Goal: Information Seeking & Learning: Learn about a topic

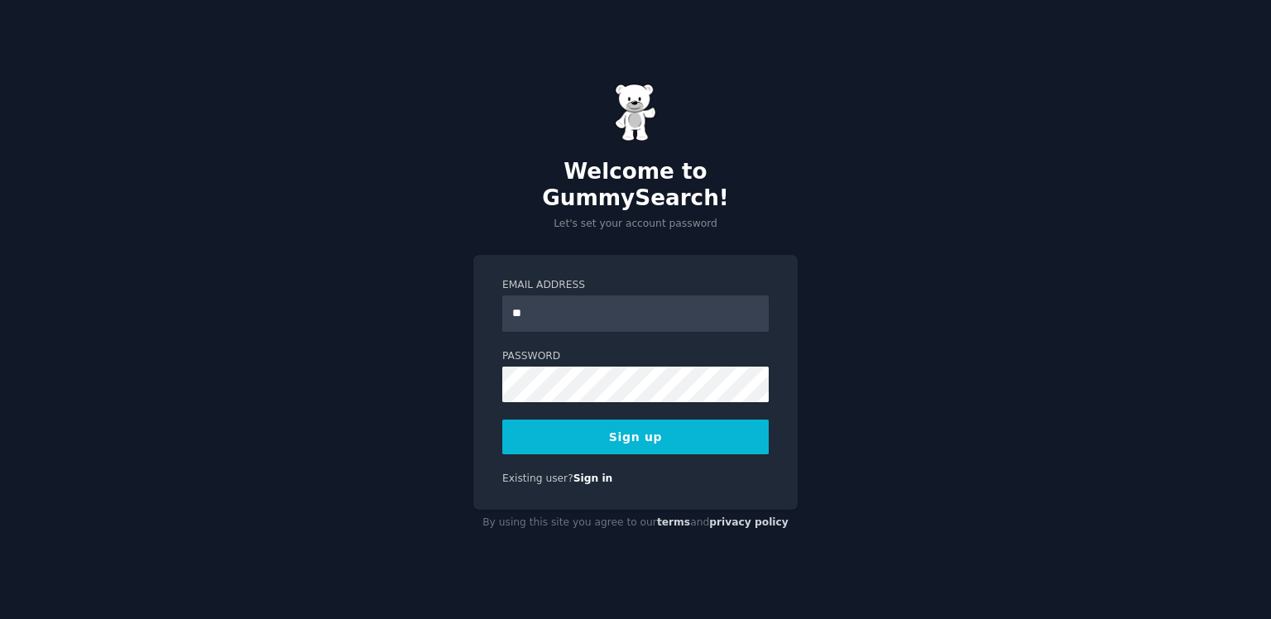
type input "**********"
click at [617, 421] on button "Sign up" at bounding box center [635, 437] width 267 height 35
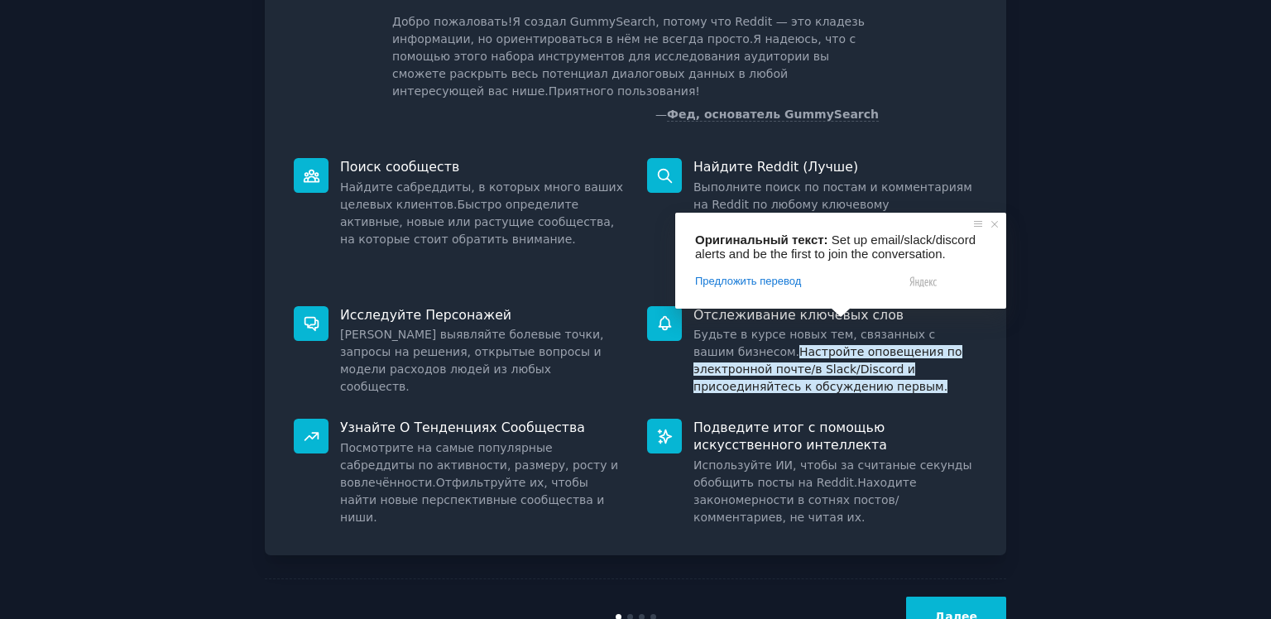
scroll to position [114, 0]
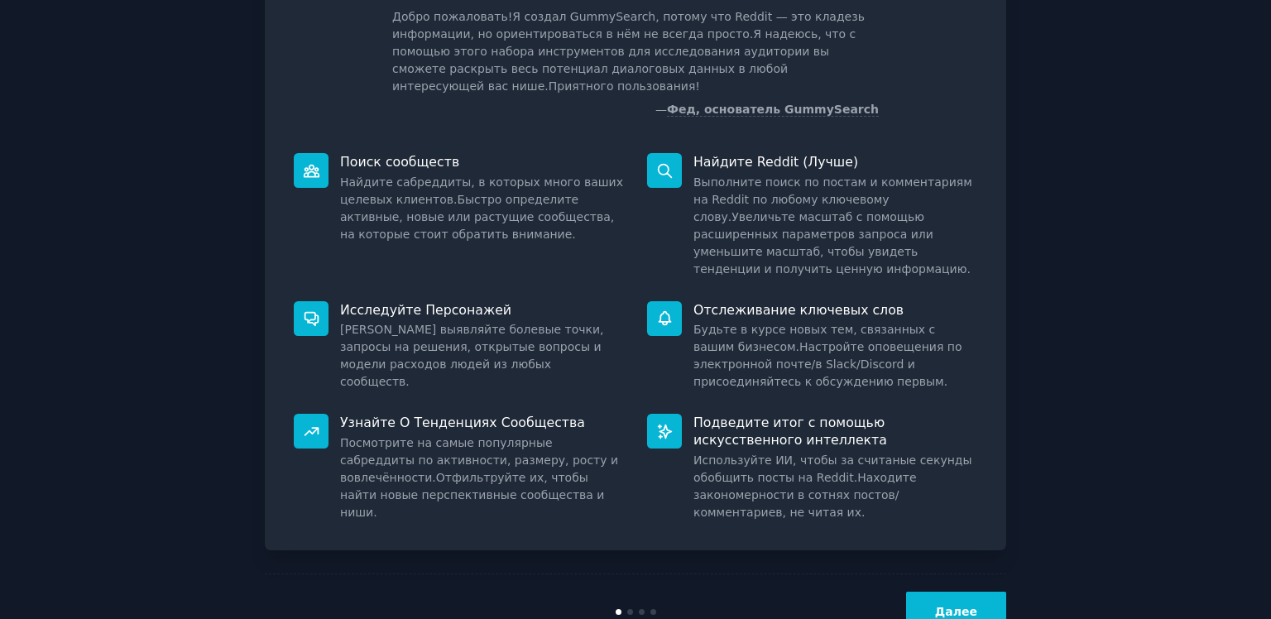
click at [929, 592] on button "Далее" at bounding box center [956, 612] width 100 height 41
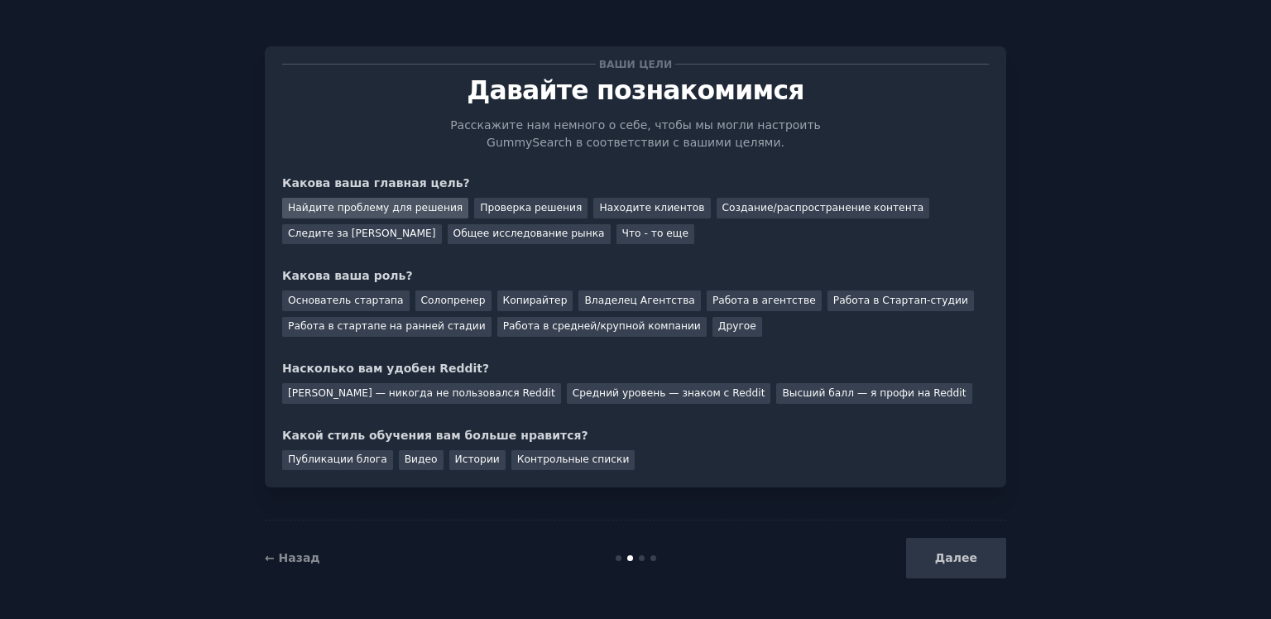
click at [376, 212] on ya-tr-span "Найдите проблему для решения" at bounding box center [375, 208] width 175 height 12
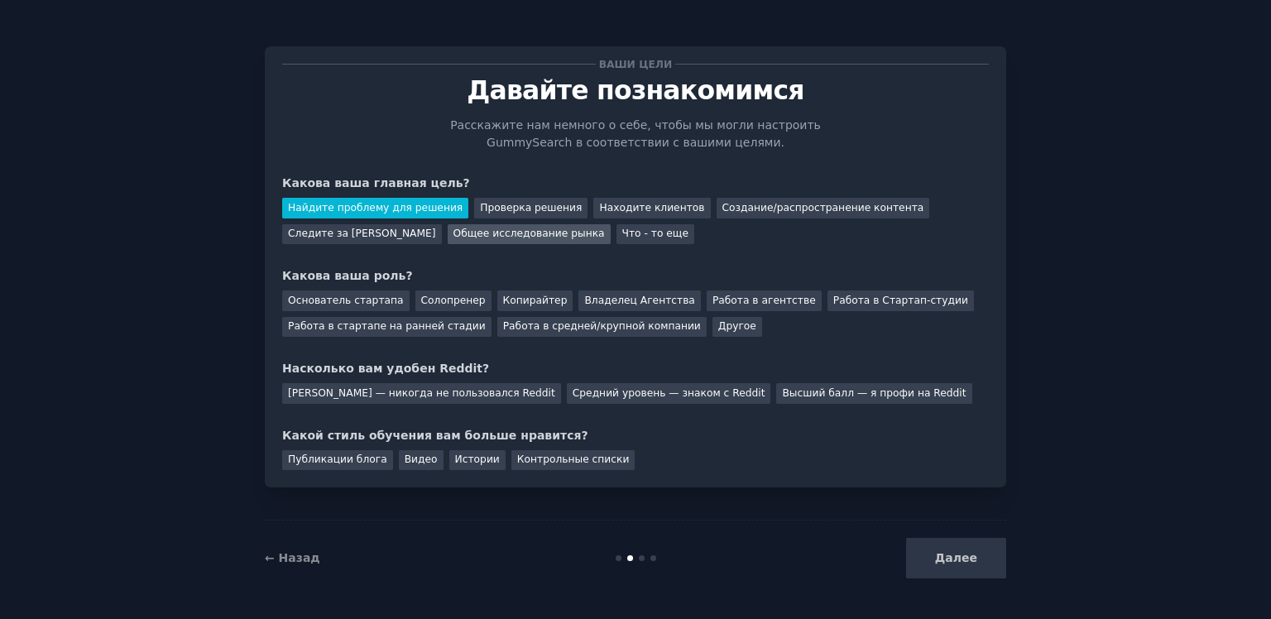
click at [547, 233] on ya-tr-span "Общее исследование рынка" at bounding box center [529, 234] width 151 height 12
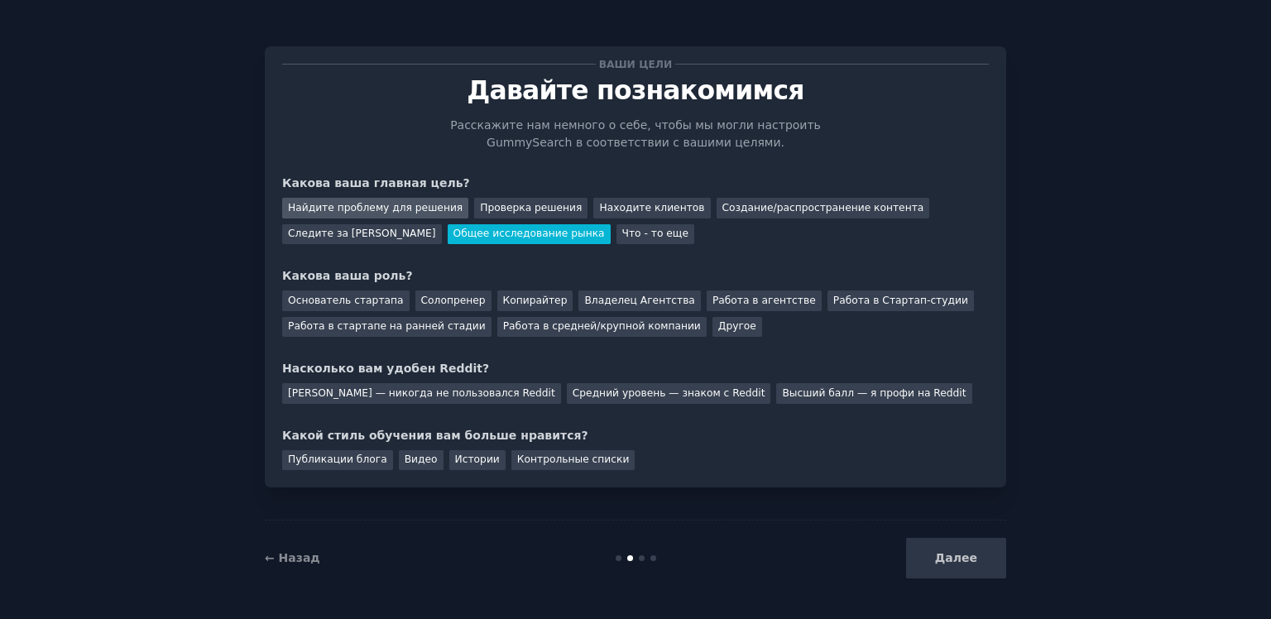
click at [414, 210] on ya-tr-span "Найдите проблему для решения" at bounding box center [375, 208] width 175 height 12
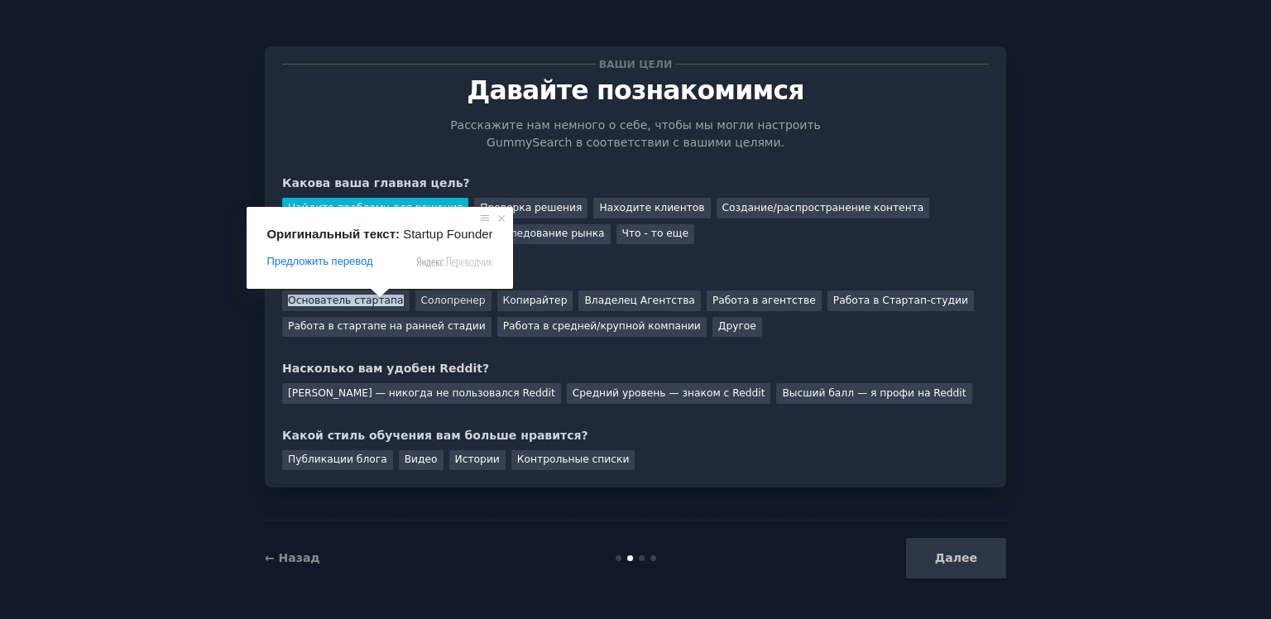
click at [377, 298] on span at bounding box center [380, 293] width 22 height 10
click at [387, 302] on div "Основатель стартапа" at bounding box center [345, 301] width 127 height 21
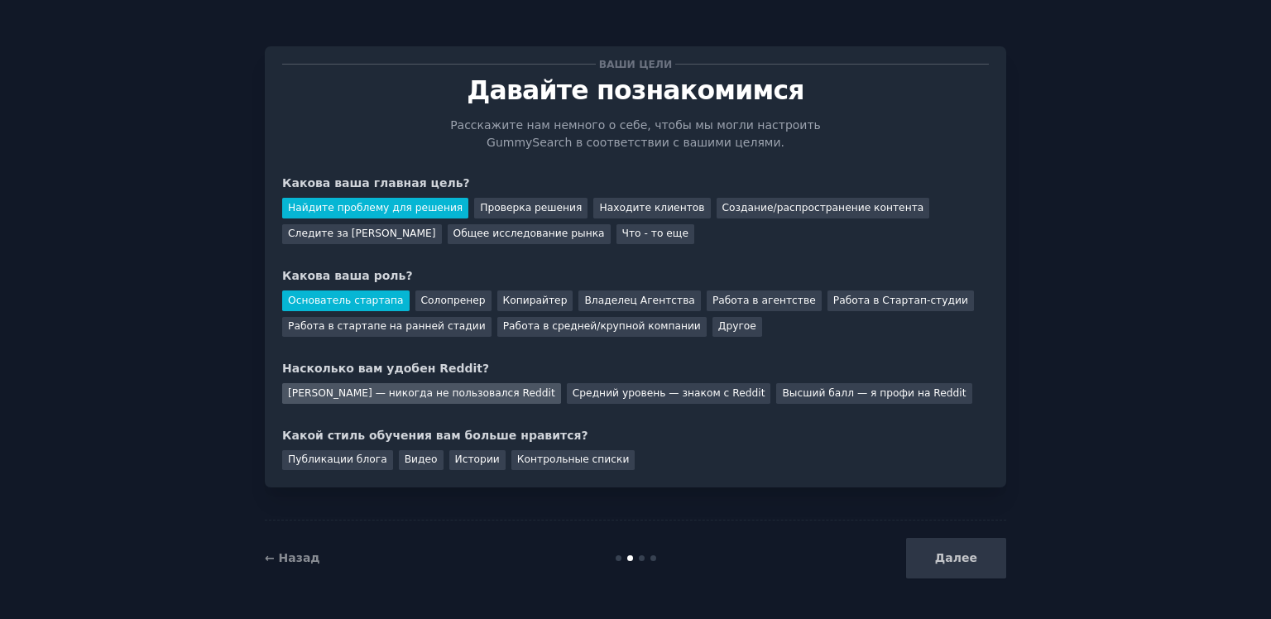
click at [411, 392] on ya-tr-span "Низкий — никогда не пользовался Reddit" at bounding box center [421, 393] width 267 height 12
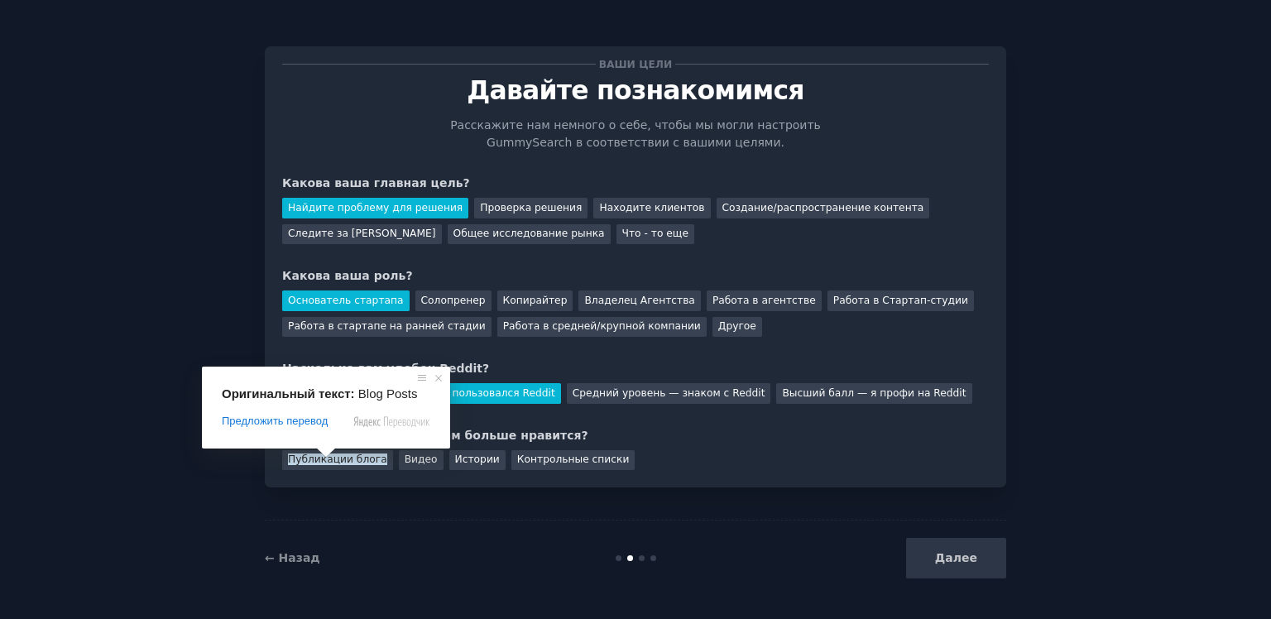
click at [329, 458] on span at bounding box center [326, 453] width 22 height 10
click at [333, 458] on span at bounding box center [326, 453] width 22 height 10
click at [333, 464] on ya-tr-span "Публикации блога" at bounding box center [337, 460] width 99 height 12
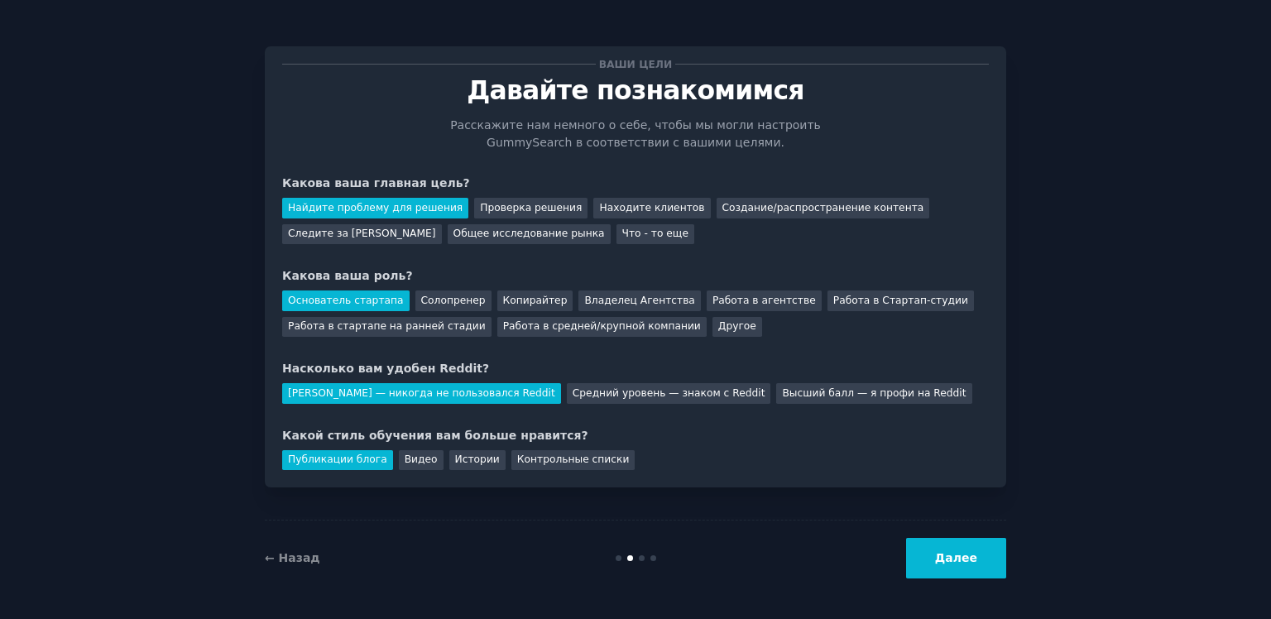
click at [969, 563] on ya-tr-span "Далее" at bounding box center [956, 557] width 42 height 13
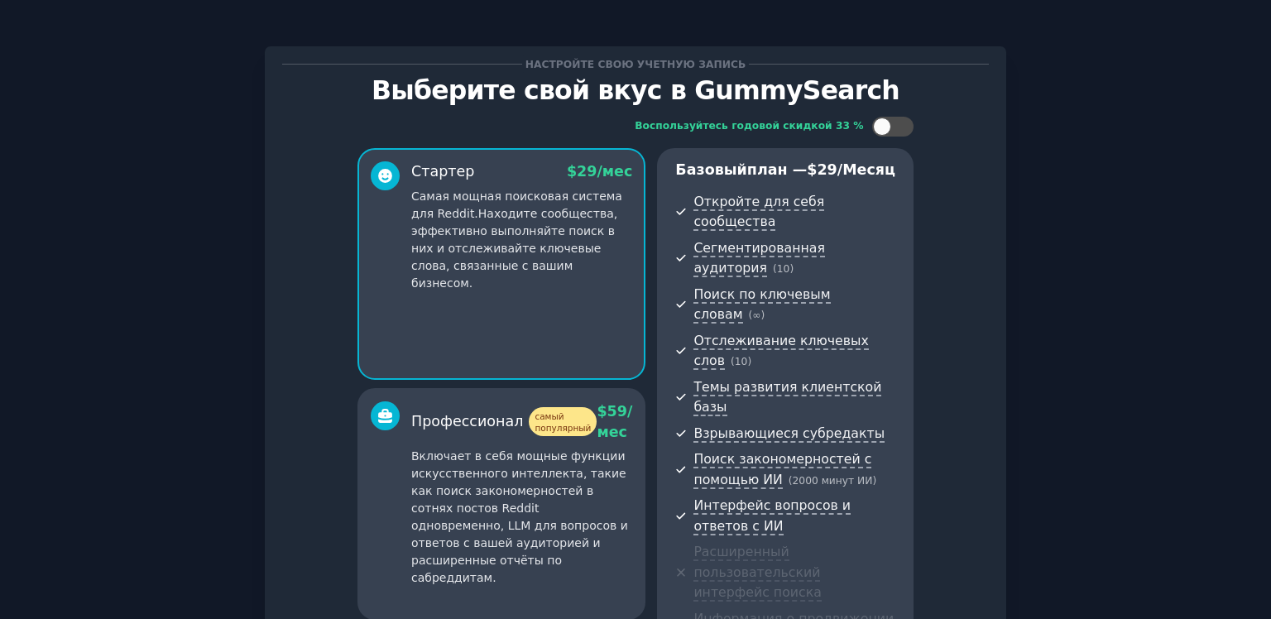
scroll to position [255, 0]
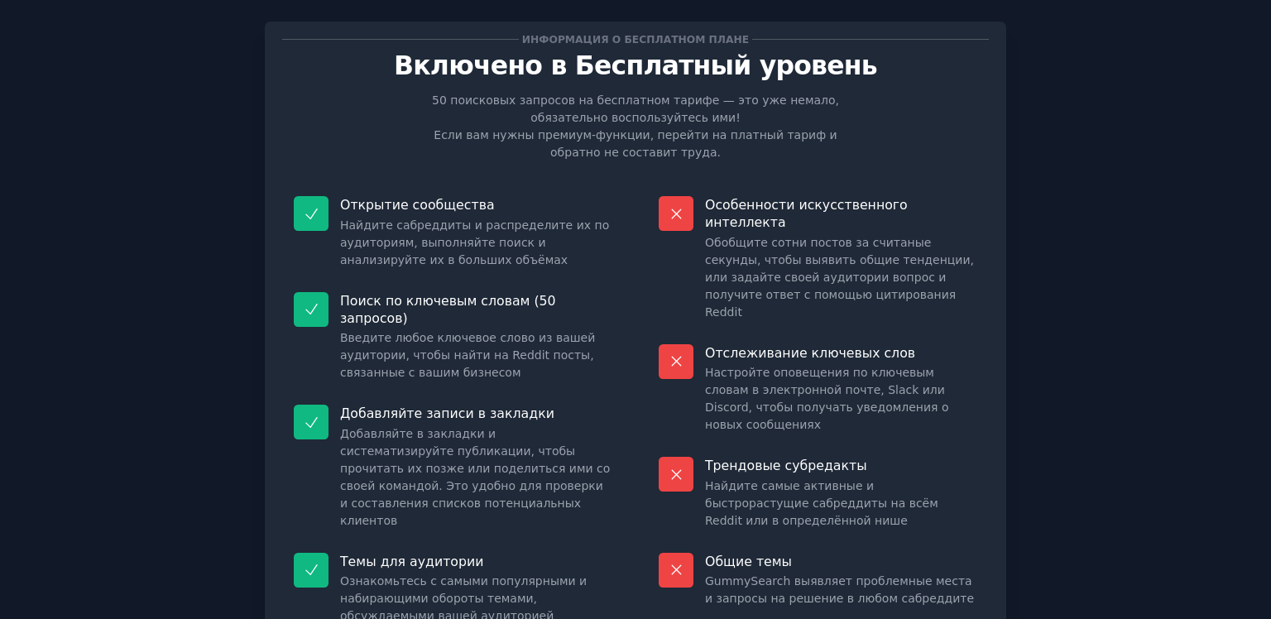
scroll to position [147, 0]
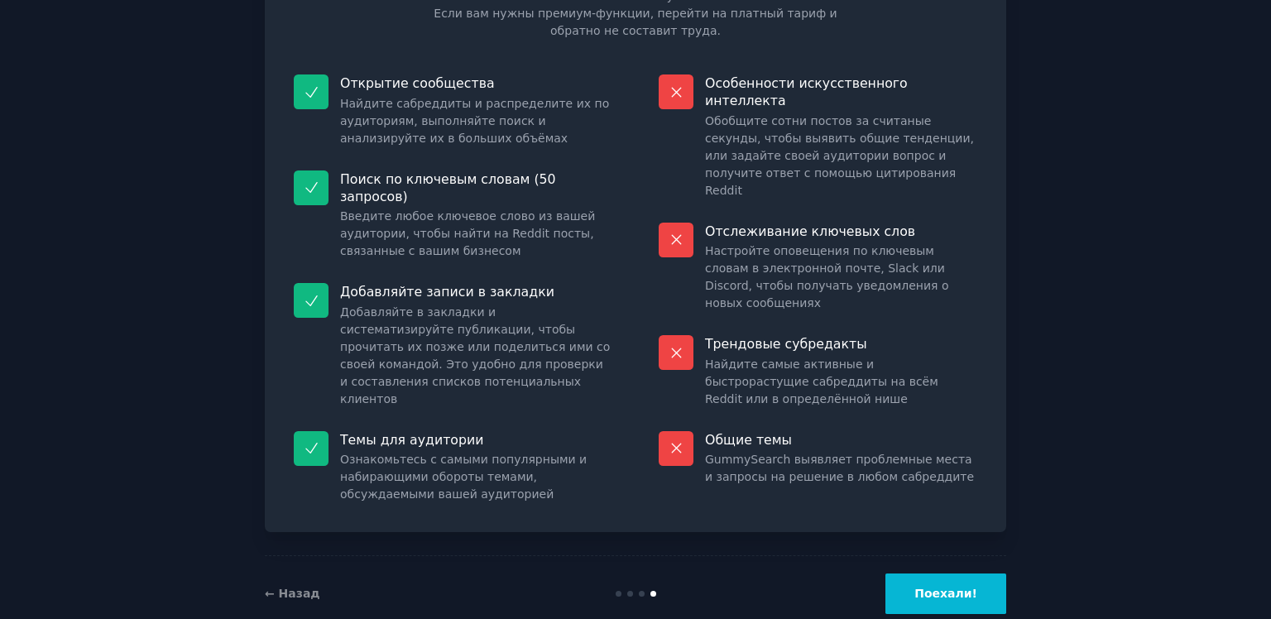
click at [924, 574] on button "Поехали!" at bounding box center [946, 594] width 121 height 41
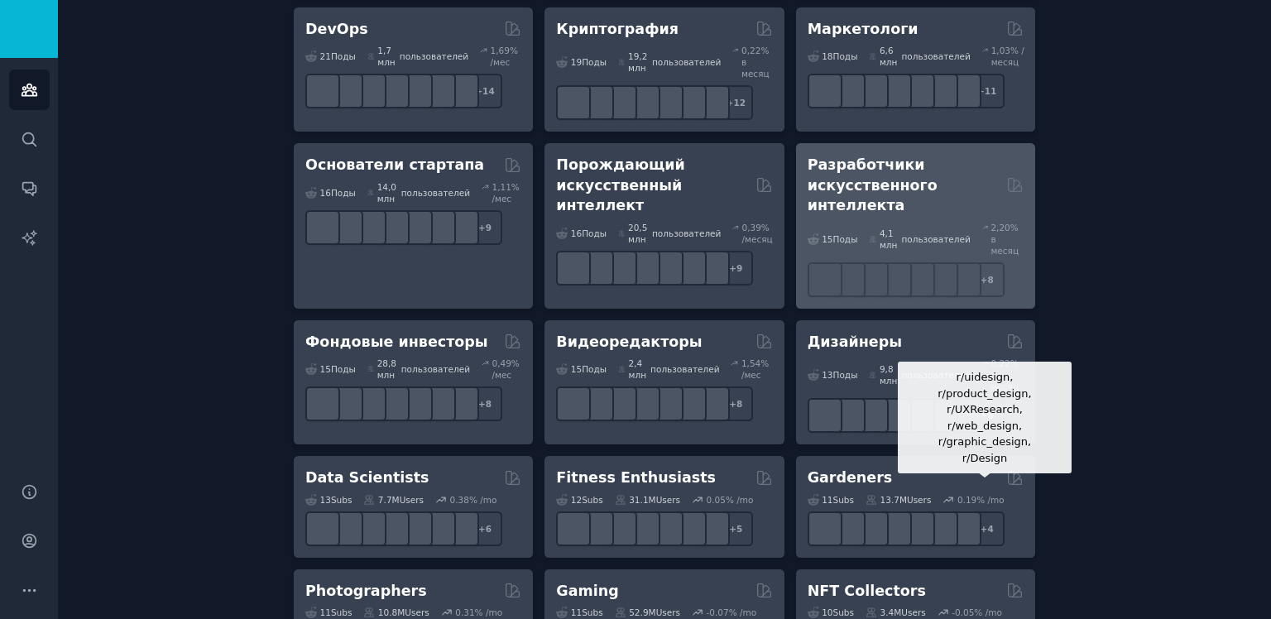
scroll to position [490, 0]
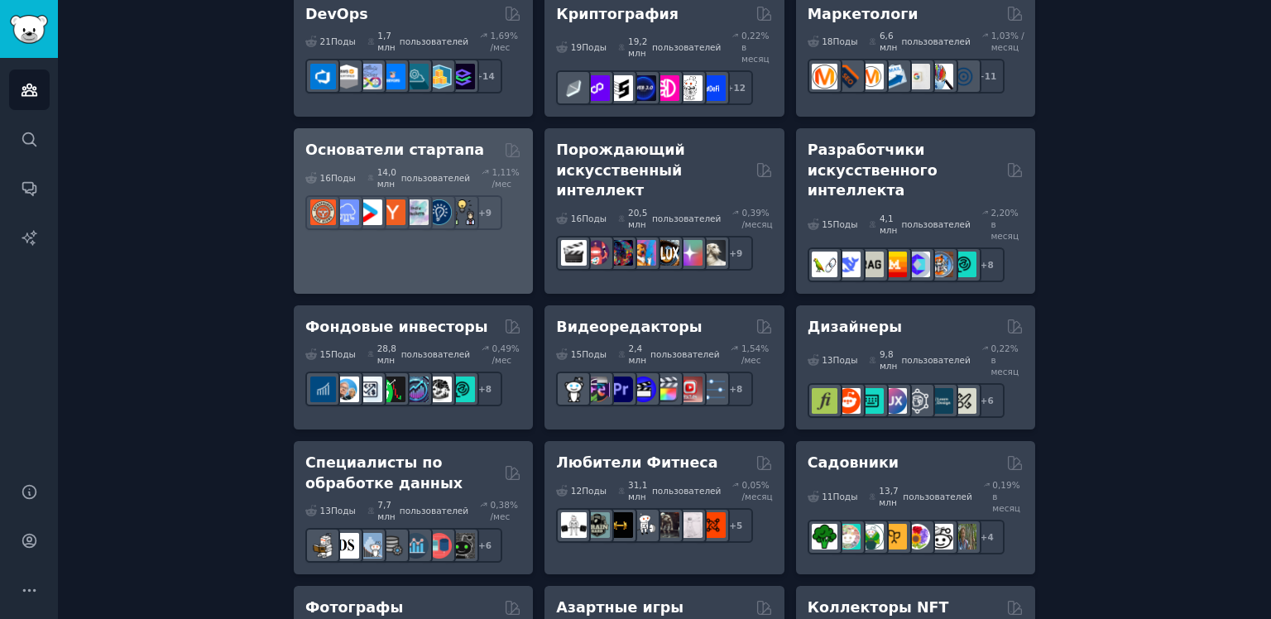
click at [434, 142] on ya-tr-span "Основатели стартапа" at bounding box center [394, 150] width 179 height 17
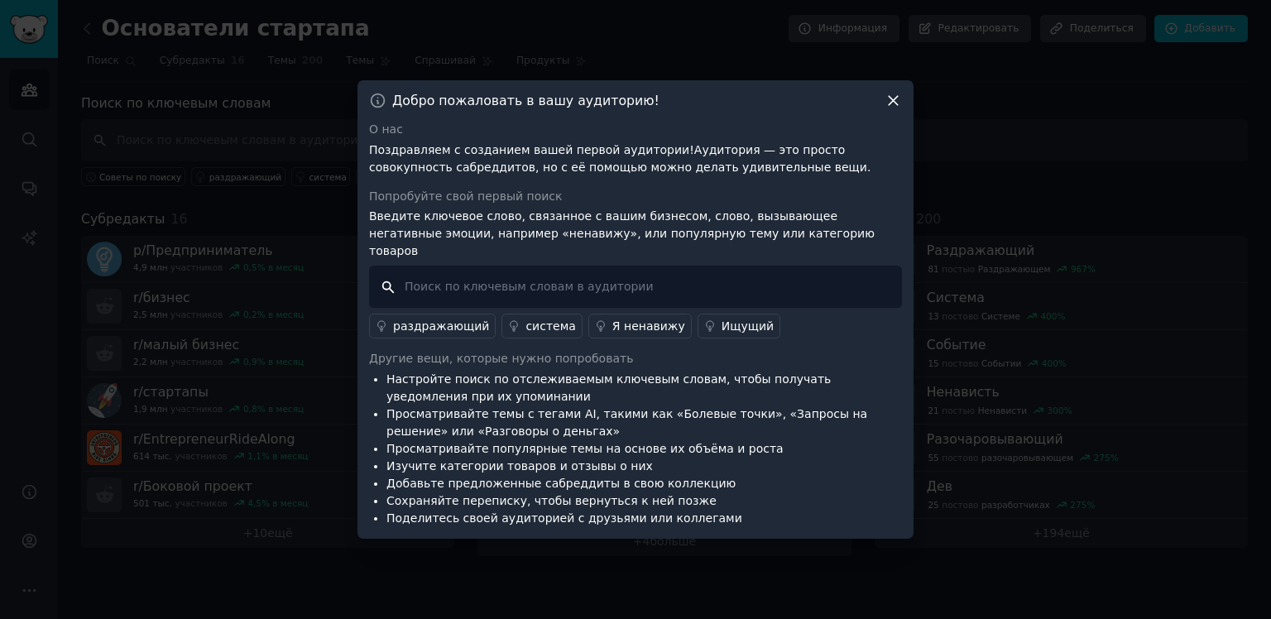
click at [659, 266] on input "text" at bounding box center [635, 287] width 533 height 42
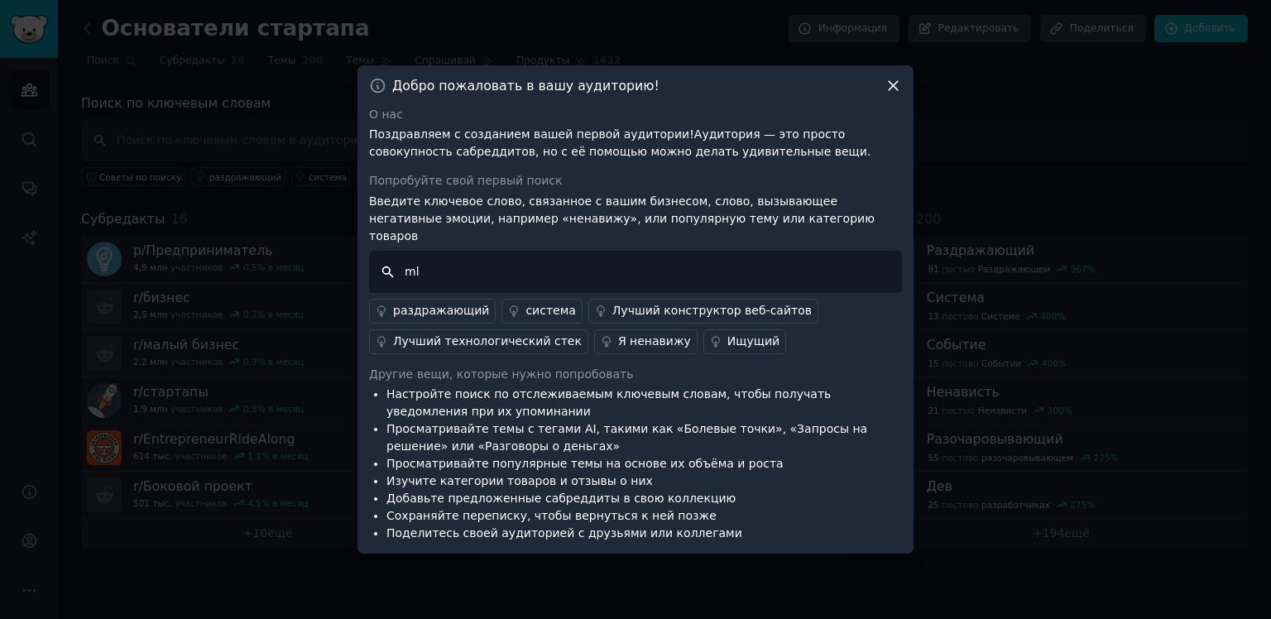
type input "m"
click at [883, 94] on div "Добро пожаловать в вашу аудиторию!" at bounding box center [635, 85] width 533 height 17
click at [901, 90] on icon at bounding box center [893, 85] width 17 height 17
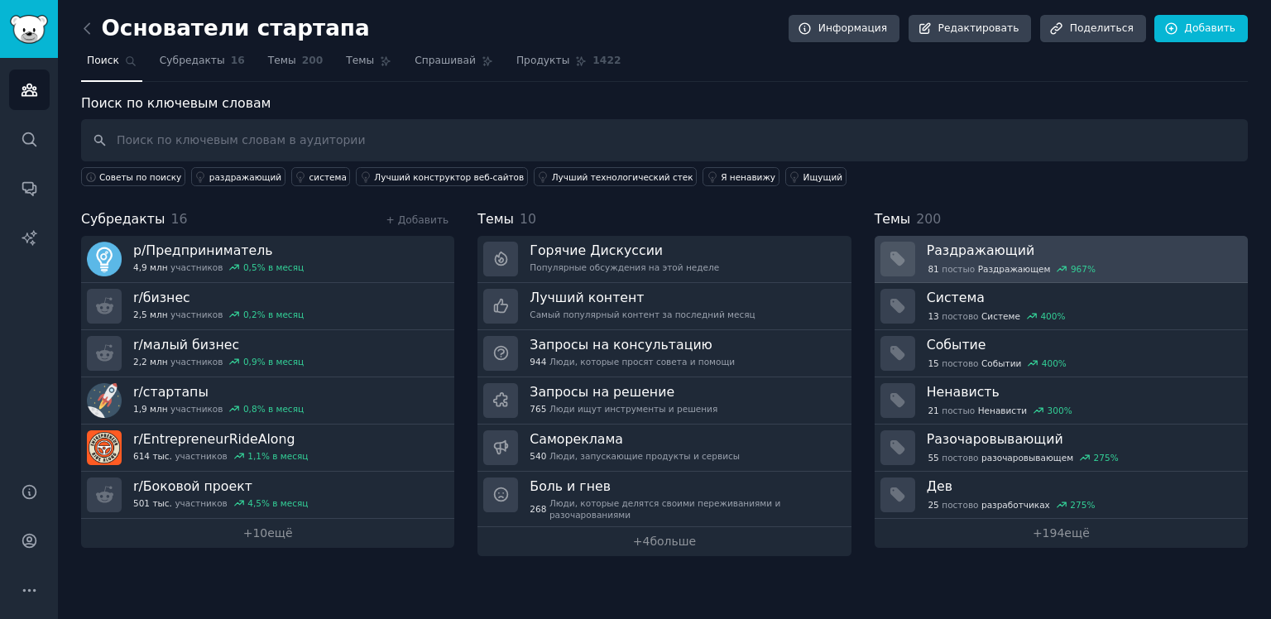
click at [965, 243] on ya-tr-span "Раздражающий" at bounding box center [981, 251] width 108 height 16
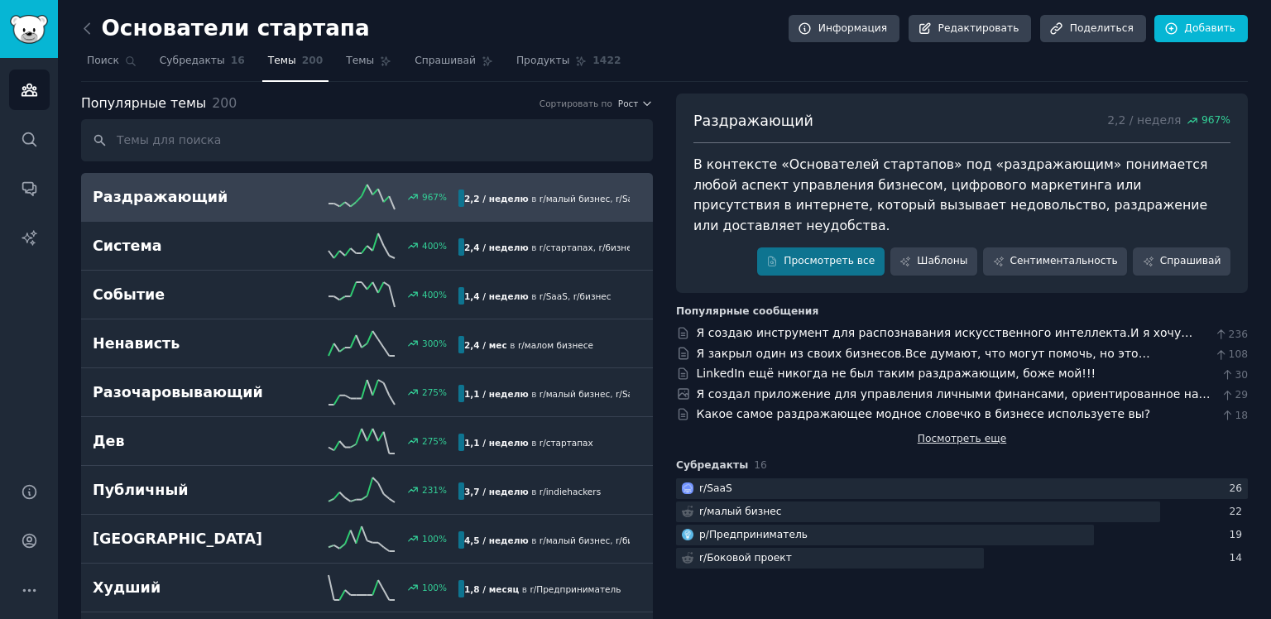
click at [934, 433] on ya-tr-span "Посмотреть еще" at bounding box center [962, 439] width 89 height 12
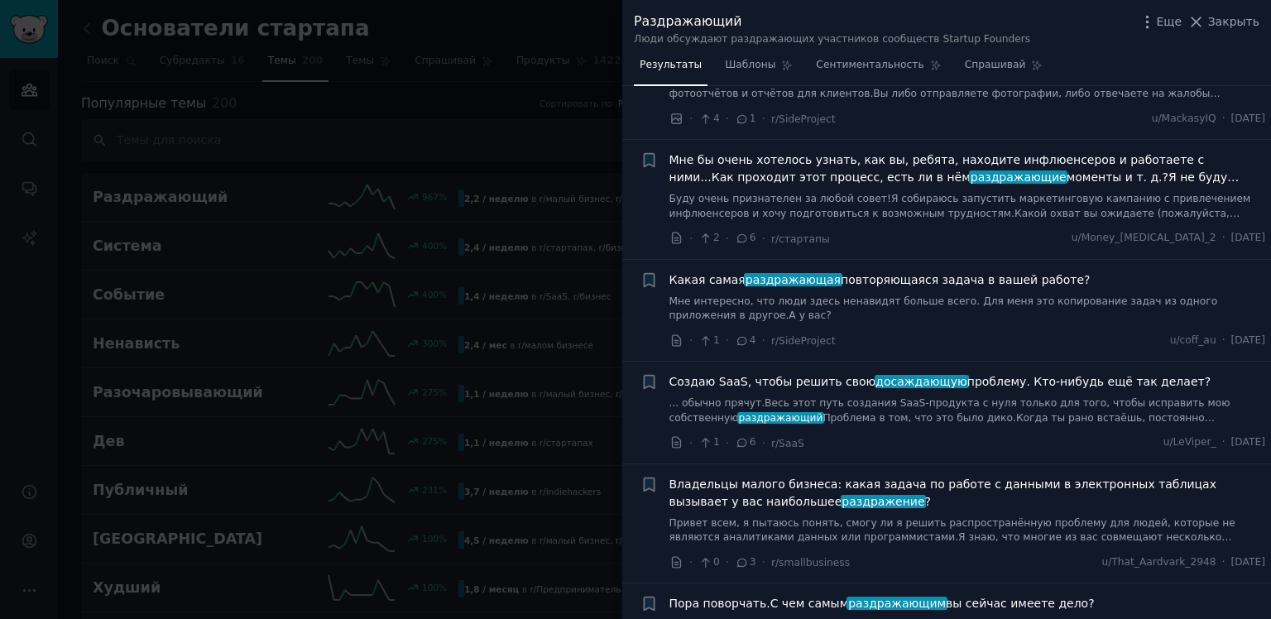
scroll to position [475, 0]
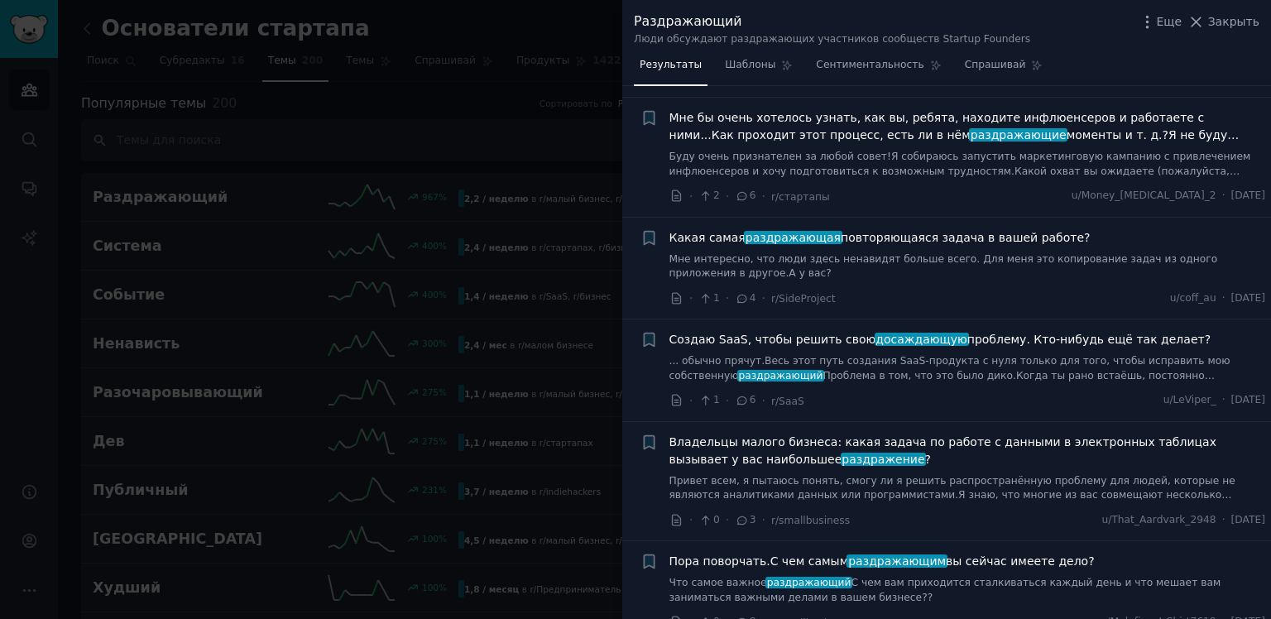
click at [698, 231] on ya-tr-span "Какая самая" at bounding box center [708, 237] width 76 height 13
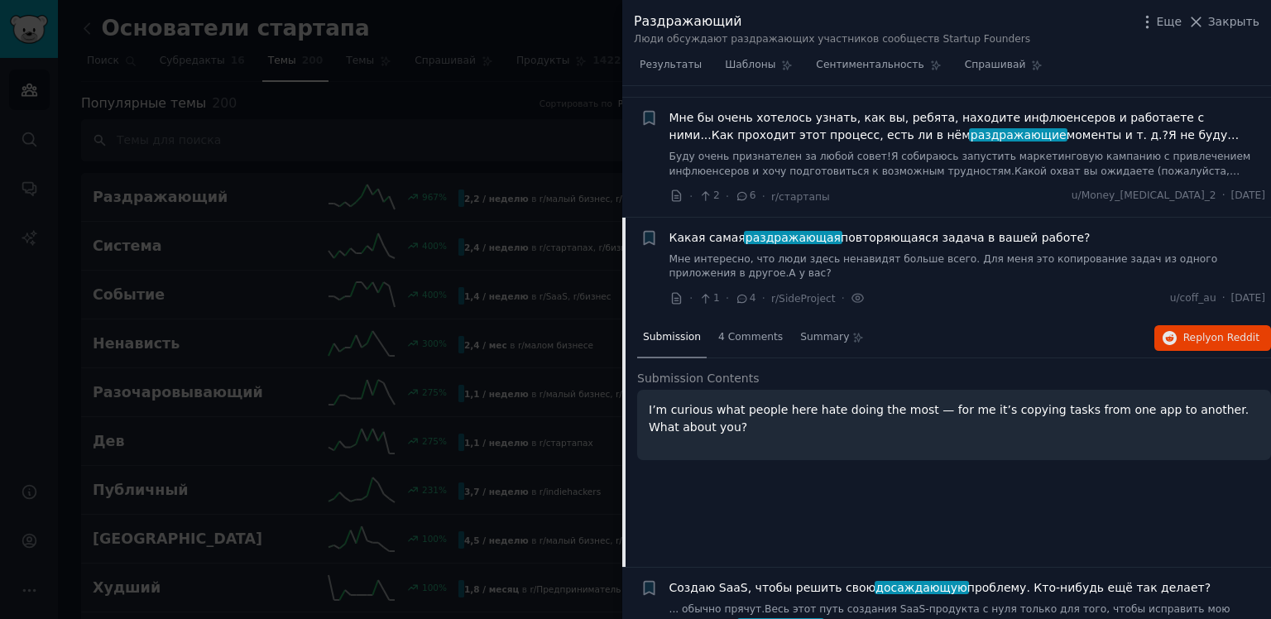
scroll to position [589, 0]
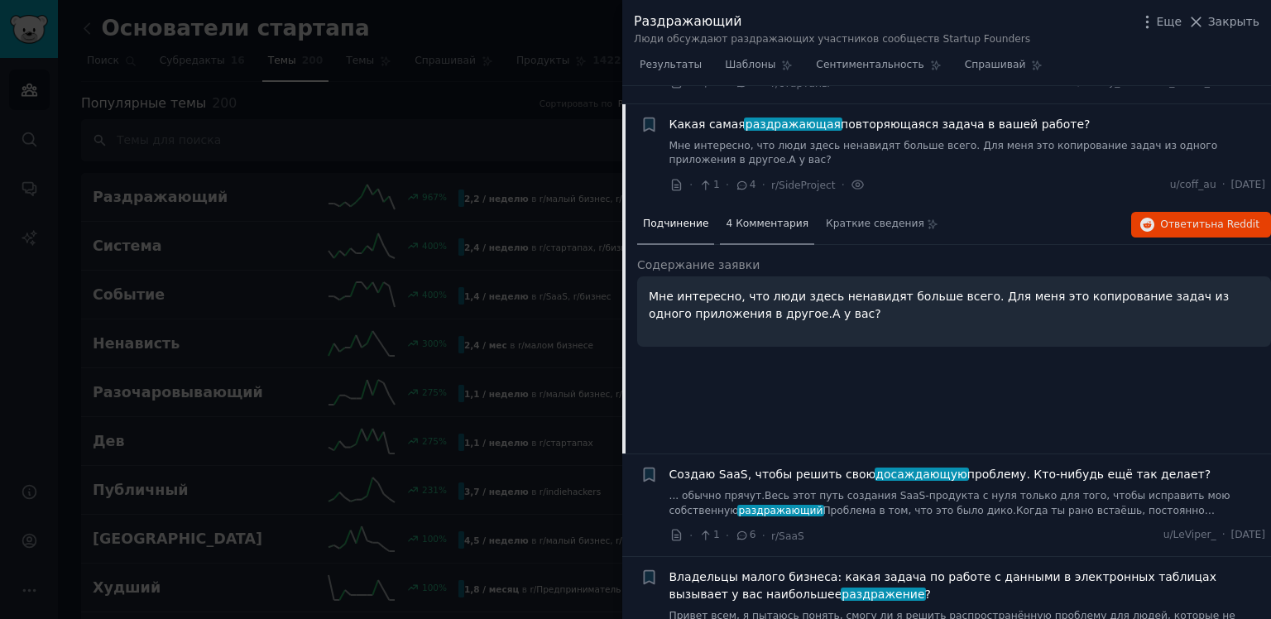
click at [747, 218] on ya-tr-span "4 Комментария" at bounding box center [767, 224] width 83 height 12
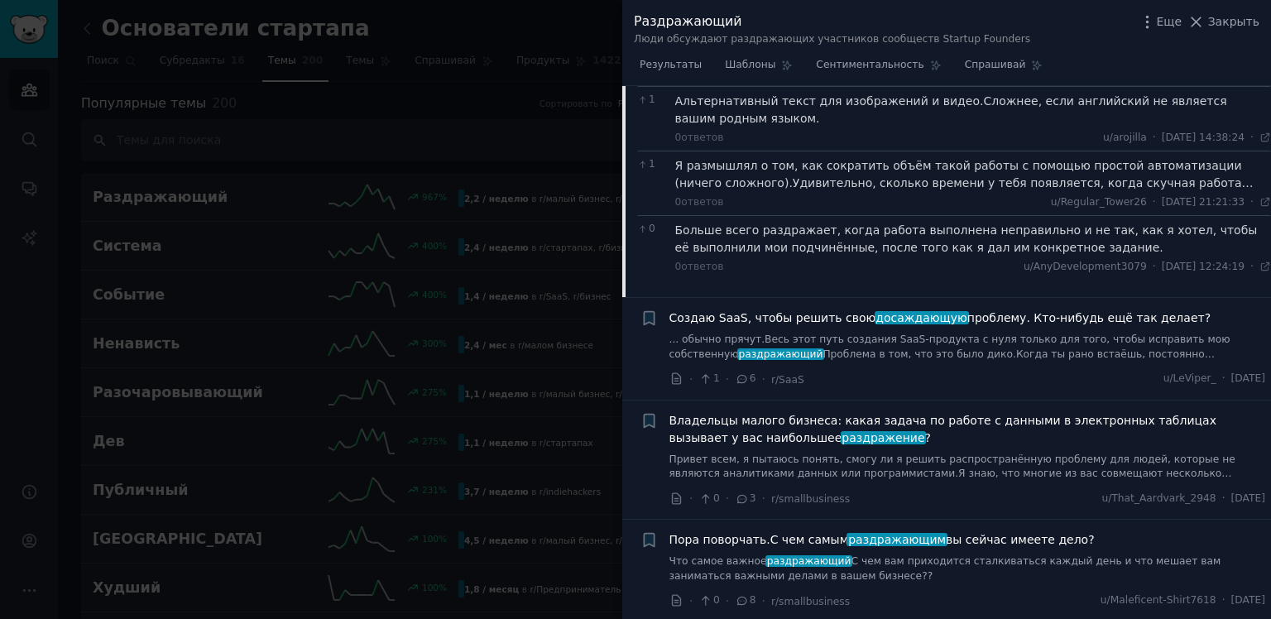
scroll to position [898, 0]
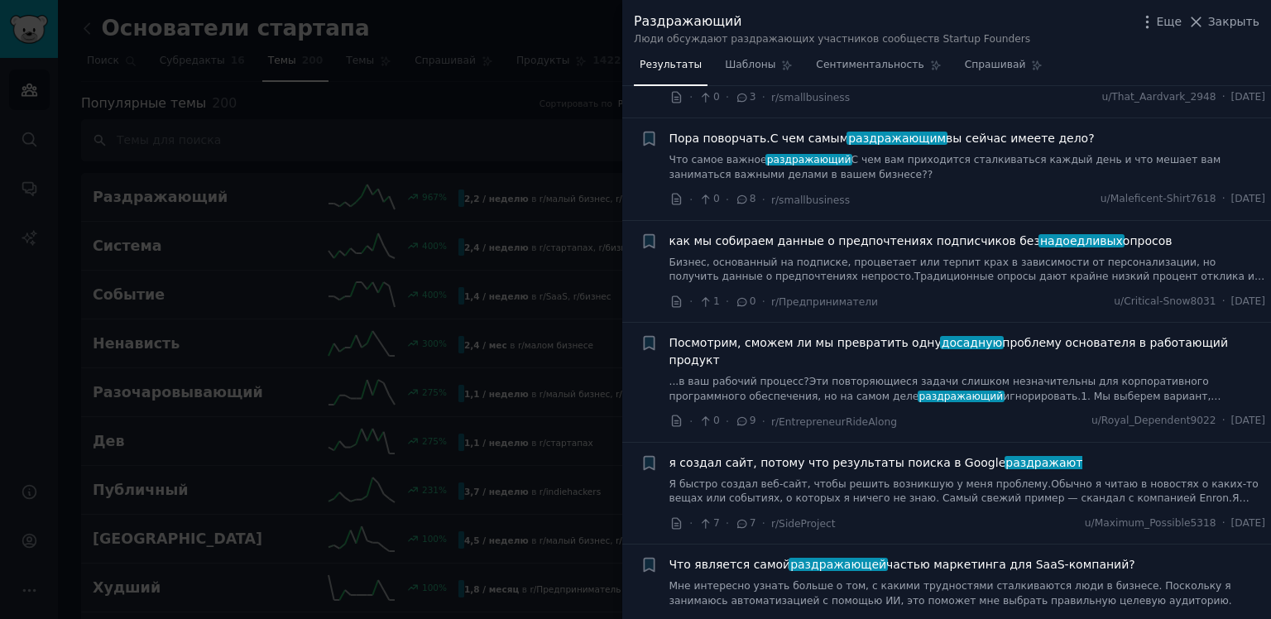
click at [454, 146] on div at bounding box center [635, 309] width 1271 height 619
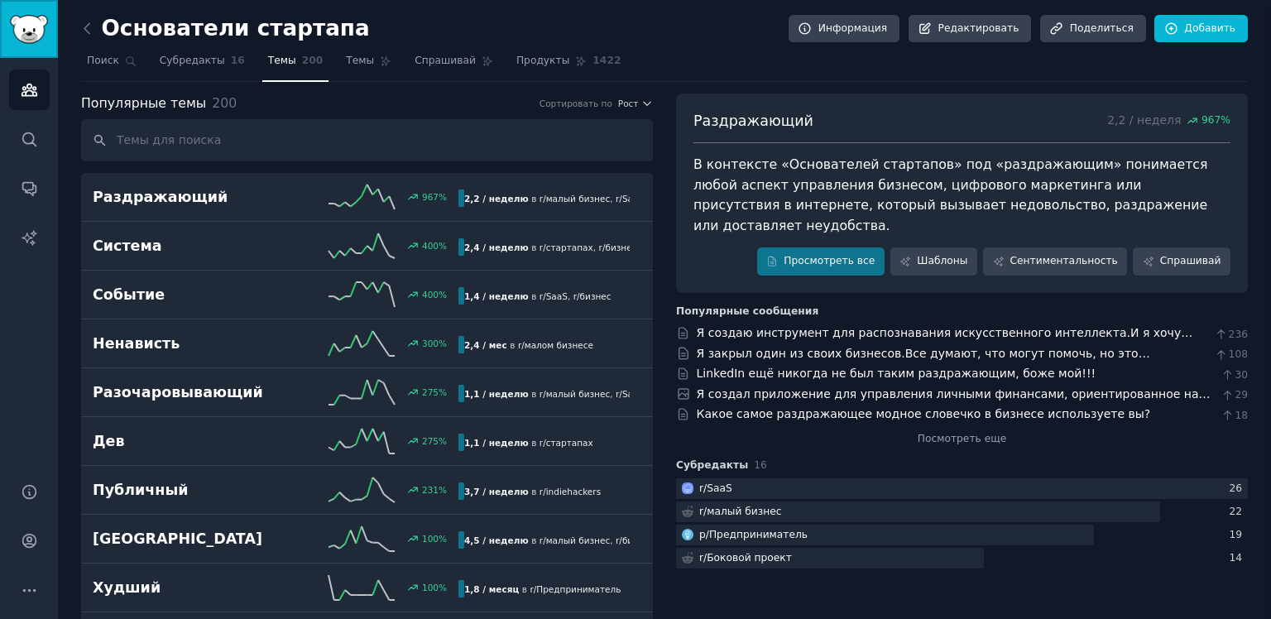
click at [46, 50] on link "Боковая панель" at bounding box center [29, 29] width 58 height 58
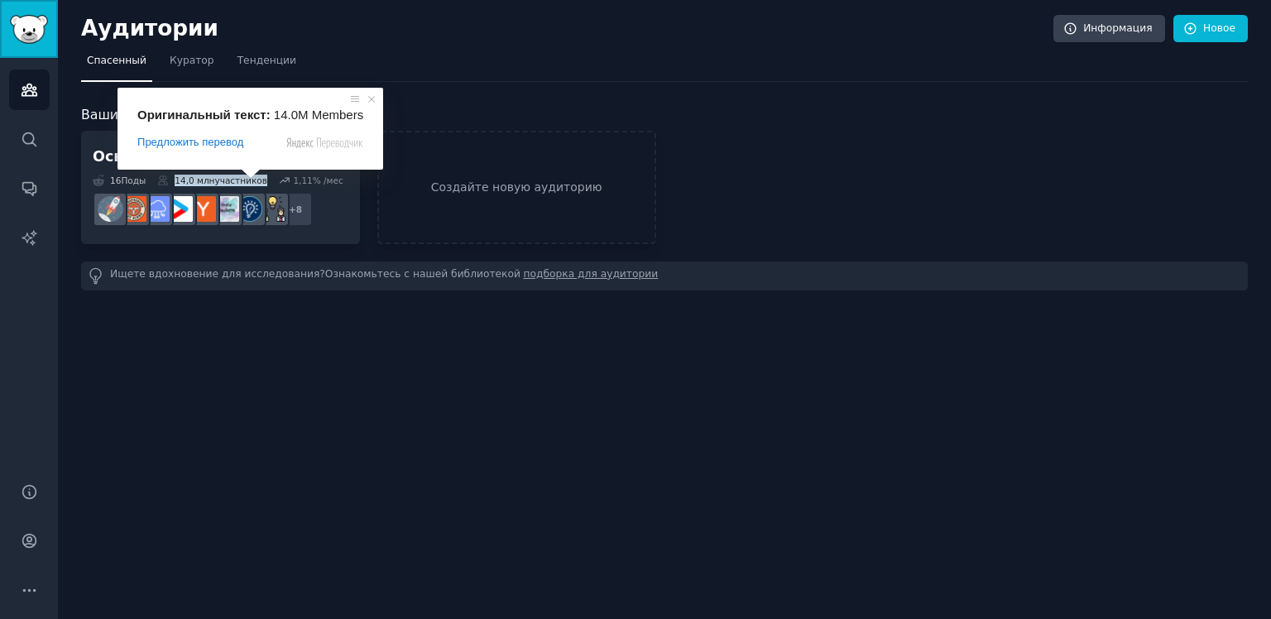
click at [23, 26] on img "Боковая панель" at bounding box center [29, 29] width 38 height 29
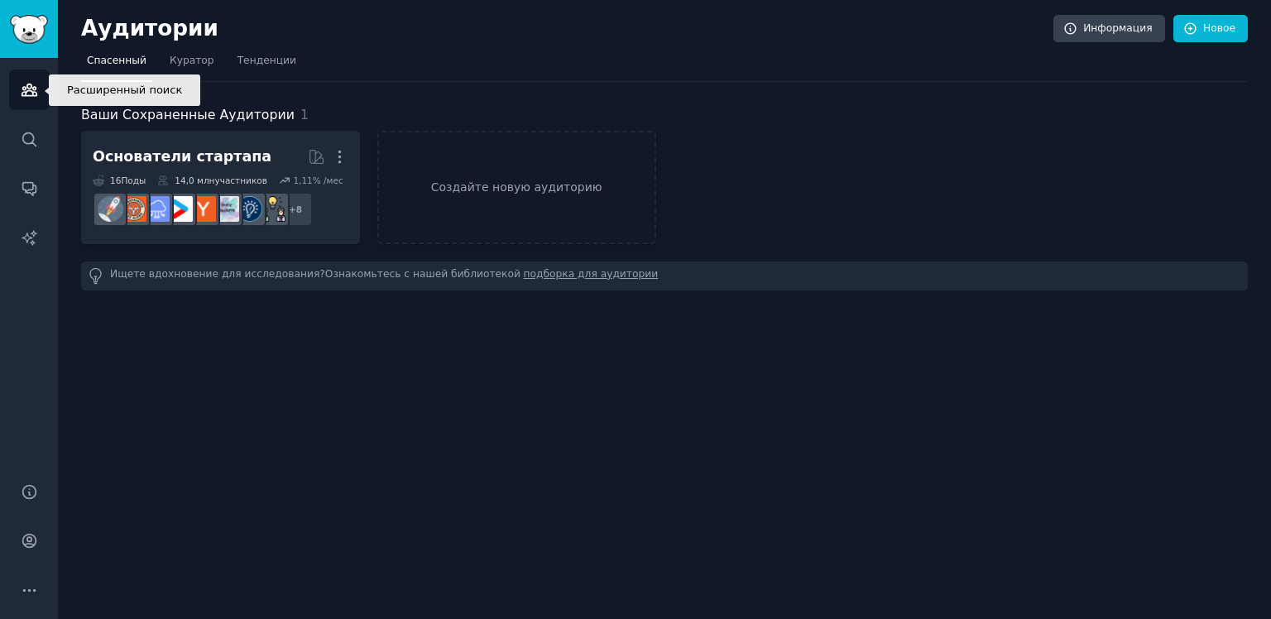
click at [33, 95] on icon "Боковая панель" at bounding box center [29, 90] width 15 height 12
click at [469, 175] on link "Создайте новую аудиторию" at bounding box center [516, 187] width 279 height 113
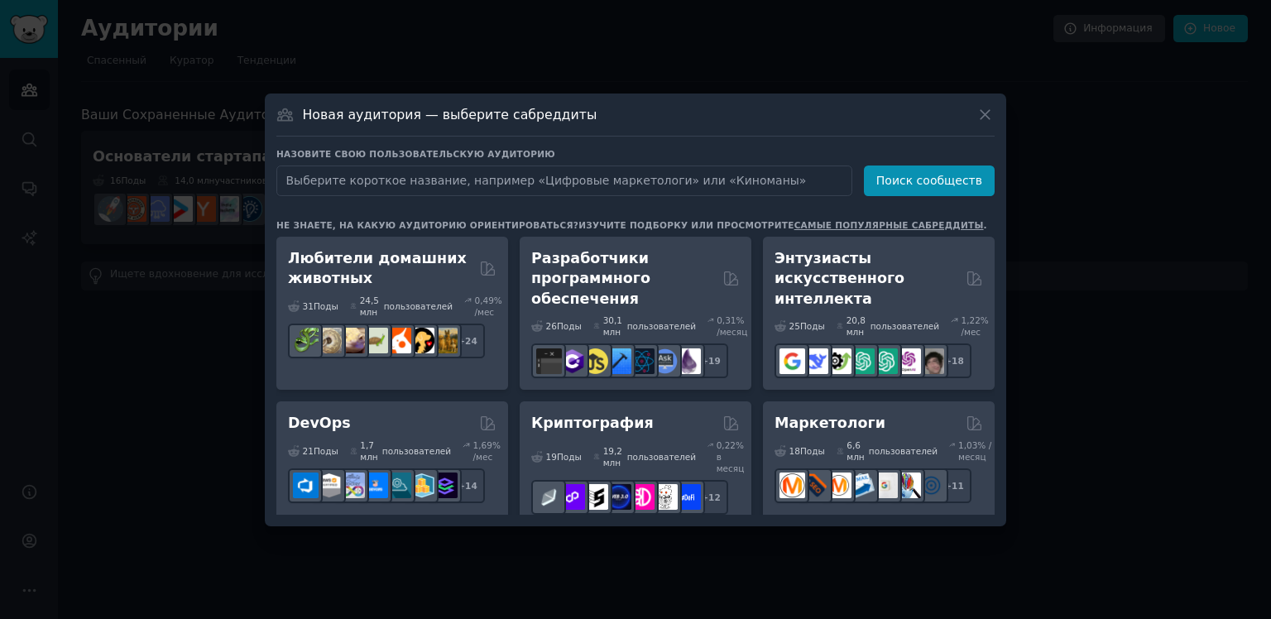
click at [547, 175] on input "text" at bounding box center [564, 181] width 576 height 31
type input "g"
type input "проблемы"
click at [925, 152] on h3 "Назовите свою пользовательскую аудиторию" at bounding box center [635, 154] width 719 height 12
click at [921, 169] on button "Поиск сообществ" at bounding box center [929, 181] width 131 height 31
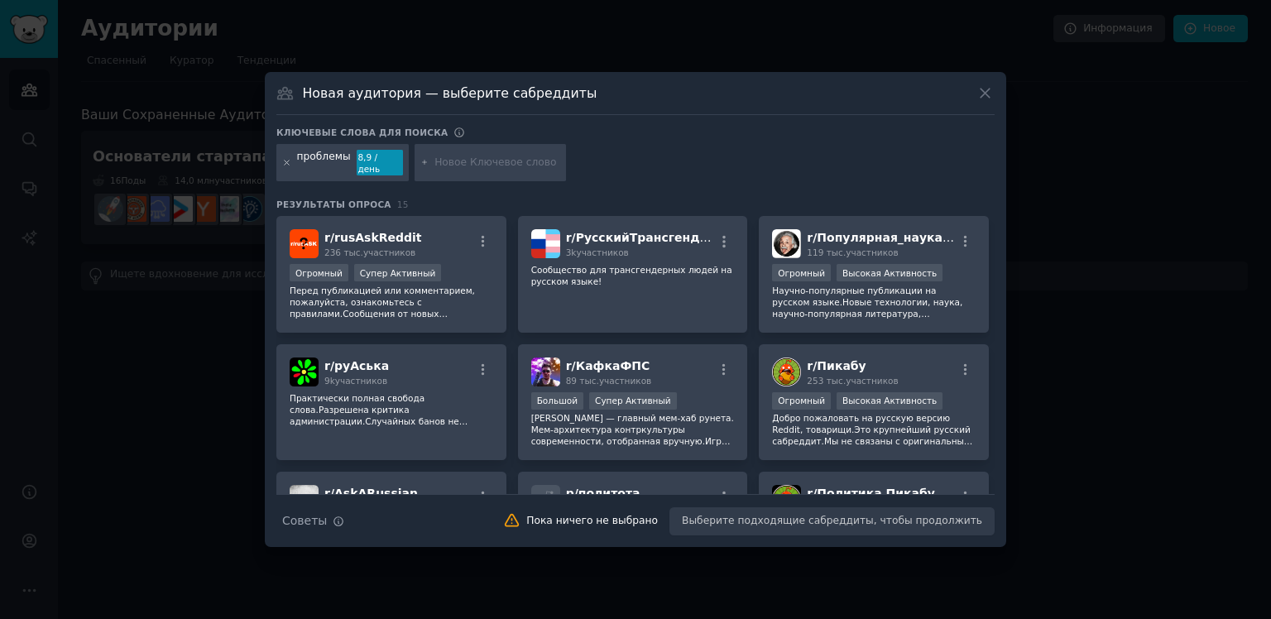
click at [285, 164] on icon at bounding box center [286, 162] width 9 height 9
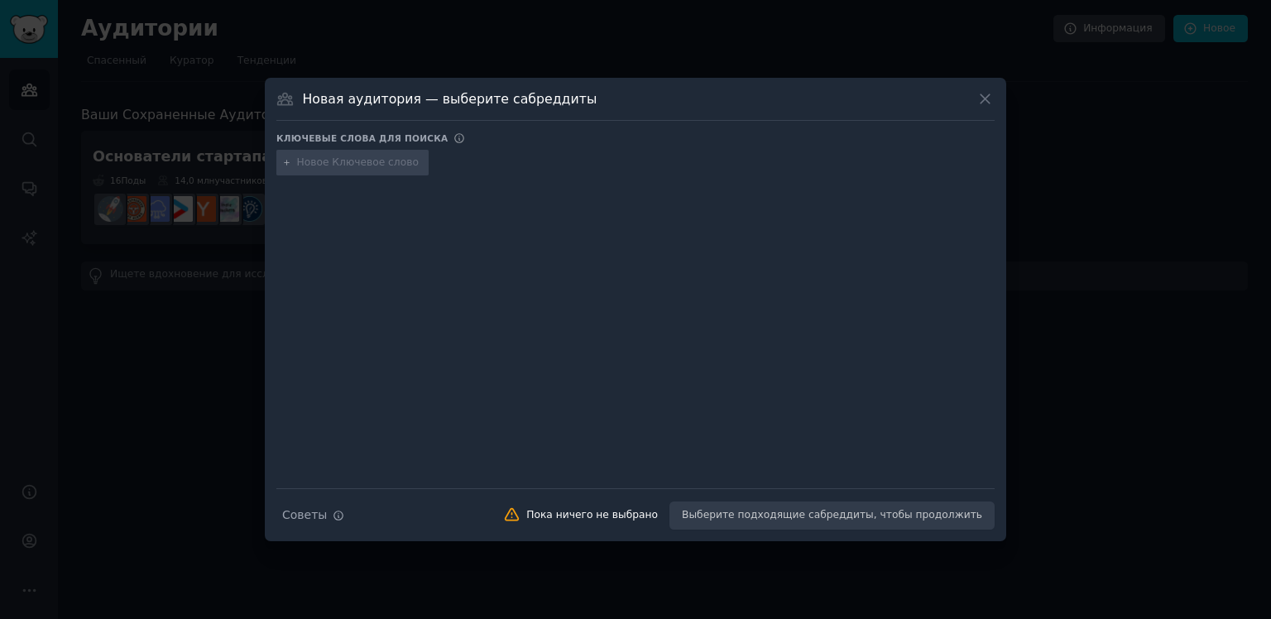
click at [354, 163] on input "text" at bounding box center [360, 163] width 126 height 15
type input "problem"
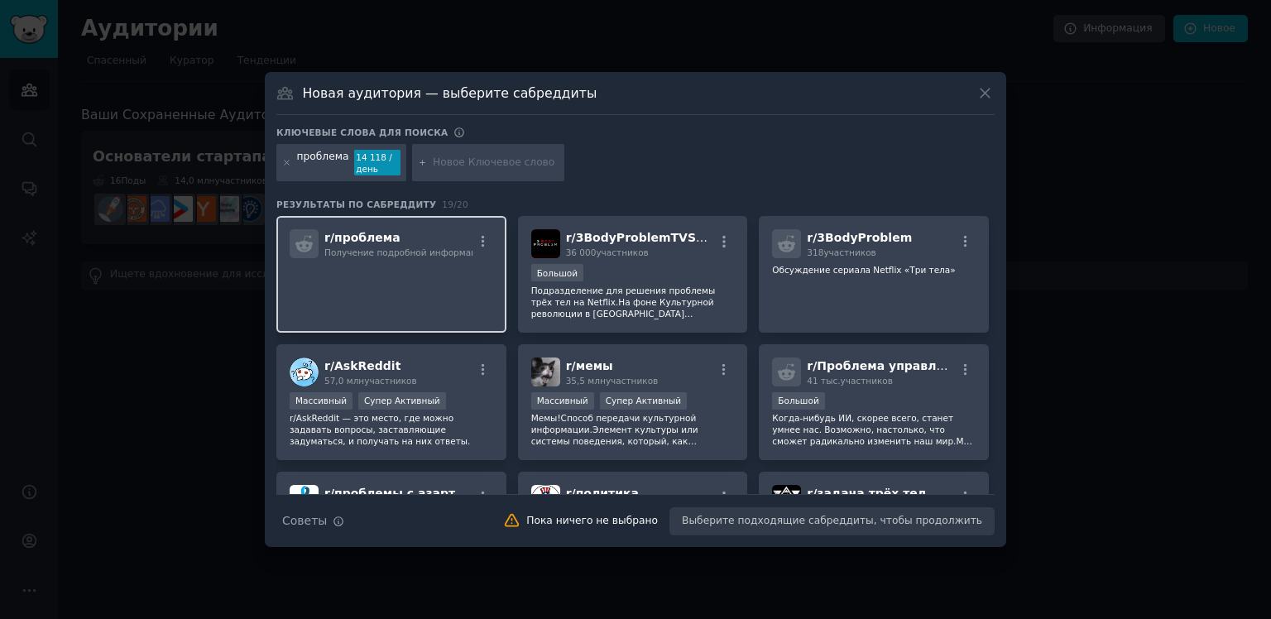
click at [408, 272] on p at bounding box center [392, 281] width 204 height 35
click at [286, 161] on icon at bounding box center [286, 162] width 9 height 9
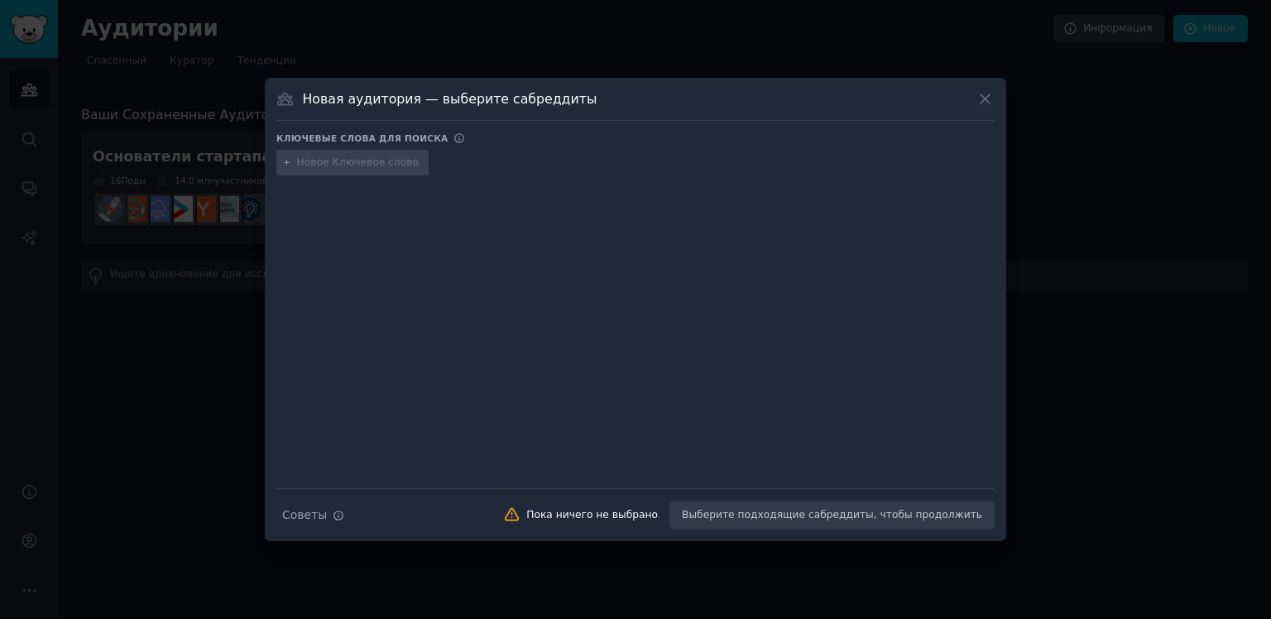
click at [236, 301] on div at bounding box center [635, 309] width 1271 height 619
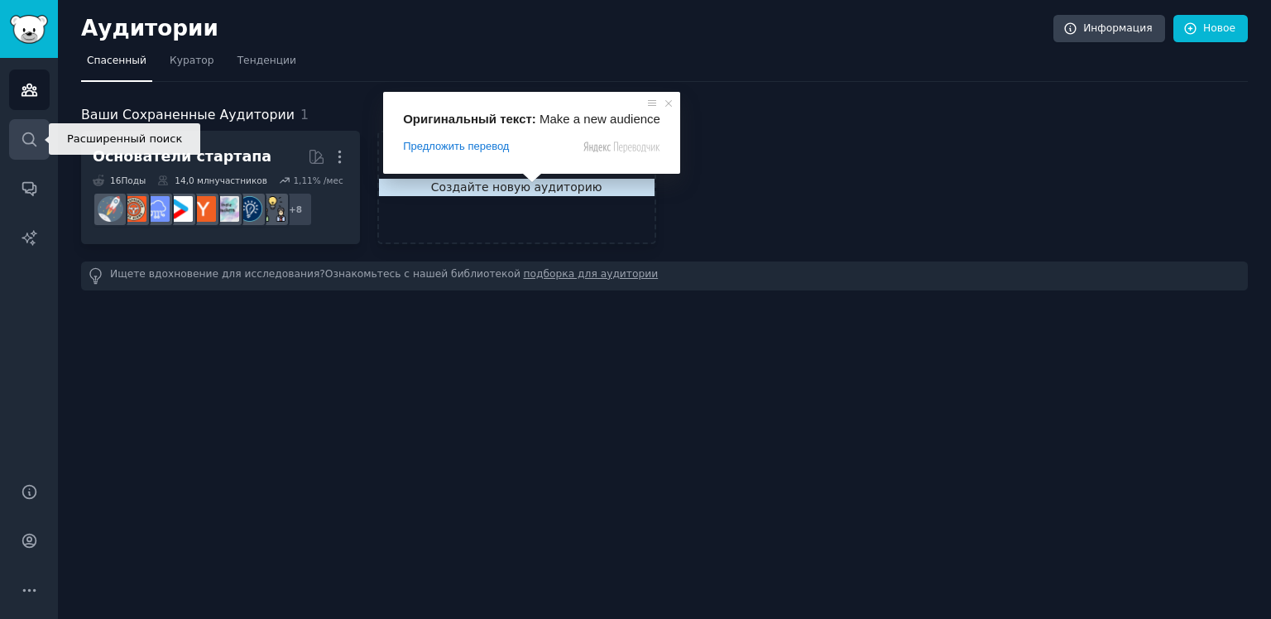
click at [17, 153] on link "Поиск" at bounding box center [29, 139] width 41 height 41
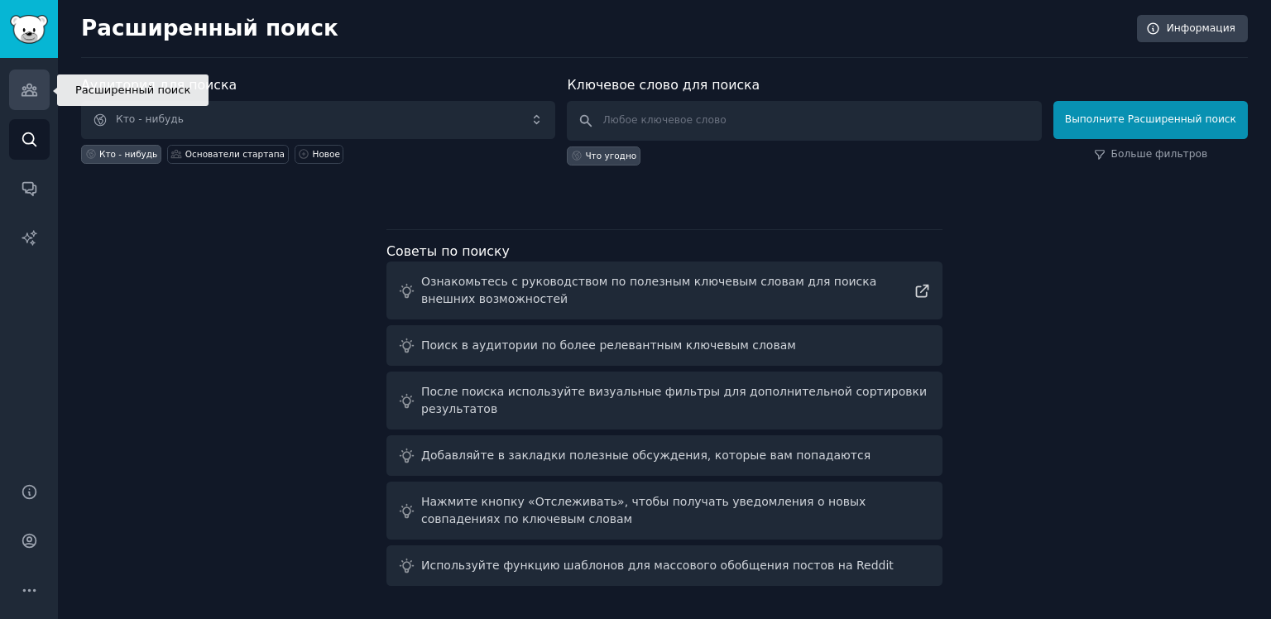
click at [22, 97] on icon "Боковая панель" at bounding box center [29, 89] width 17 height 17
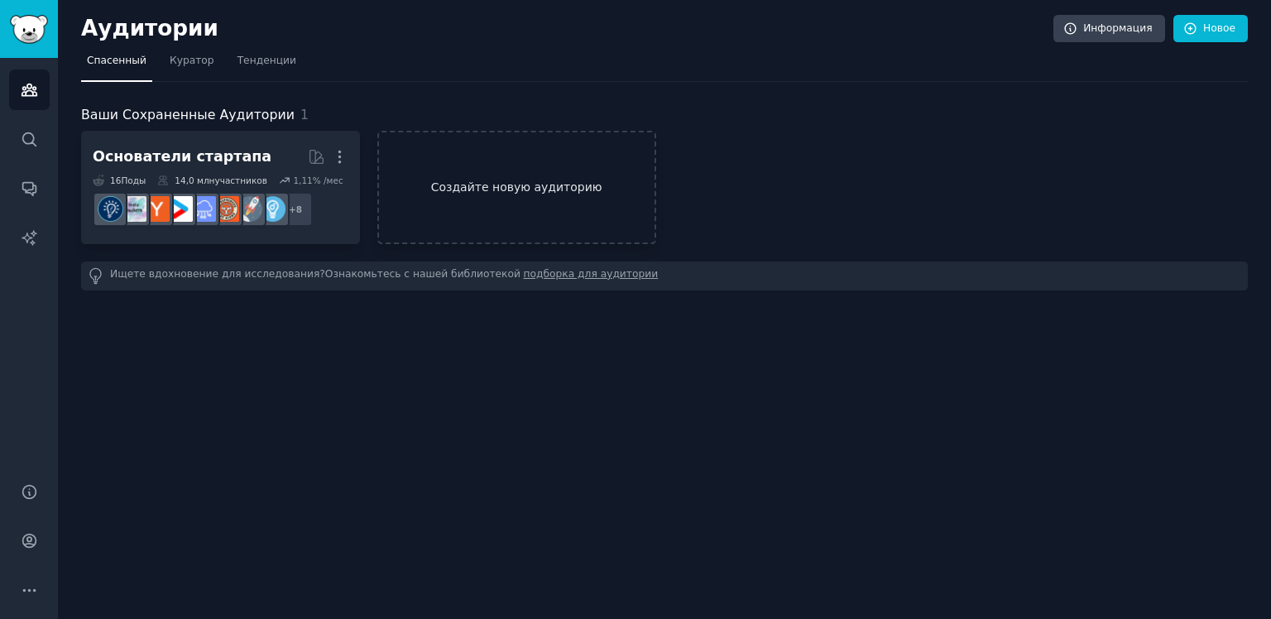
click at [401, 152] on link "Создайте новую аудиторию" at bounding box center [516, 187] width 279 height 113
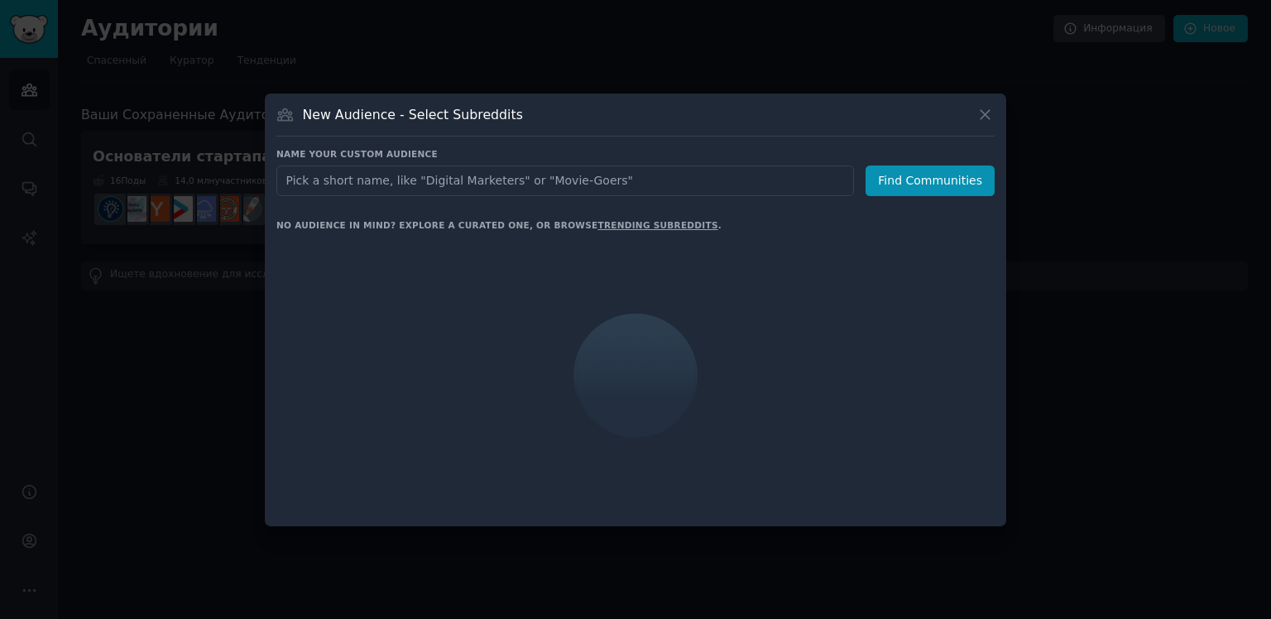
click at [295, 83] on div at bounding box center [635, 309] width 1271 height 619
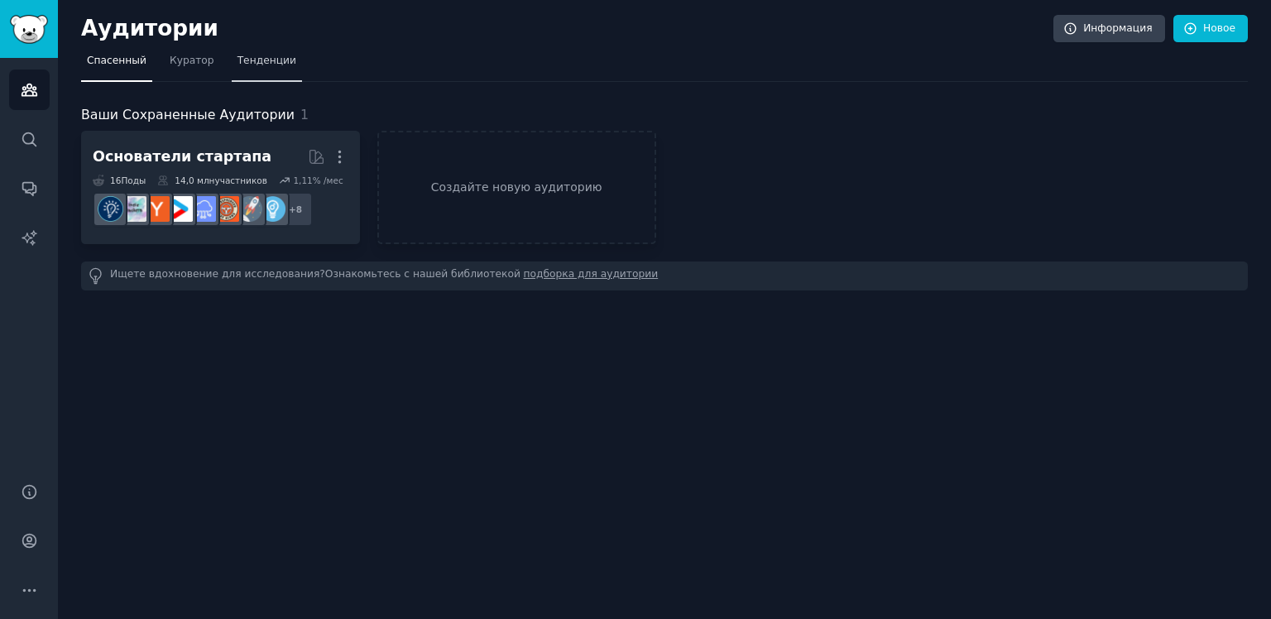
click at [254, 63] on ya-tr-span "Тенденции" at bounding box center [267, 61] width 59 height 12
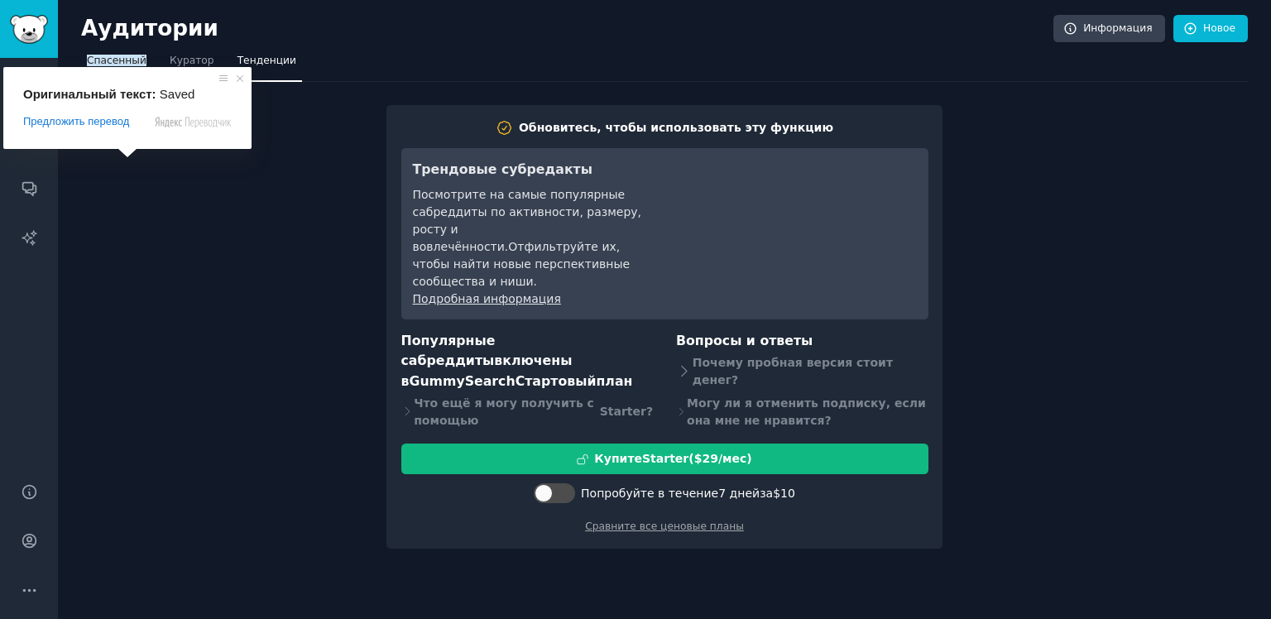
click at [105, 55] on ya-tr-span "Спасенный" at bounding box center [117, 61] width 60 height 12
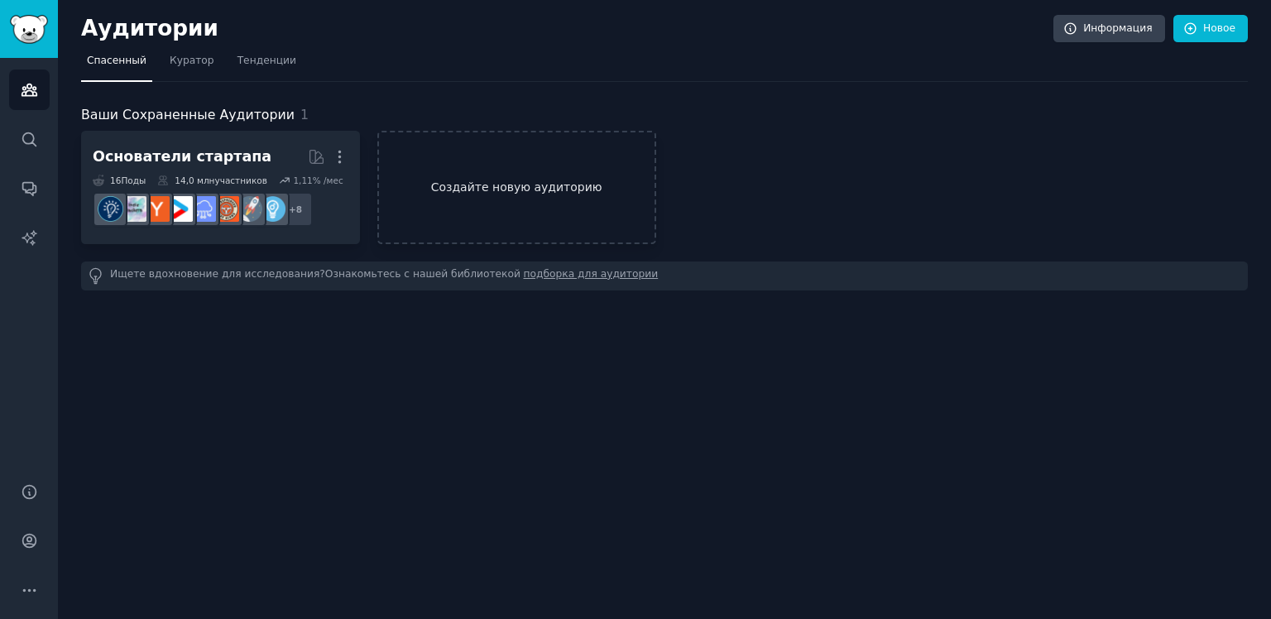
click at [473, 192] on ya-tr-span "Создайте новую аудиторию" at bounding box center [517, 187] width 276 height 17
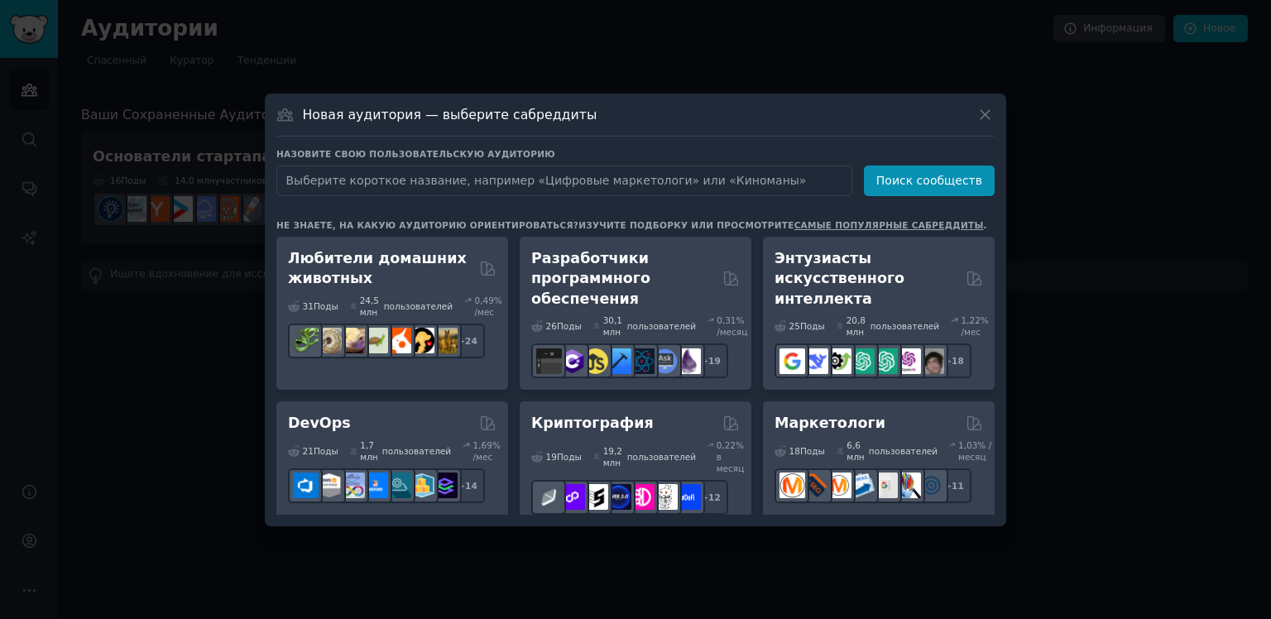
click at [149, 291] on div at bounding box center [635, 309] width 1271 height 619
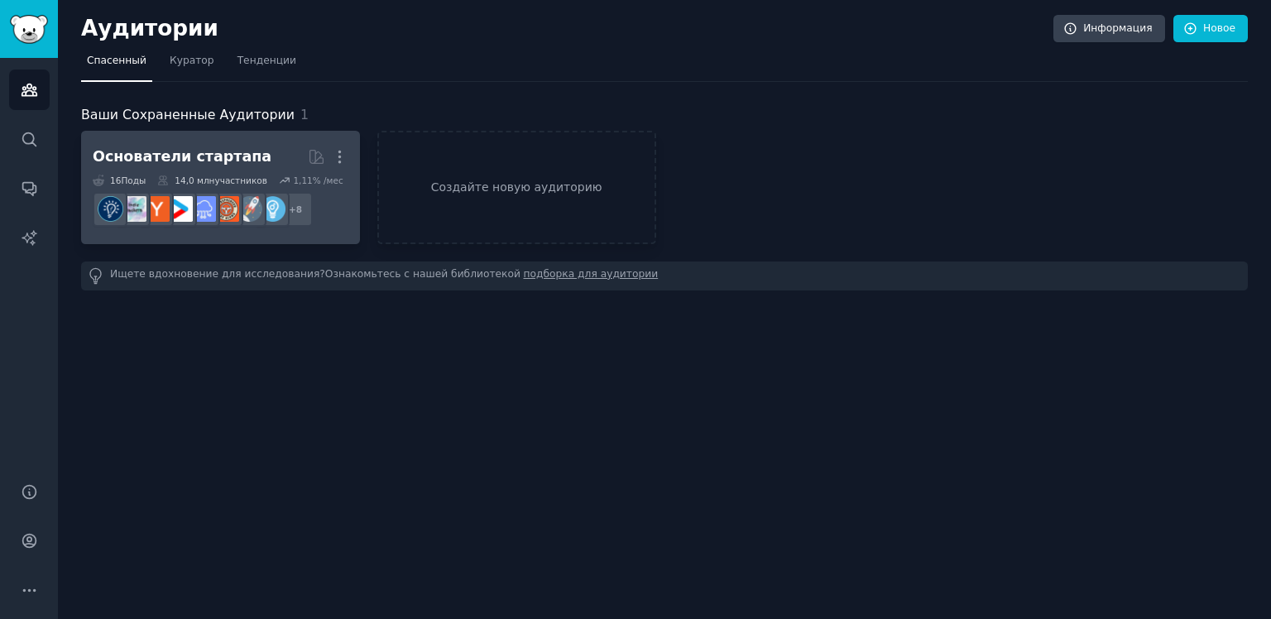
click at [252, 148] on h2 "Основатели стартапа Еще" at bounding box center [221, 156] width 256 height 29
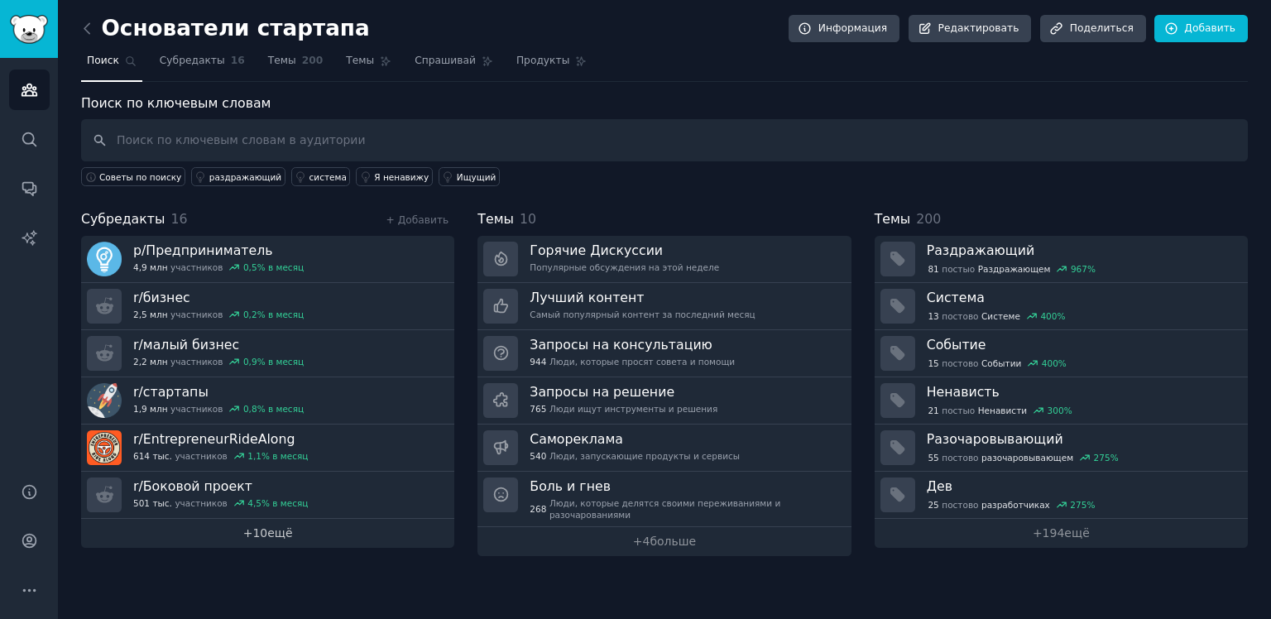
click at [375, 537] on link "+ 10 ещё" at bounding box center [267, 533] width 373 height 29
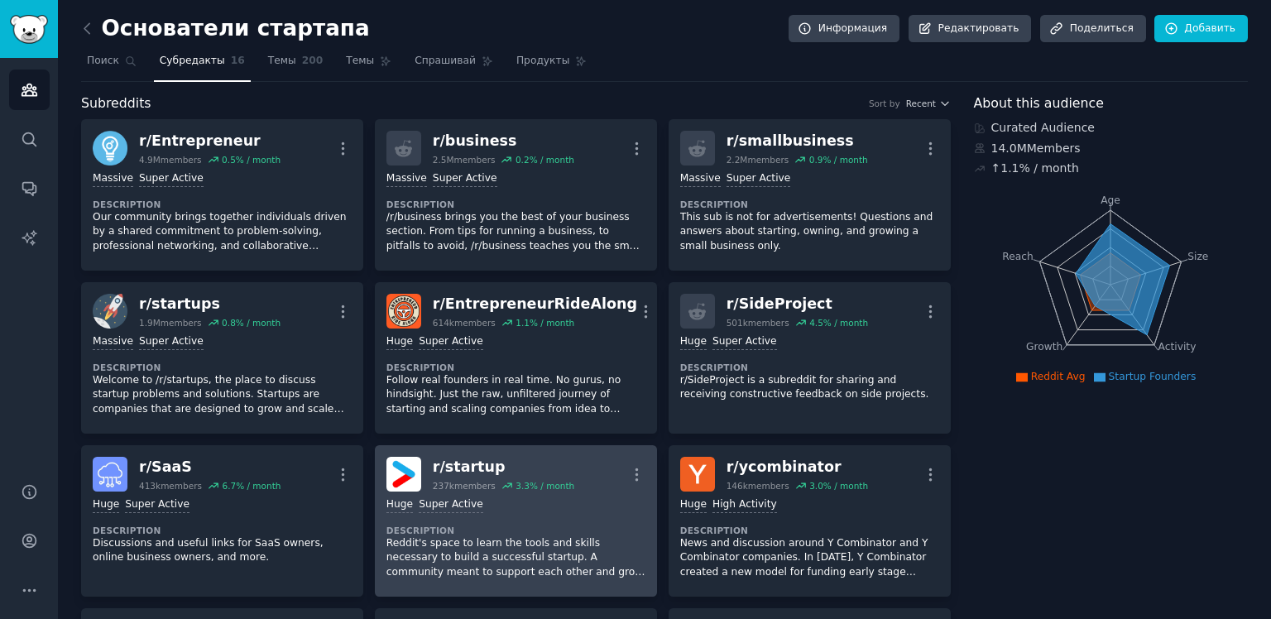
scroll to position [65, 0]
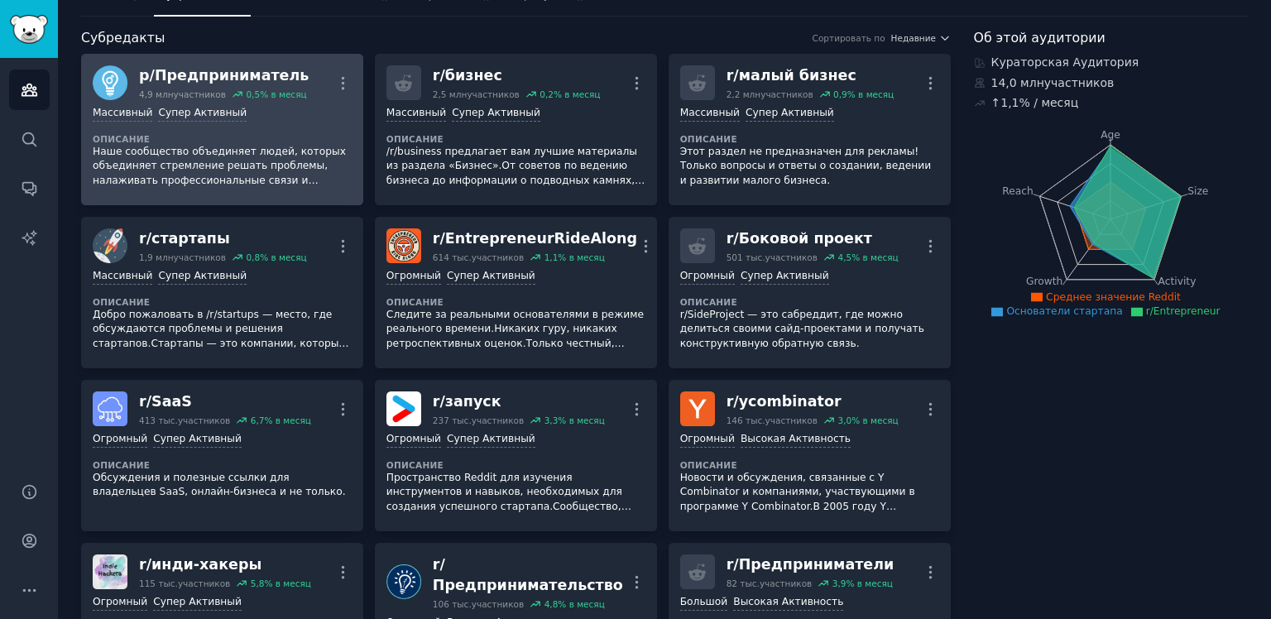
click at [281, 106] on div "Массивный Супер Активный" at bounding box center [222, 114] width 259 height 16
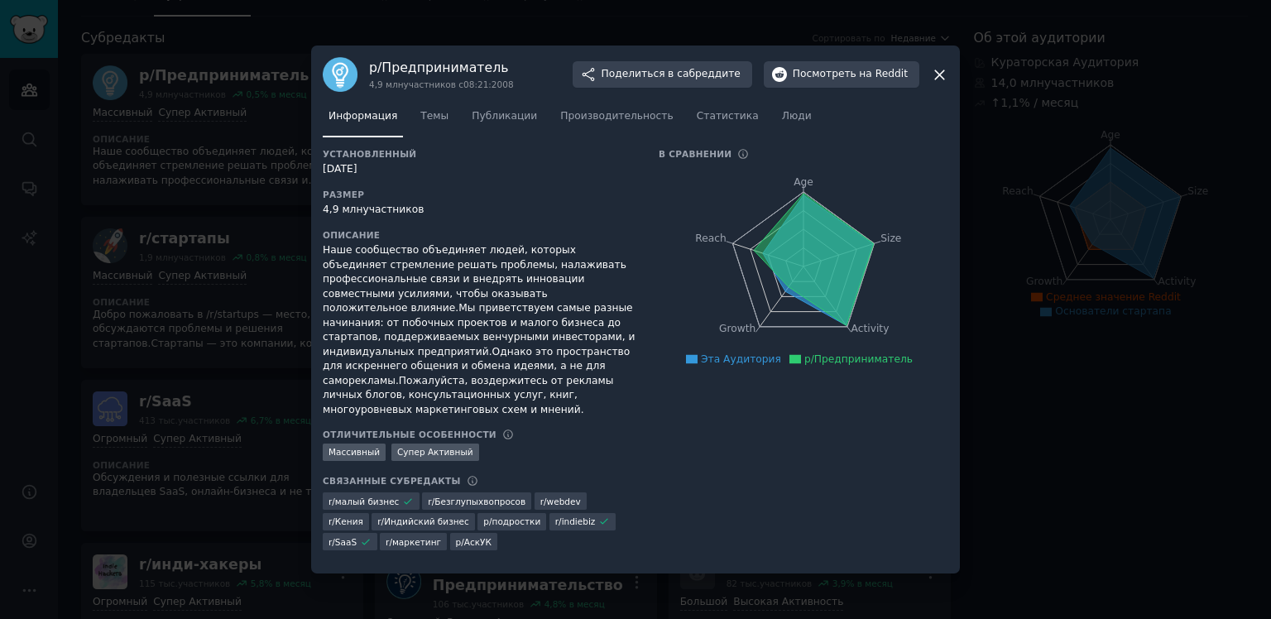
click at [219, 86] on div at bounding box center [635, 309] width 1271 height 619
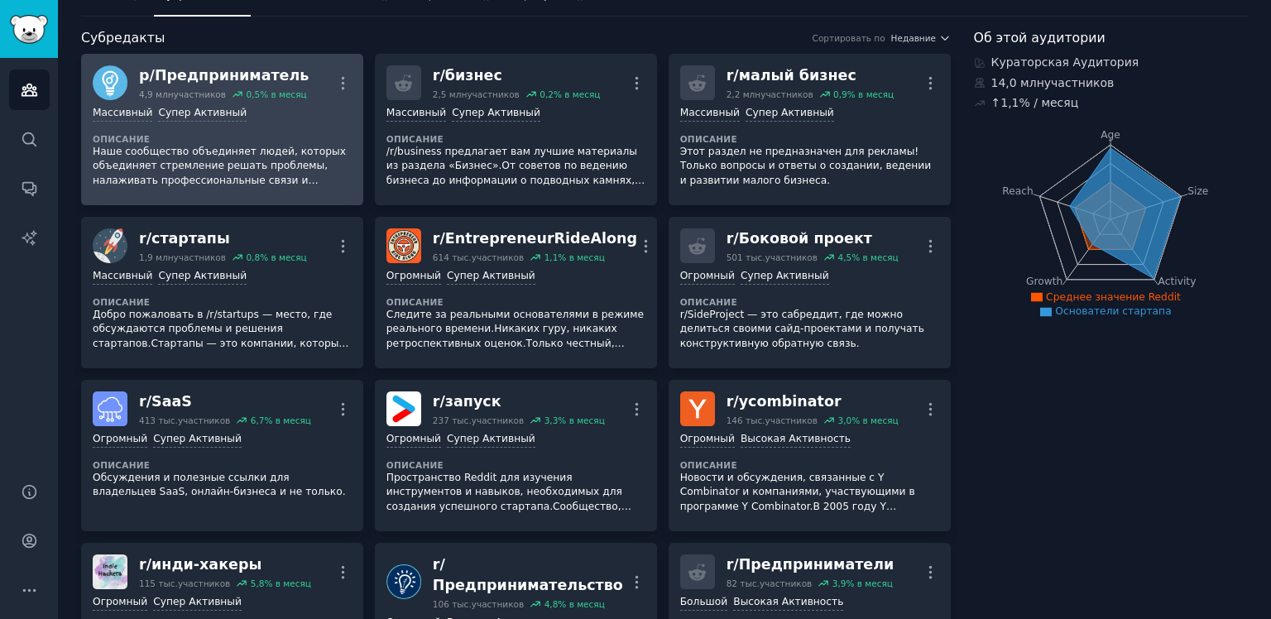
click at [192, 73] on ya-tr-span "Предприниматель" at bounding box center [232, 75] width 154 height 17
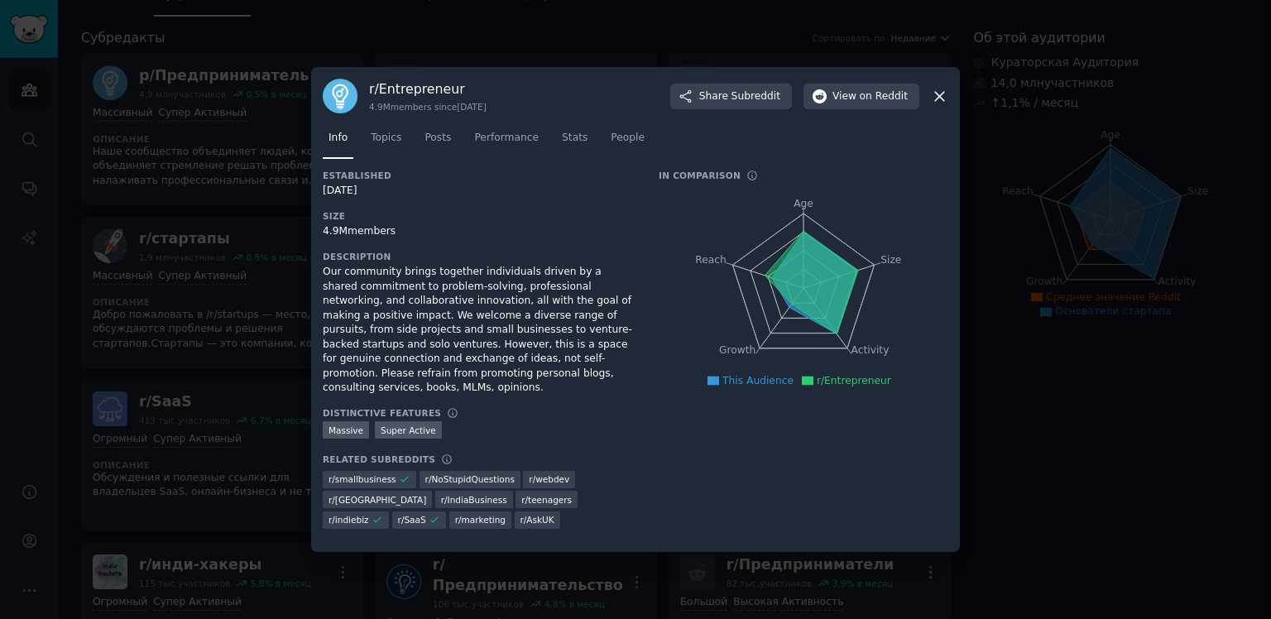
click at [199, 102] on div at bounding box center [635, 309] width 1271 height 619
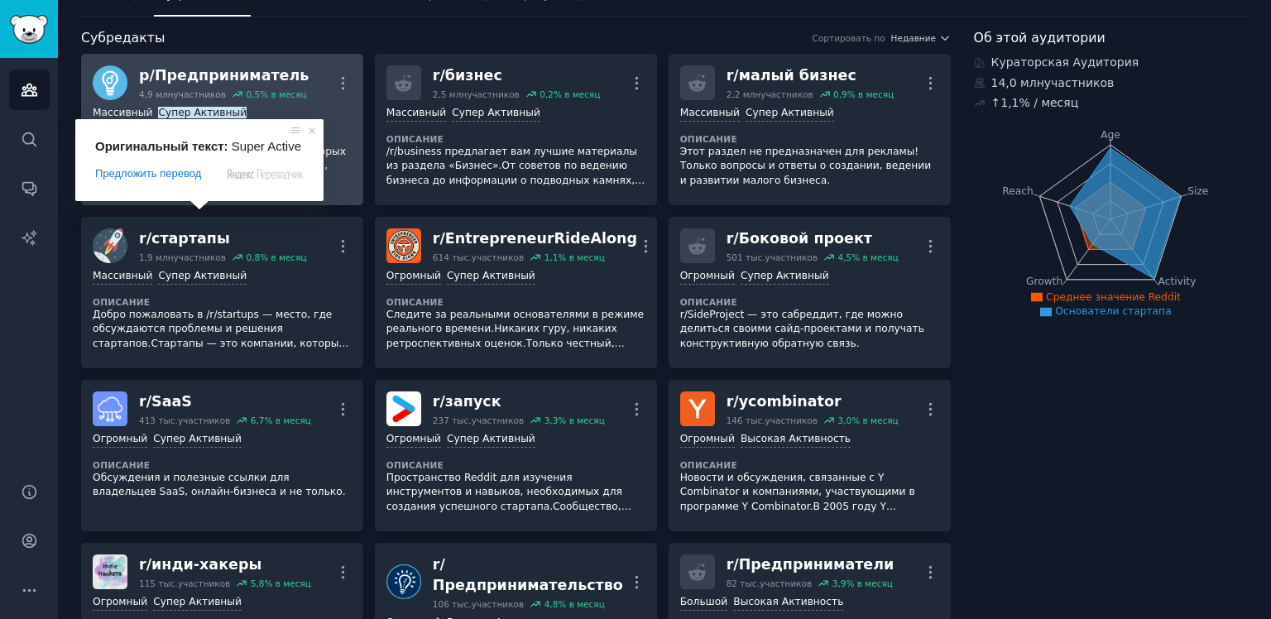
click at [202, 123] on body "Аудитории Поиск Разговоры Отчеты искусственного Интеллекта Справка Учетная запи…" at bounding box center [635, 309] width 1271 height 619
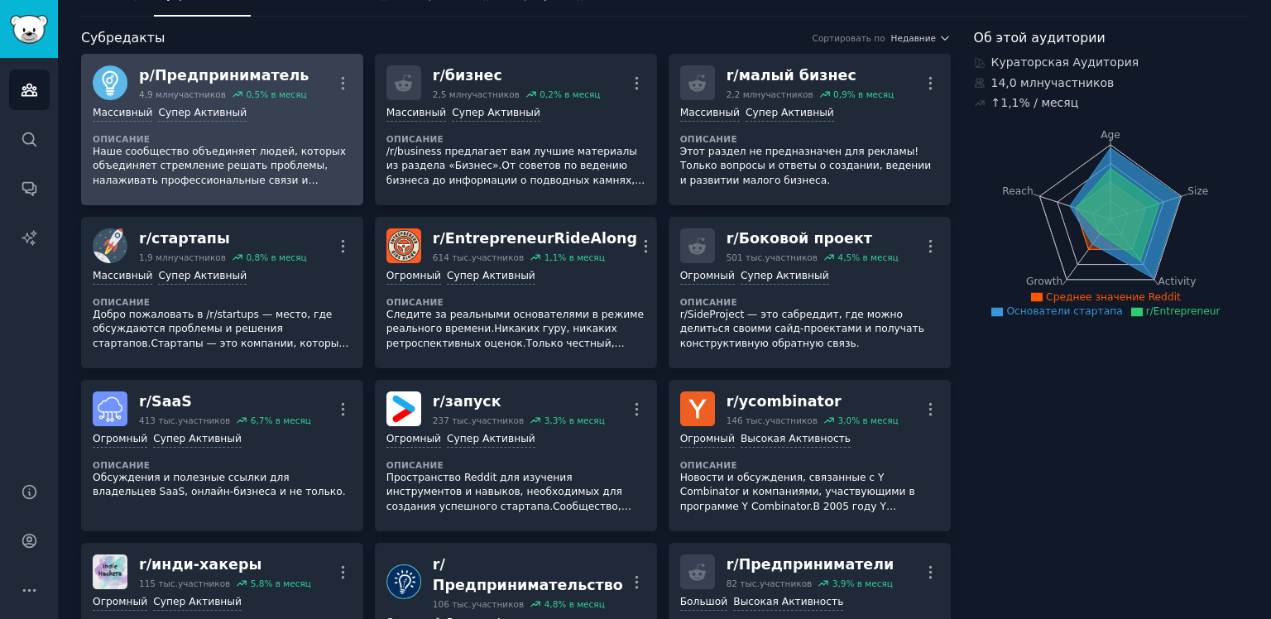
click at [246, 124] on div ">= 95-й процентиль по количеству заявок в день Массивный Супер Активный Описани…" at bounding box center [222, 147] width 259 height 94
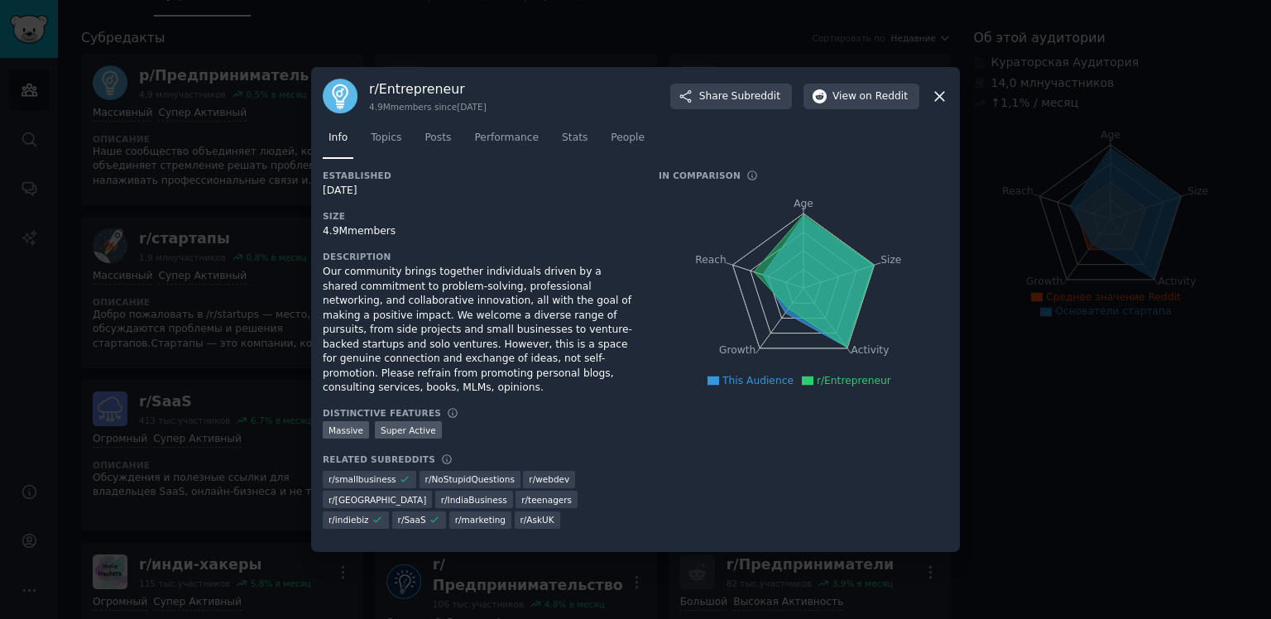
click at [232, 163] on div at bounding box center [635, 309] width 1271 height 619
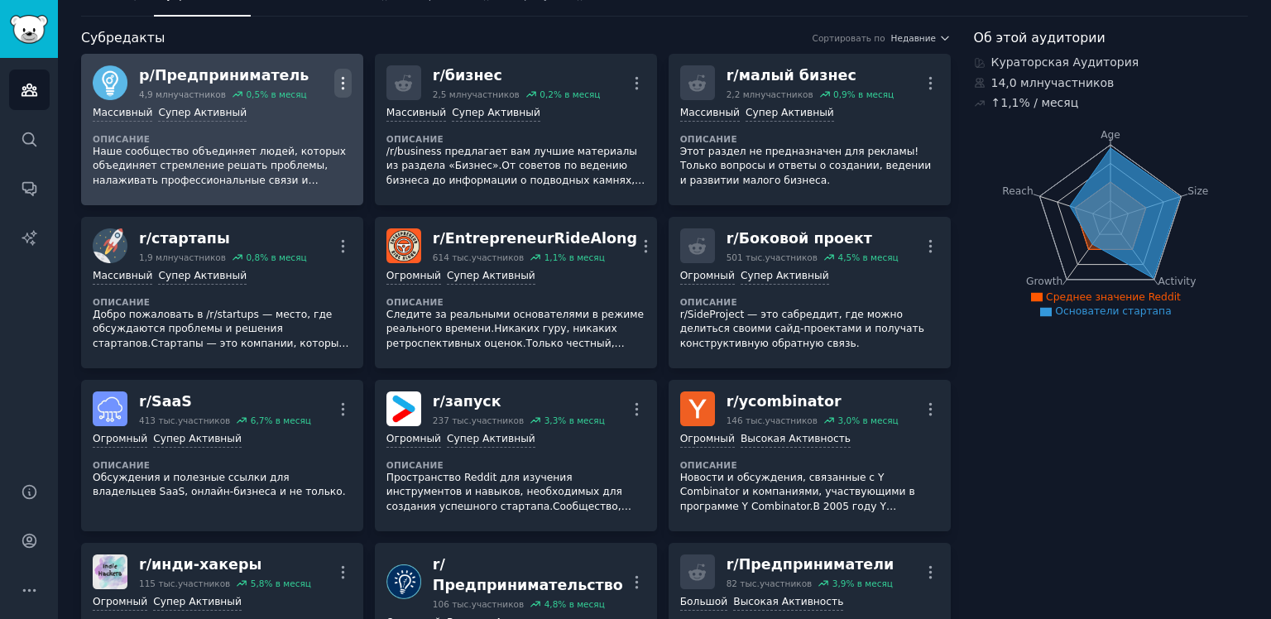
click at [338, 84] on icon "button" at bounding box center [342, 83] width 17 height 17
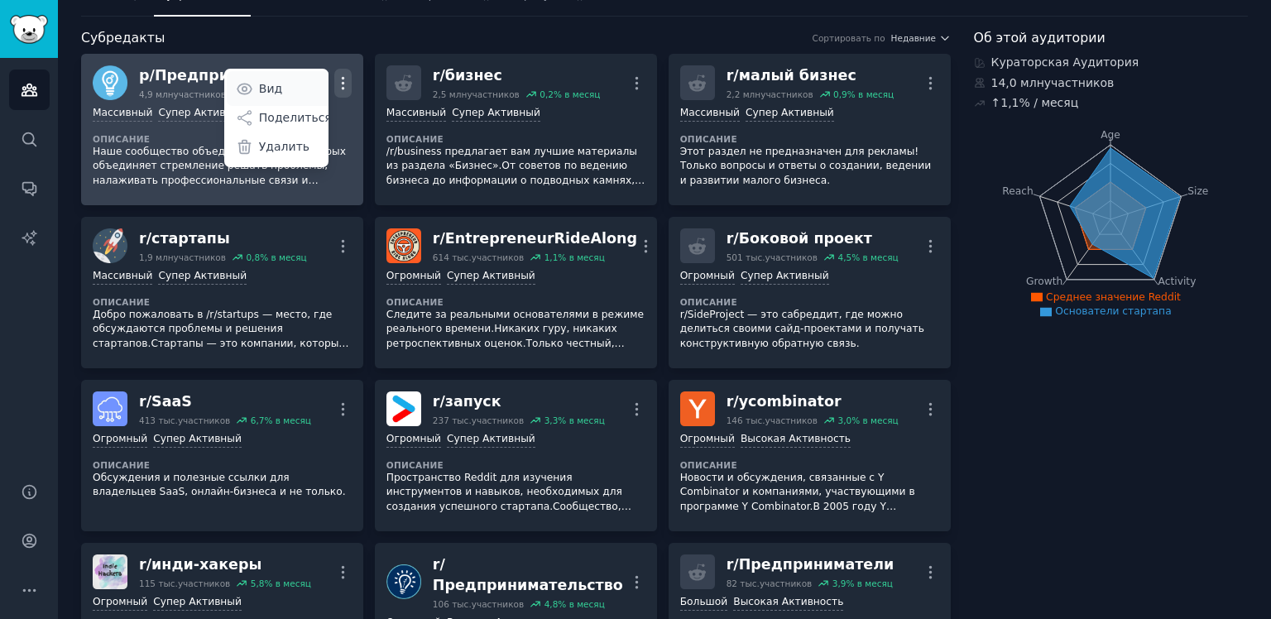
click at [313, 87] on link "Вид" at bounding box center [283, 88] width 113 height 35
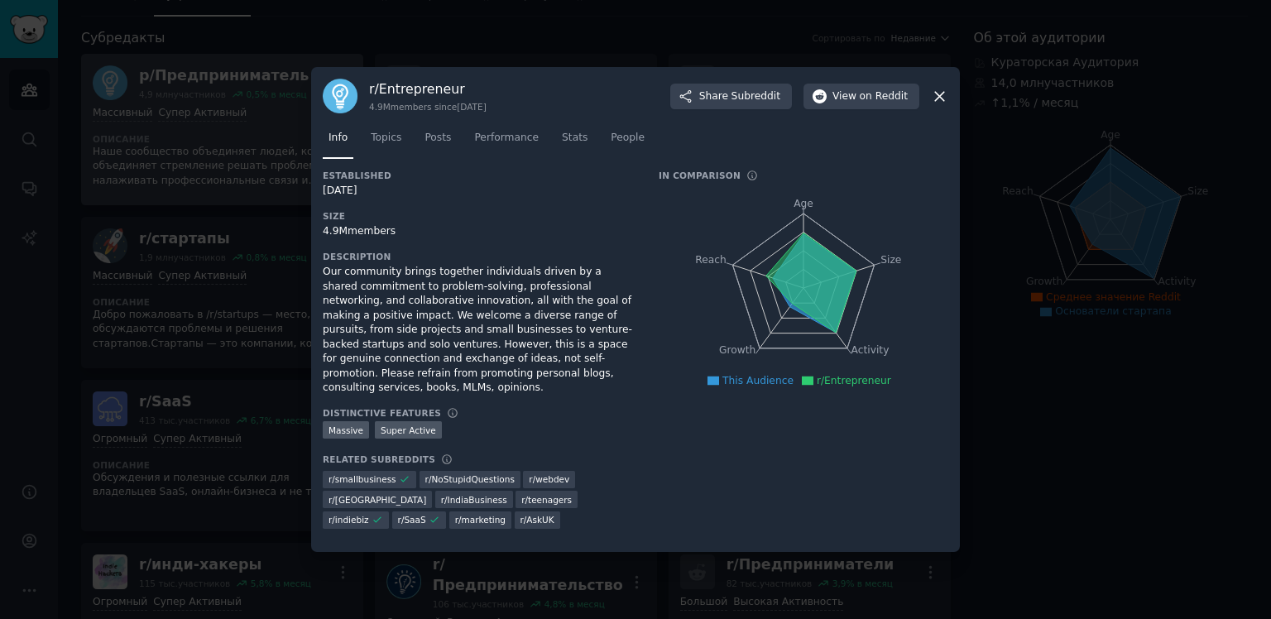
click at [262, 122] on div at bounding box center [635, 309] width 1271 height 619
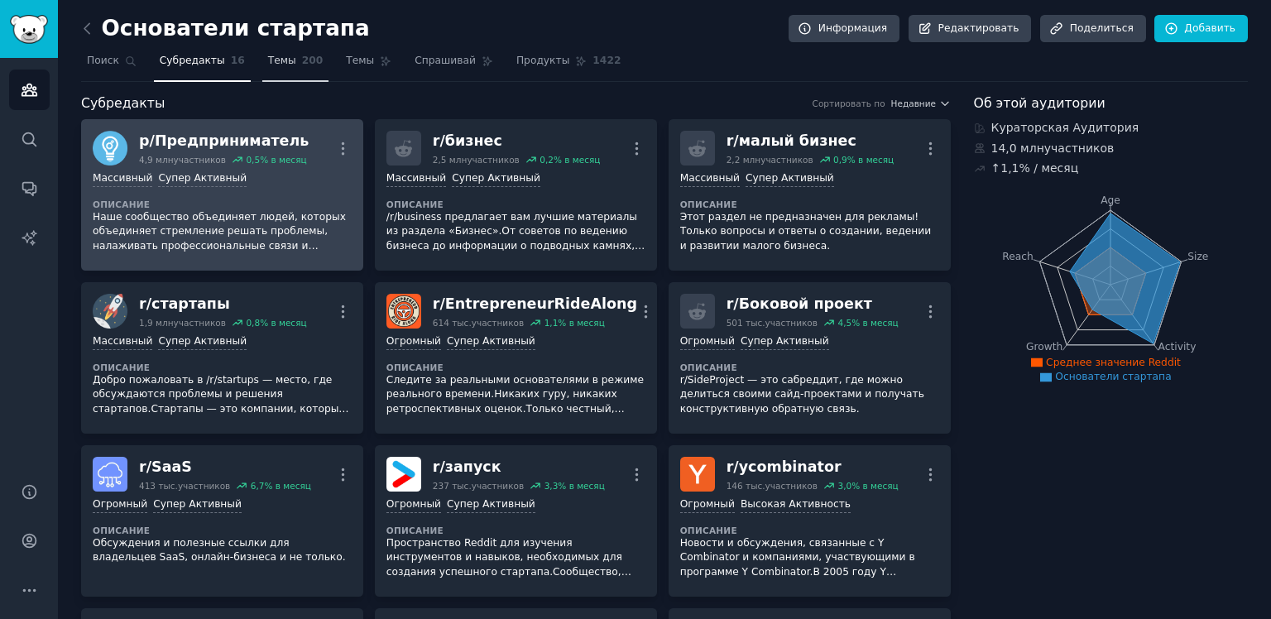
click at [272, 63] on ya-tr-span "Темы" at bounding box center [282, 61] width 28 height 12
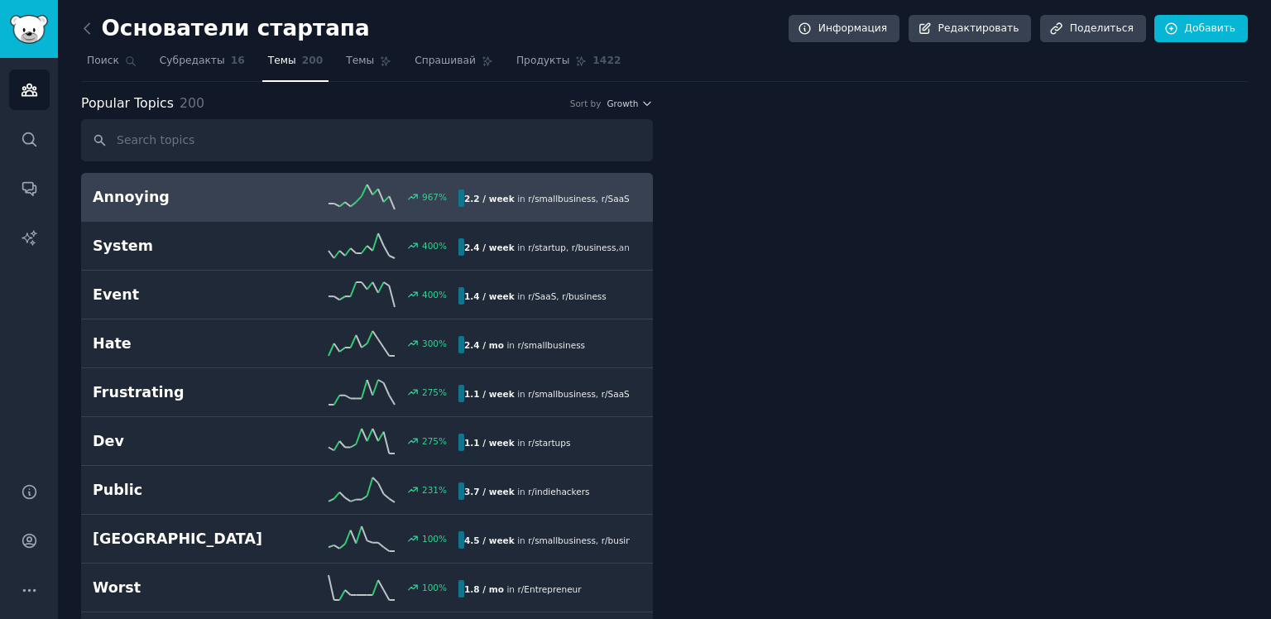
click at [268, 67] on span "Темы" at bounding box center [282, 61] width 28 height 15
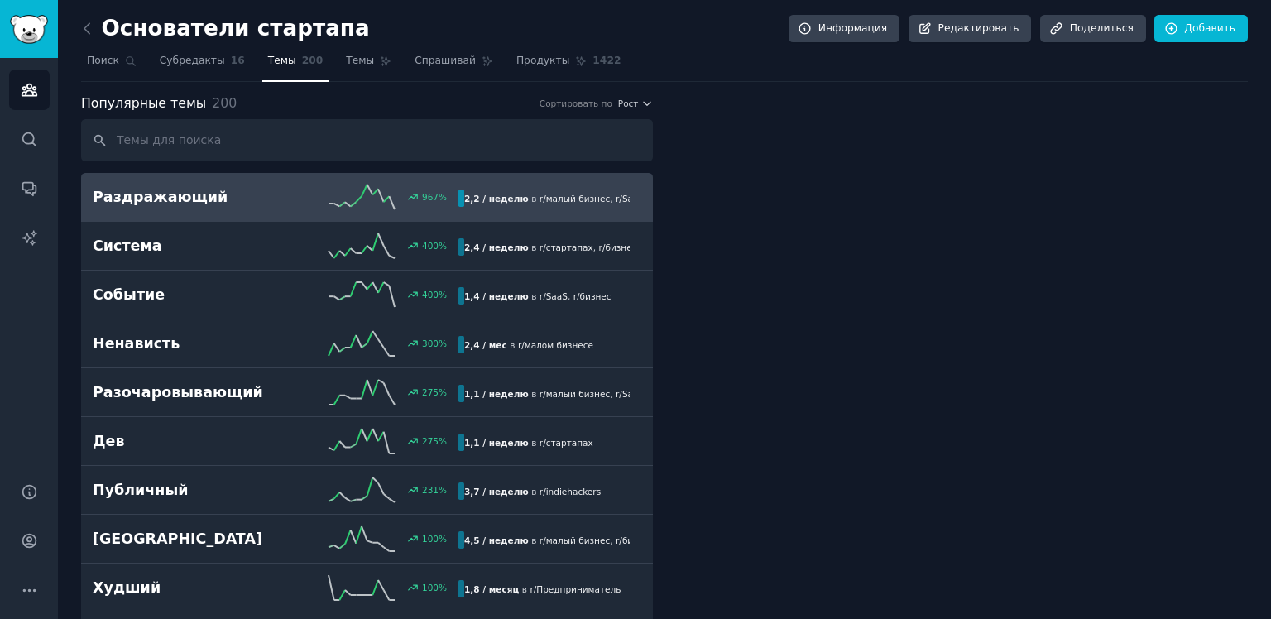
click at [258, 204] on h2 "Раздражающий" at bounding box center [184, 197] width 183 height 21
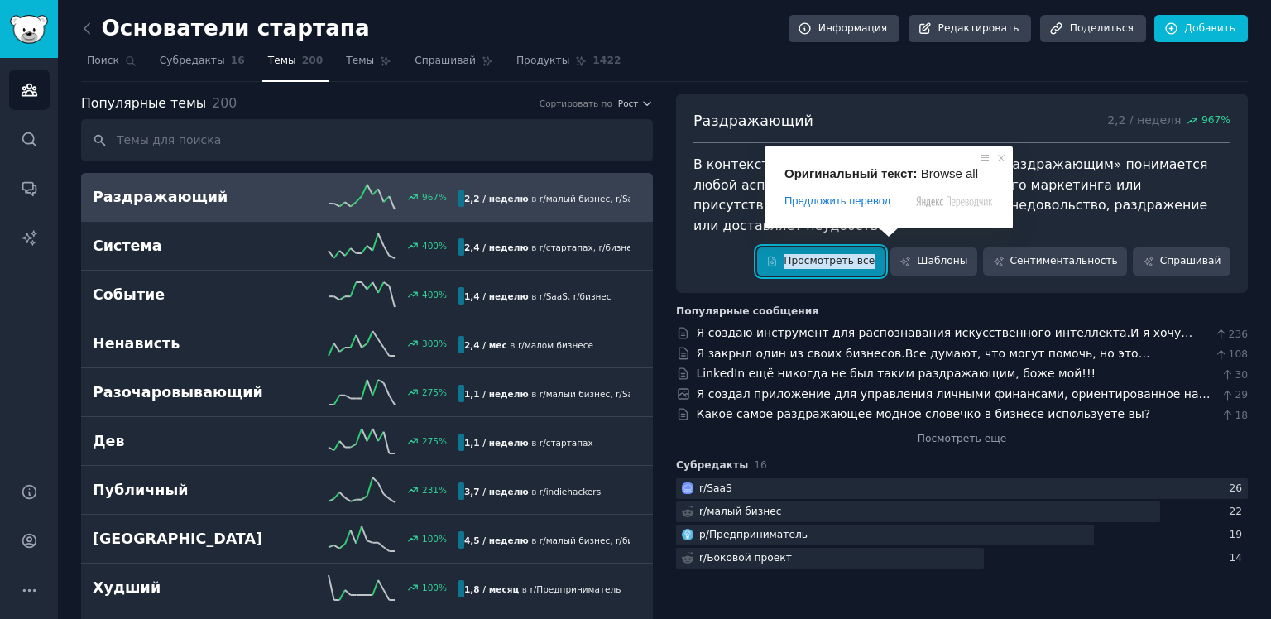
click at [867, 254] on ya-tr-span "Просмотреть все" at bounding box center [829, 261] width 91 height 15
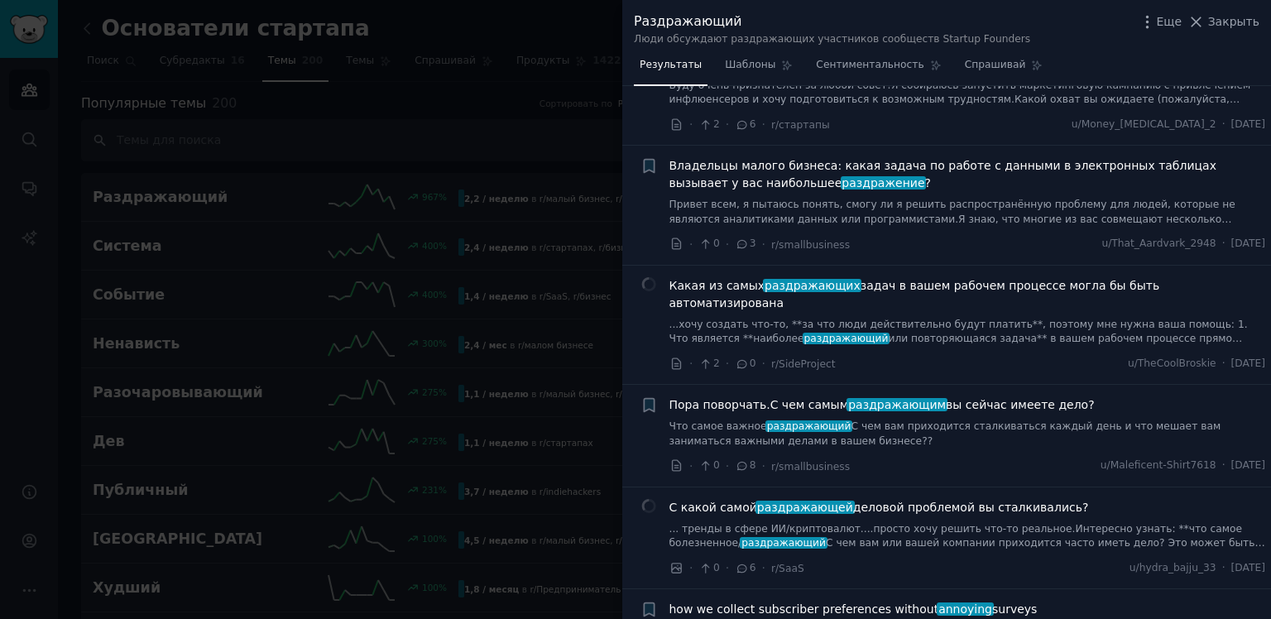
scroll to position [1096, 0]
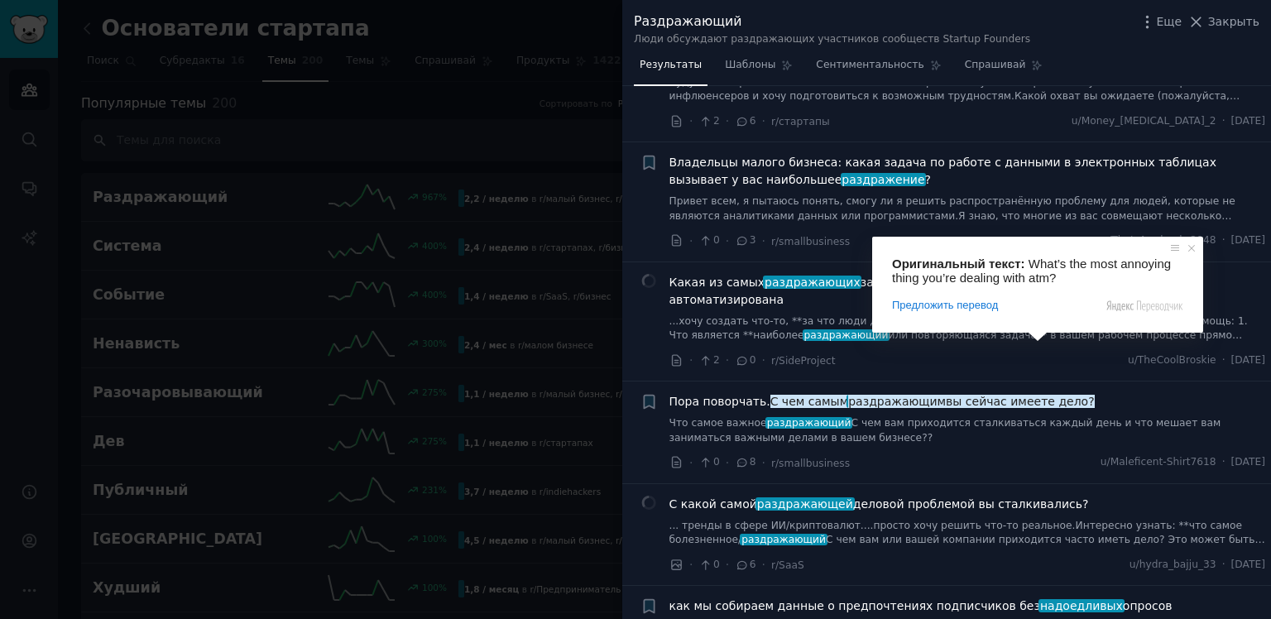
click at [1040, 342] on span at bounding box center [1038, 337] width 22 height 10
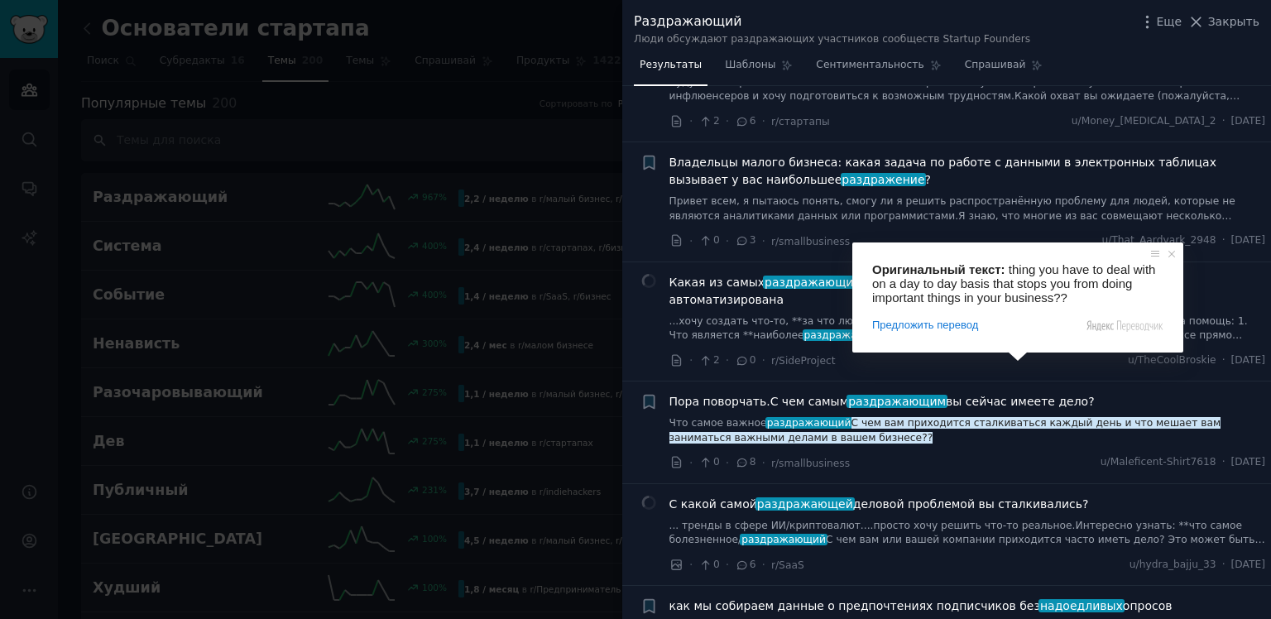
click at [749, 395] on ya-tr-span "Пора поворчать." at bounding box center [720, 401] width 101 height 13
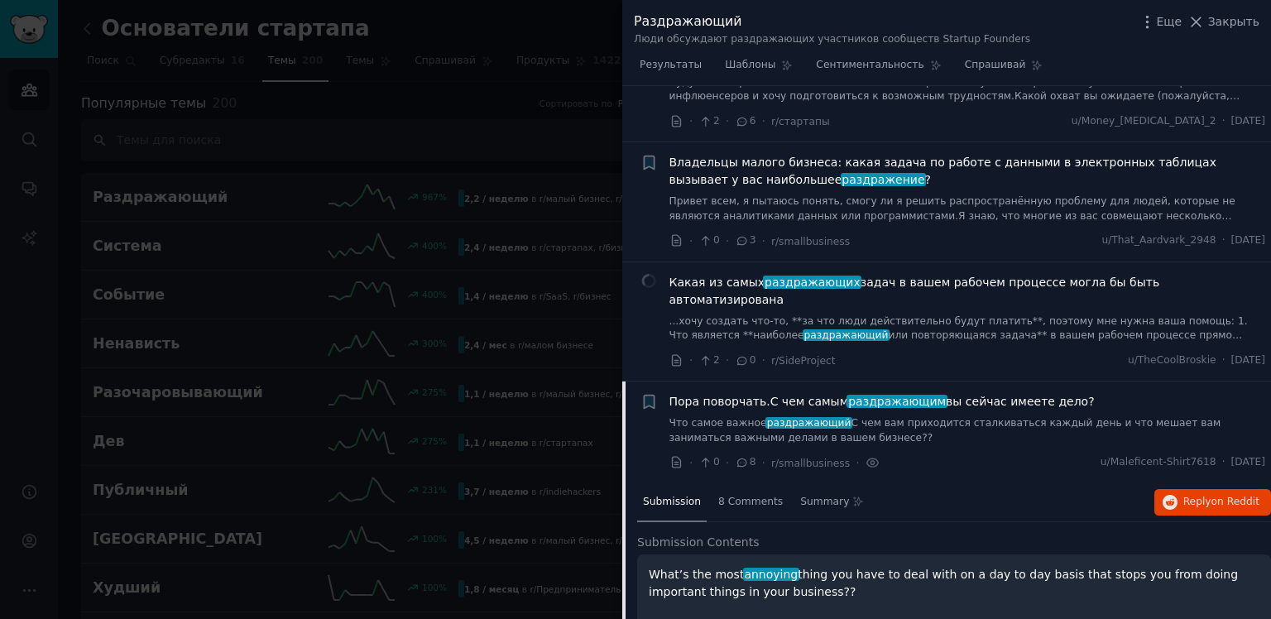
scroll to position [1338, 0]
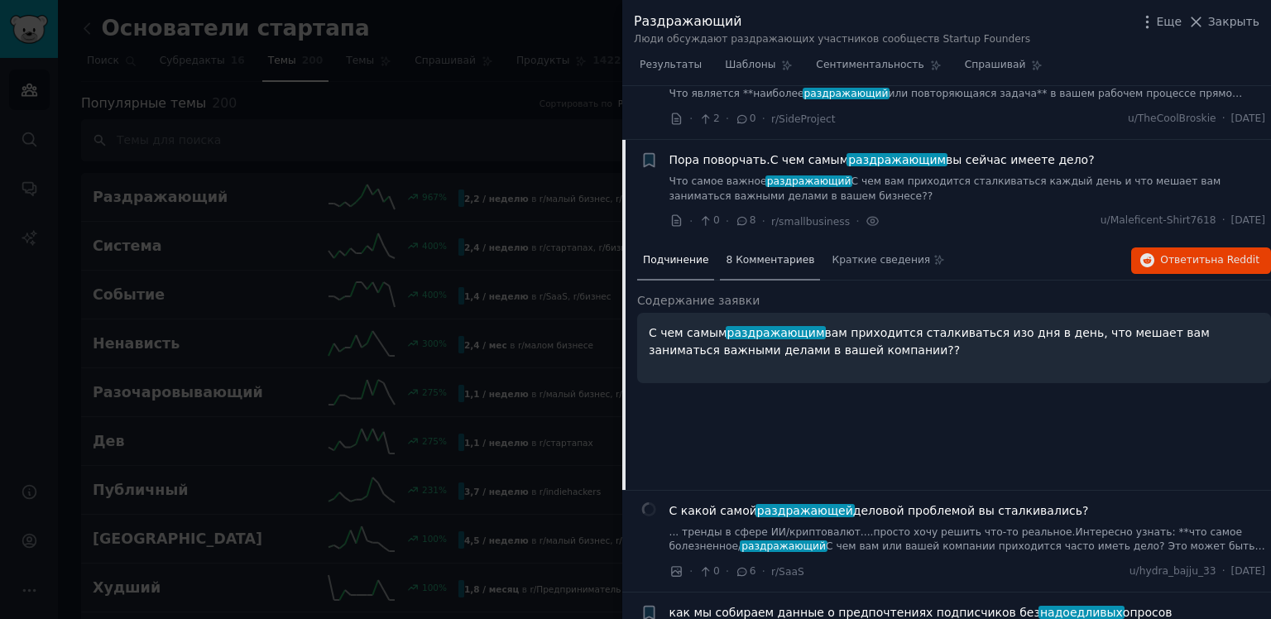
click at [755, 254] on ya-tr-span "8 Комментариев" at bounding box center [770, 260] width 89 height 12
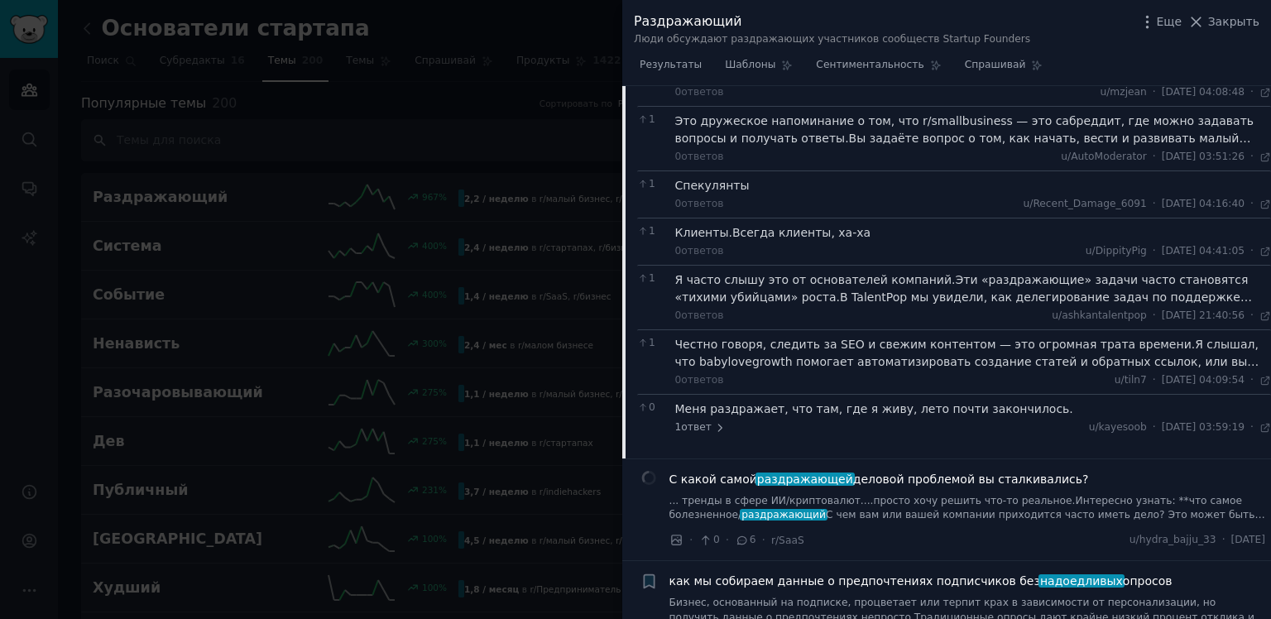
scroll to position [1728, 0]
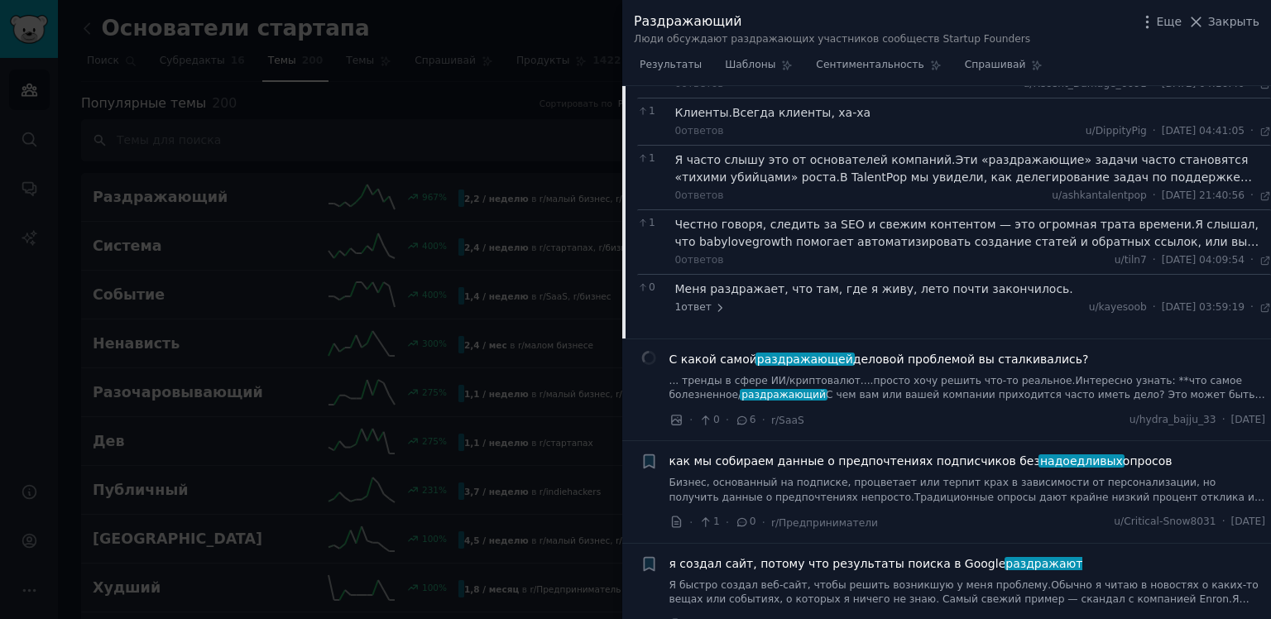
click at [731, 411] on div "· 0 · 6 · r/SaaS" at bounding box center [737, 419] width 135 height 17
click at [804, 389] on ya-tr-span "С чем вам или вашей компании приходится часто иметь дело? Это может быть связан…" at bounding box center [968, 402] width 596 height 26
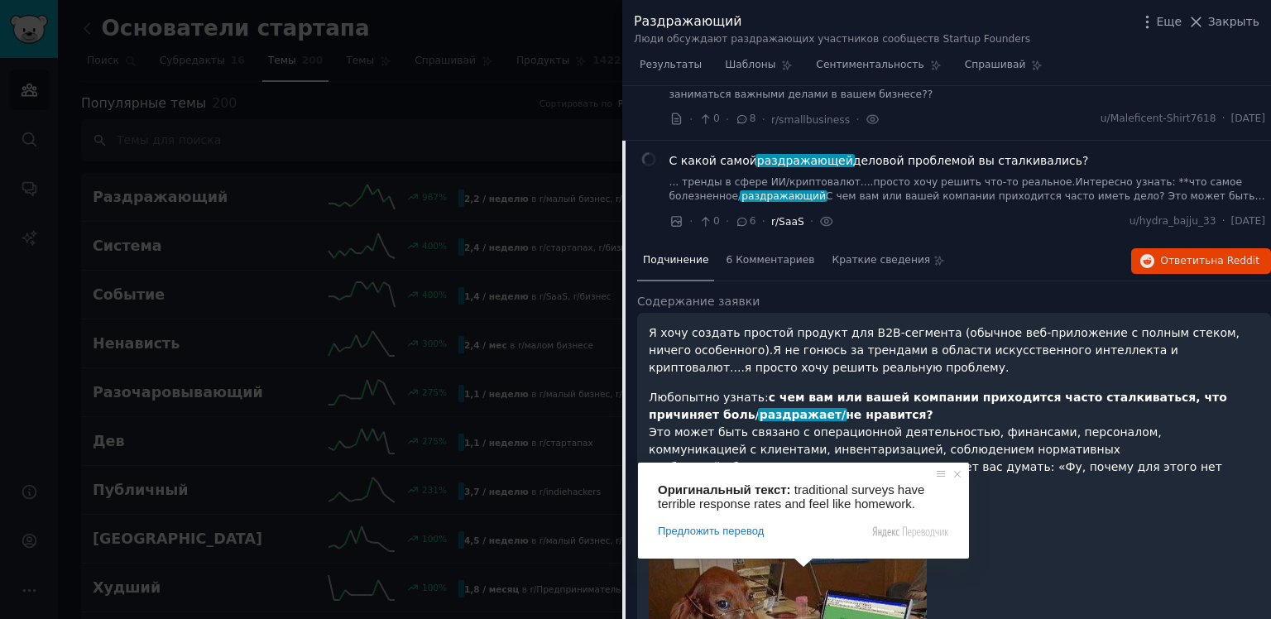
scroll to position [1499, 0]
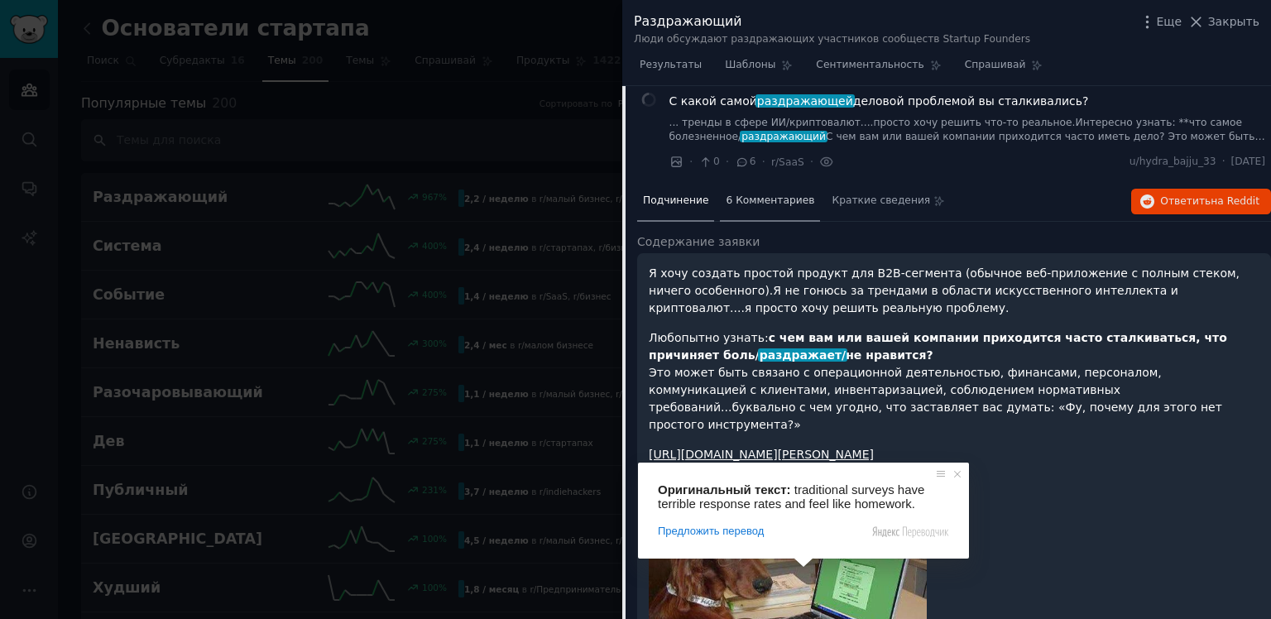
click at [728, 182] on div "6 Комментариев" at bounding box center [770, 202] width 100 height 40
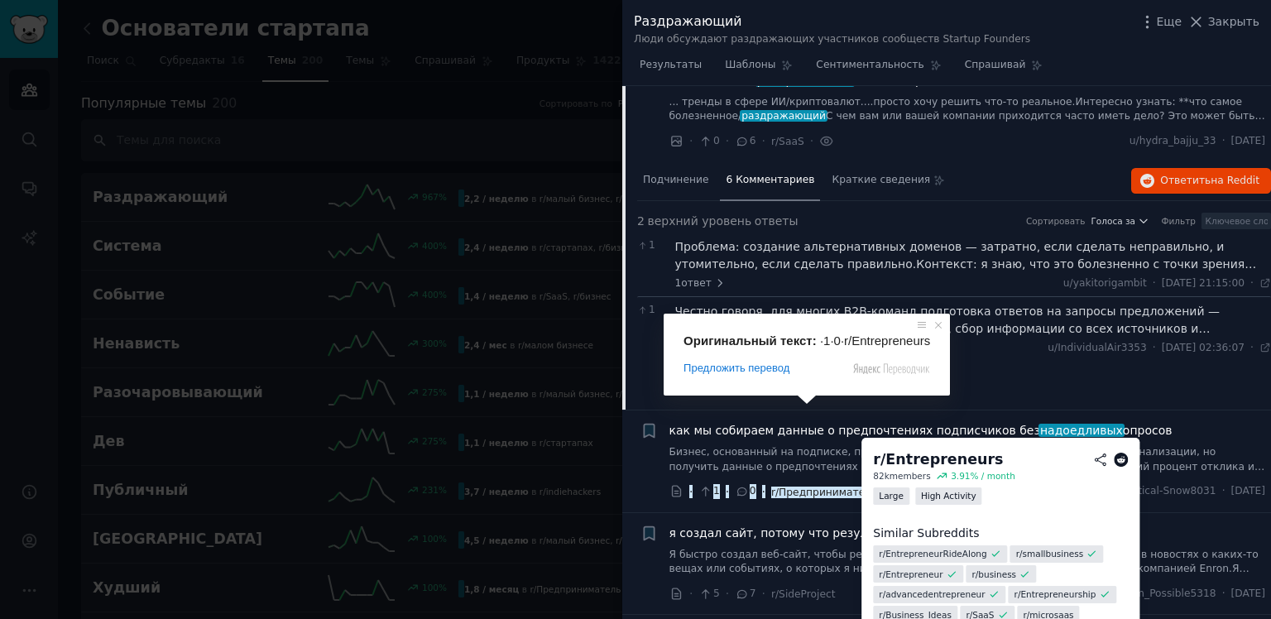
scroll to position [1507, 0]
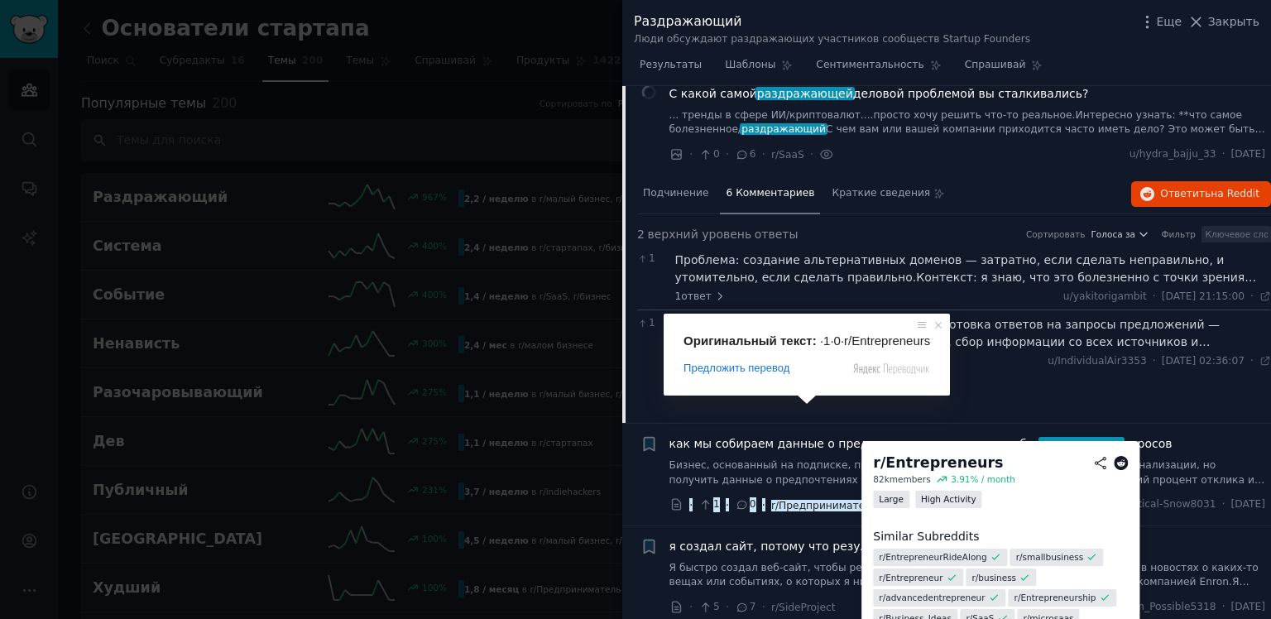
click at [1039, 336] on div "Подчинение 6 Комментариев Краткие сведения Ответить на Reddit 2 верхний уровень…" at bounding box center [954, 299] width 634 height 248
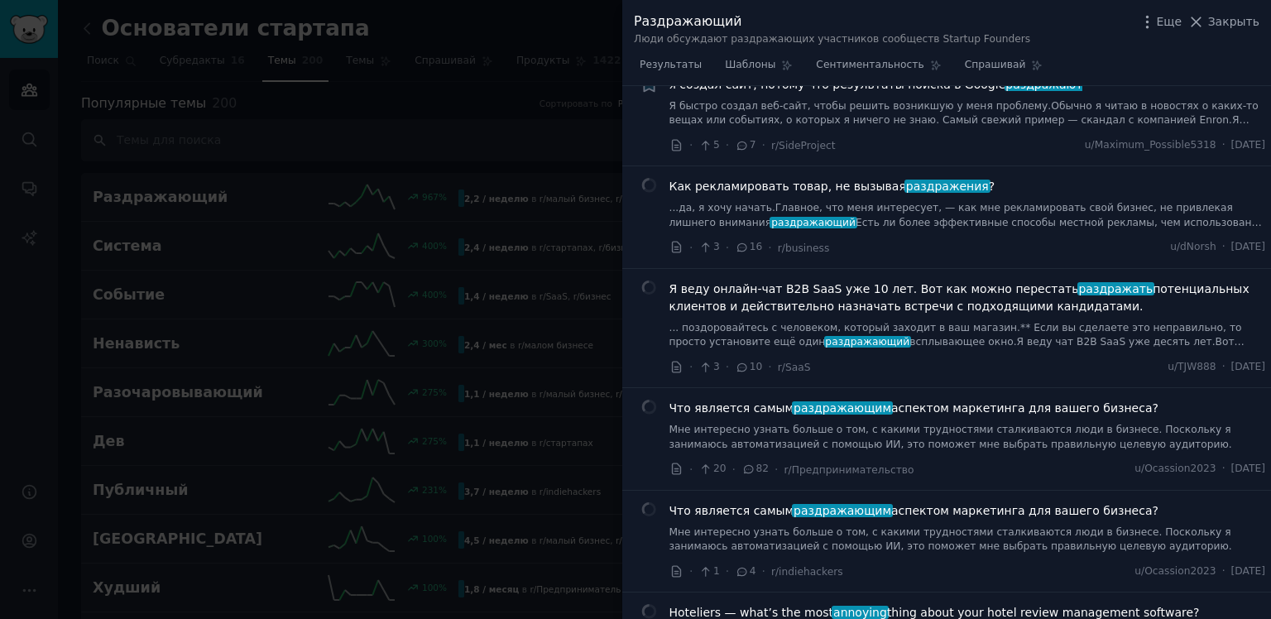
scroll to position [1969, 0]
click at [417, 179] on div at bounding box center [635, 309] width 1271 height 619
click at [77, 16] on div at bounding box center [635, 309] width 1271 height 619
click at [89, 34] on div at bounding box center [635, 309] width 1271 height 619
click at [12, 33] on div at bounding box center [635, 309] width 1271 height 619
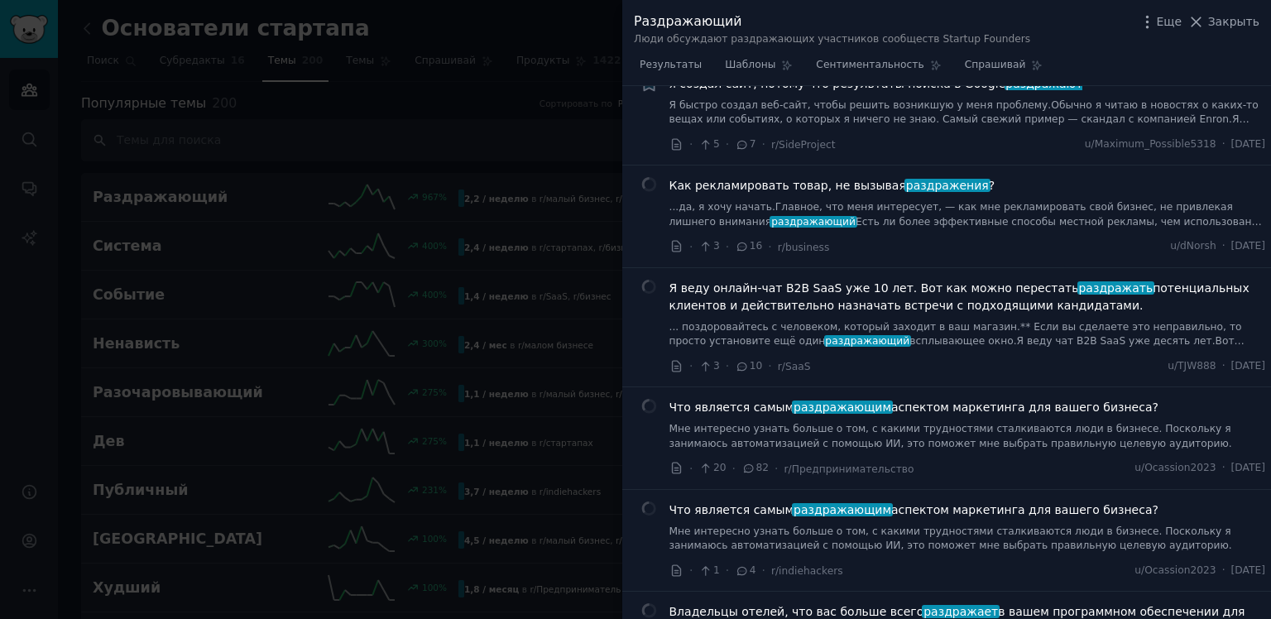
click at [20, 30] on div at bounding box center [635, 309] width 1271 height 619
click at [39, 91] on div at bounding box center [635, 309] width 1271 height 619
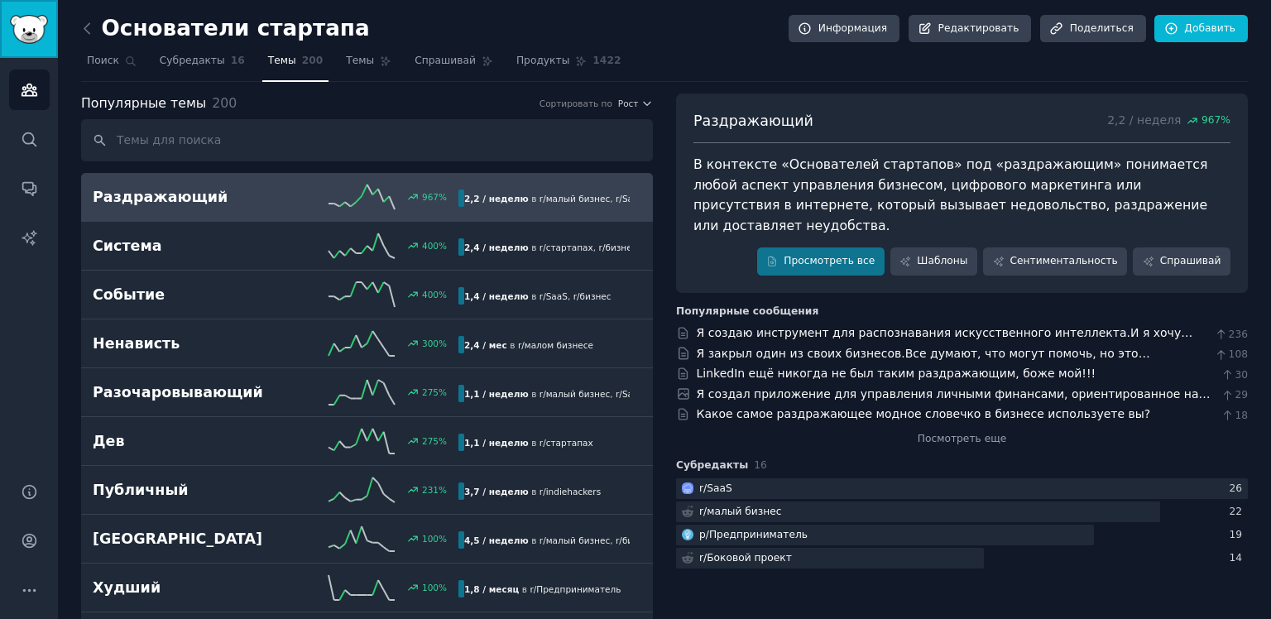
click at [39, 56] on link "Боковая панель" at bounding box center [29, 29] width 58 height 58
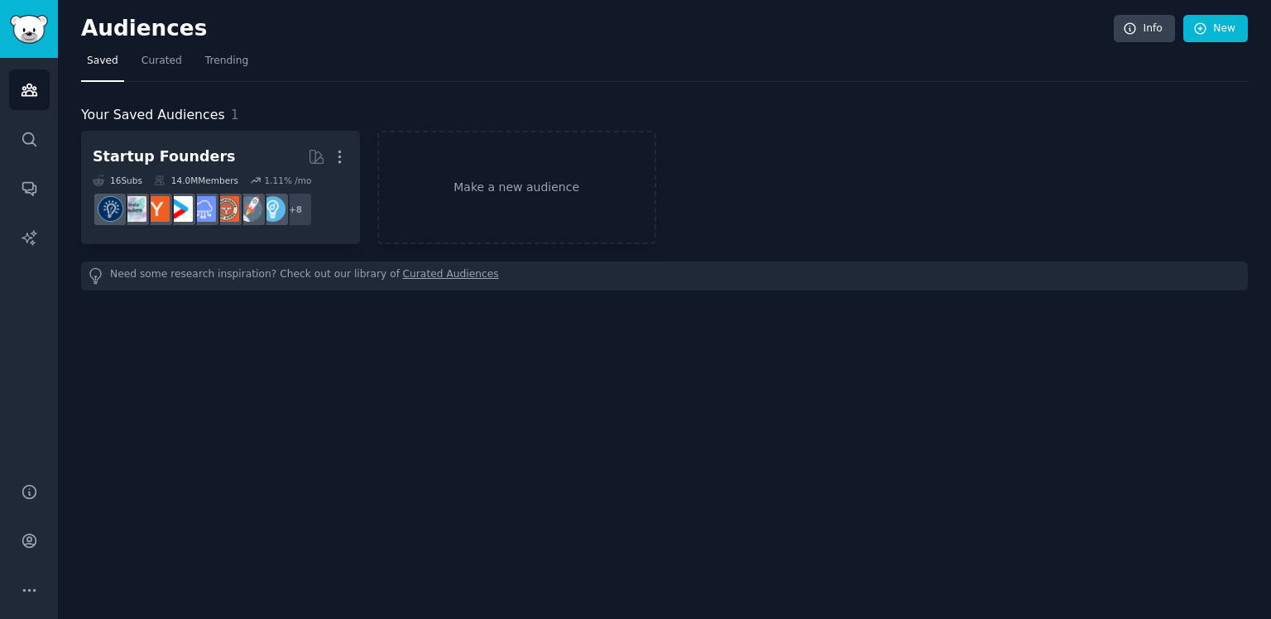
click at [84, 24] on h2 "Audiences" at bounding box center [597, 29] width 1033 height 26
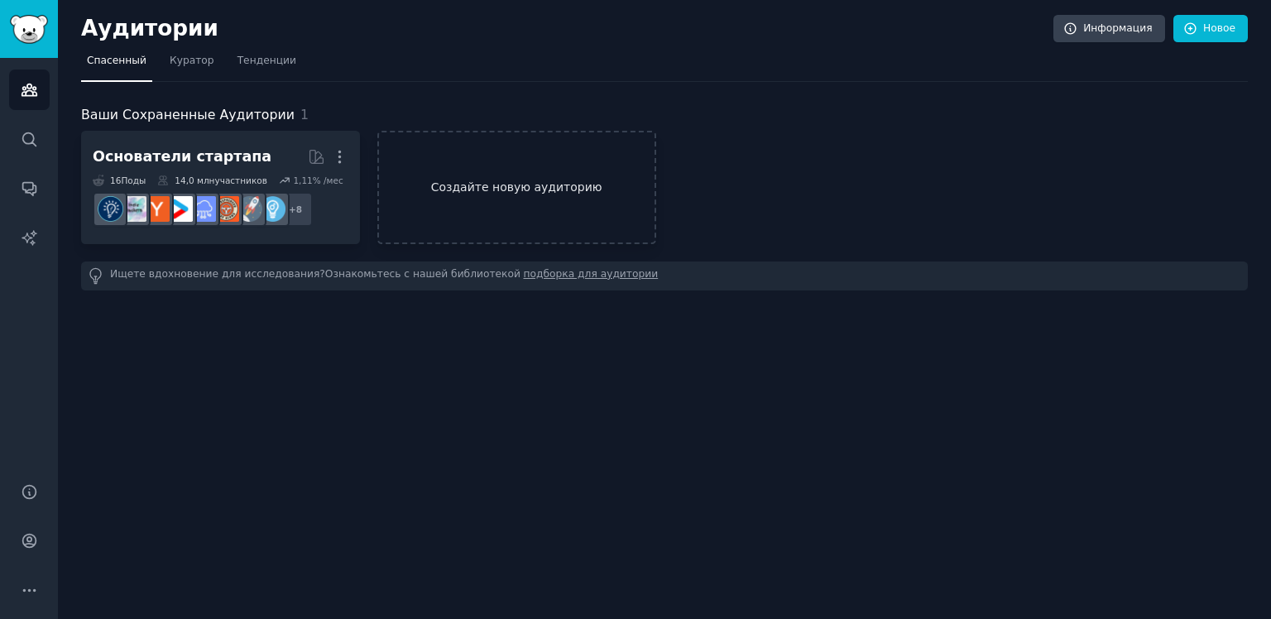
click at [454, 179] on ya-tr-span "Создайте новую аудиторию" at bounding box center [517, 187] width 276 height 17
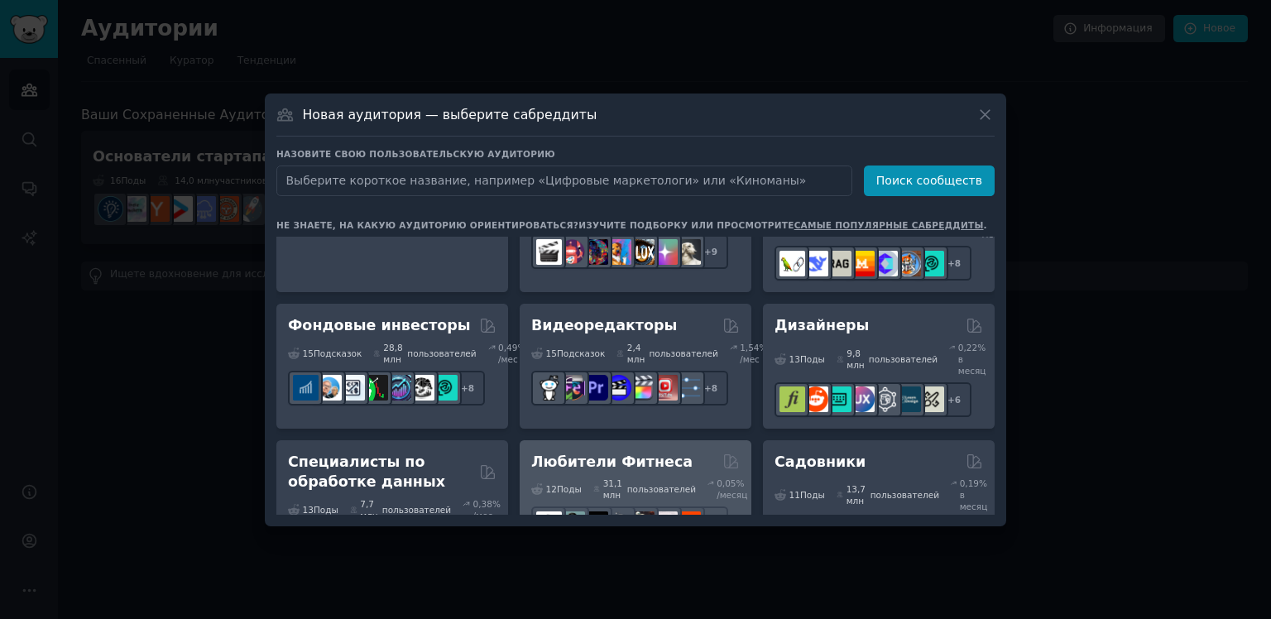
scroll to position [452, 0]
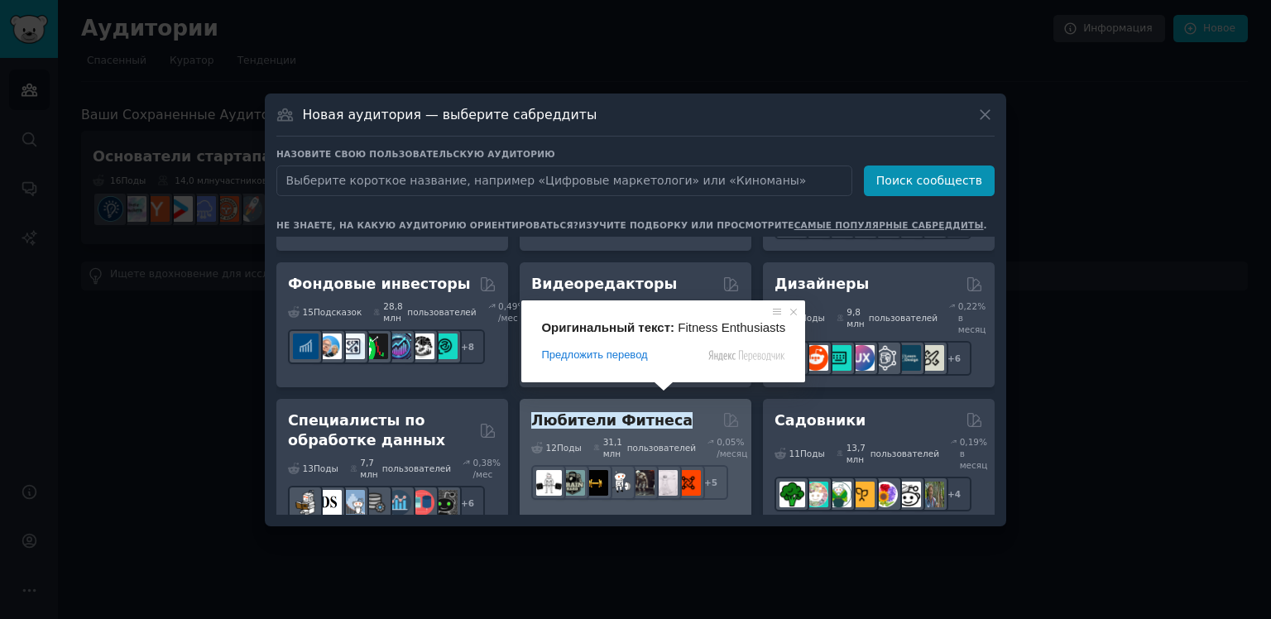
click at [642, 412] on ya-tr-span "Любители Фитнеса" at bounding box center [611, 420] width 161 height 17
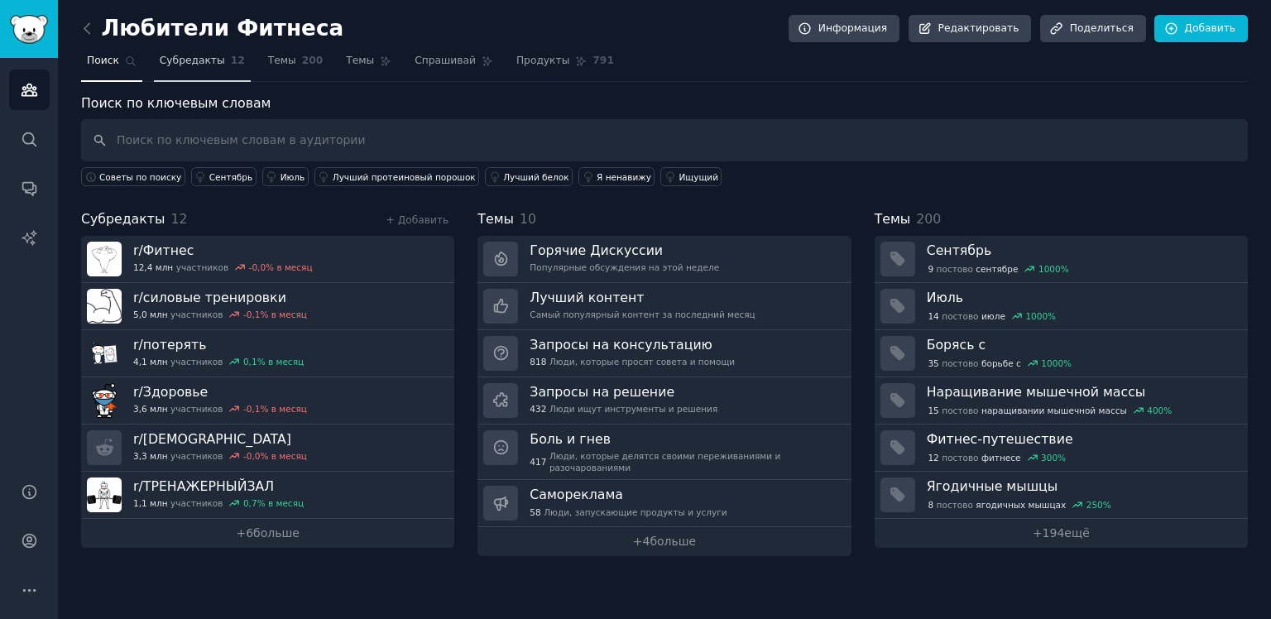
click at [199, 68] on link "Субредакты 12" at bounding box center [202, 65] width 97 height 34
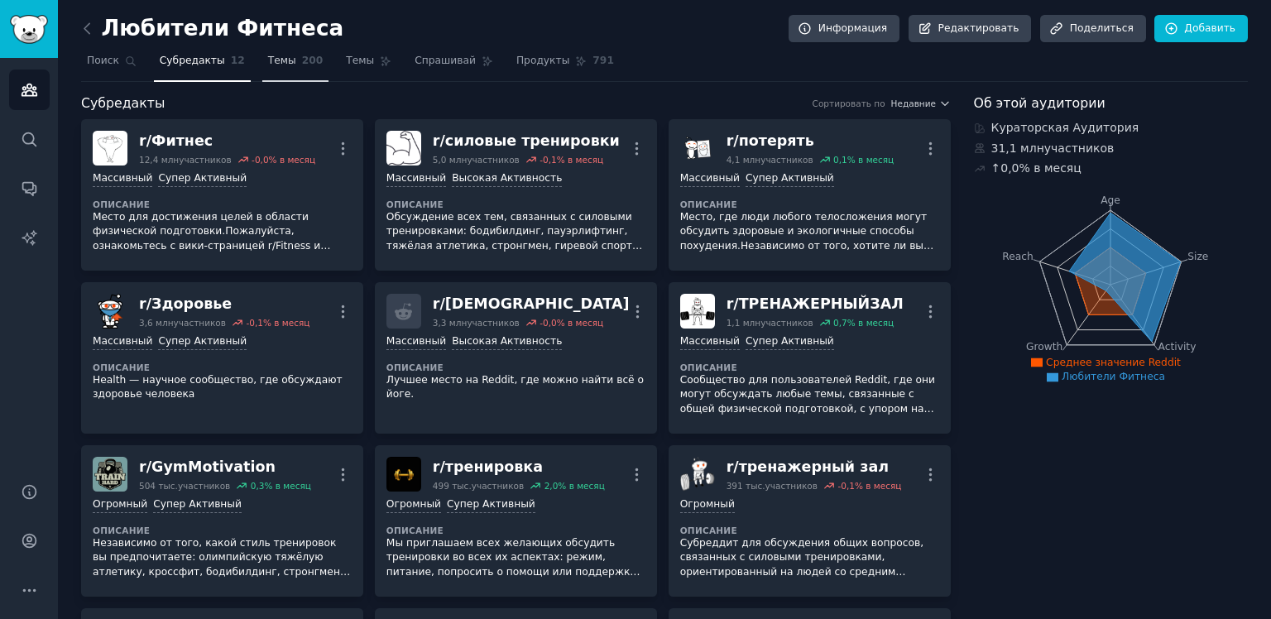
click at [268, 58] on ya-tr-span "Темы" at bounding box center [282, 61] width 28 height 12
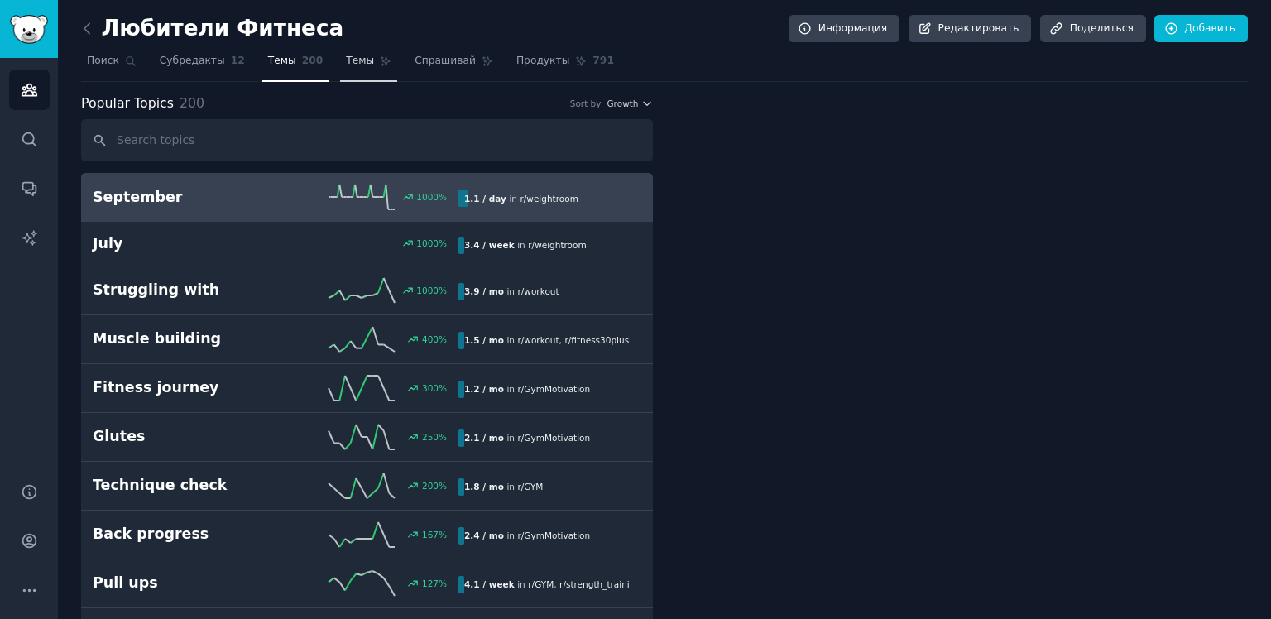
click at [344, 73] on link "Темы" at bounding box center [368, 65] width 57 height 34
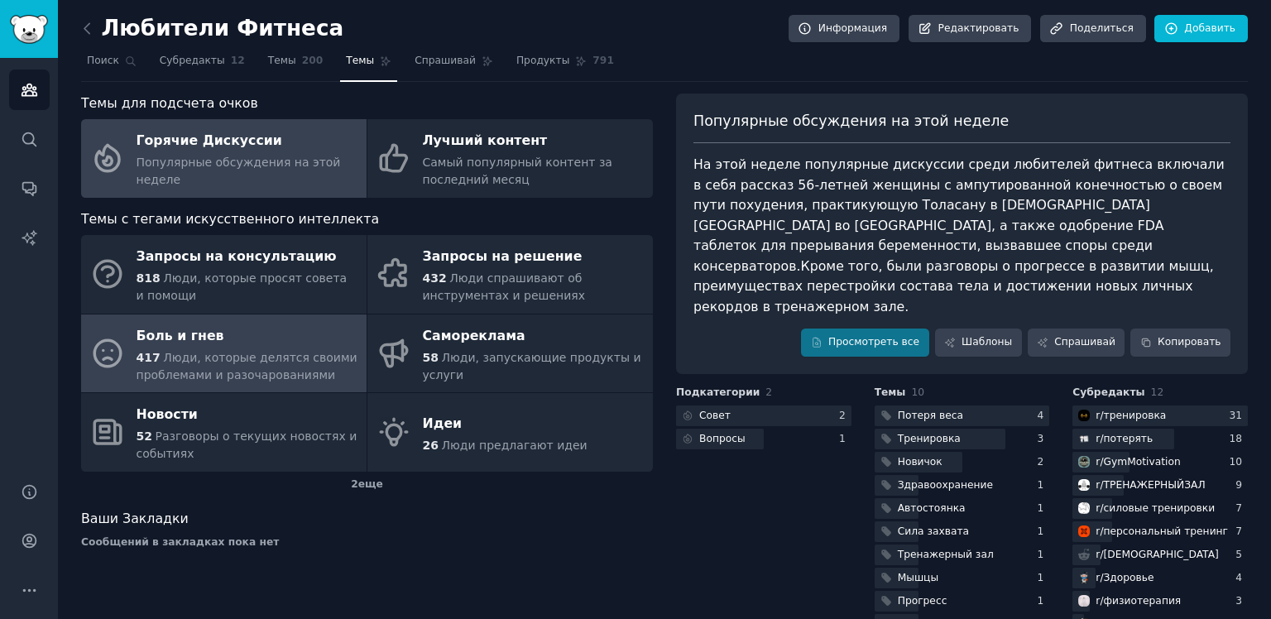
click at [222, 349] on div "417 Люди, которые делятся своими проблемами и разочарованиями" at bounding box center [248, 366] width 222 height 35
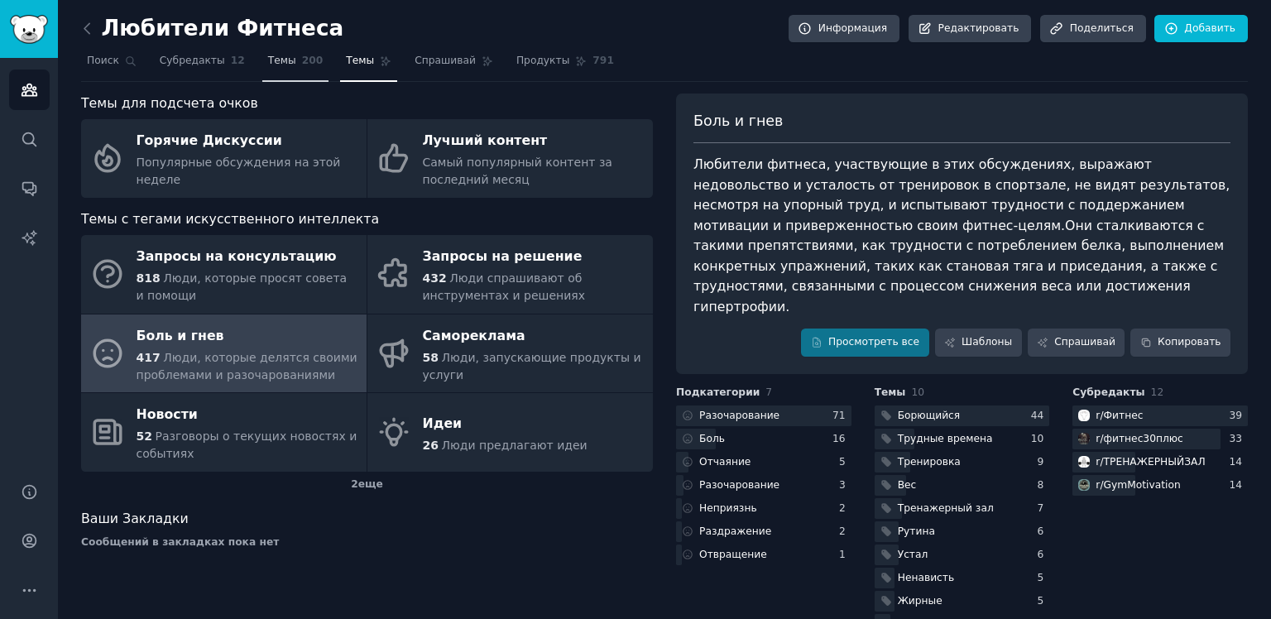
click at [285, 63] on link "Темы 200" at bounding box center [295, 65] width 67 height 34
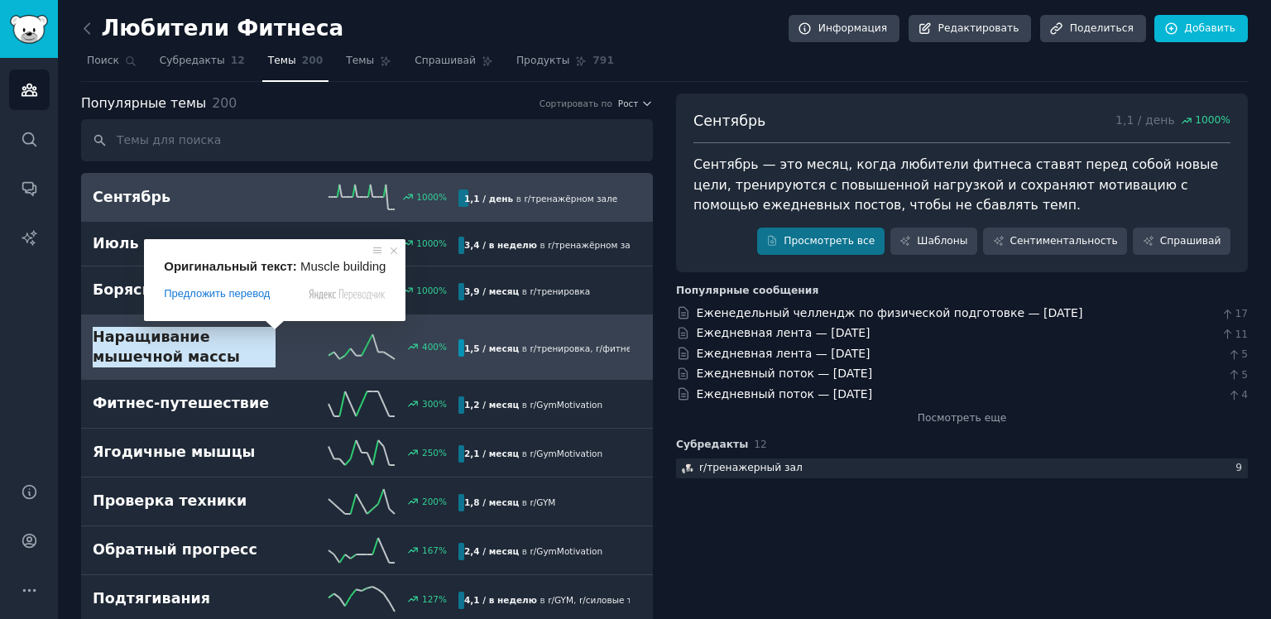
click at [272, 346] on ya-tr-span "Наращивание мышечной массы" at bounding box center [184, 347] width 183 height 41
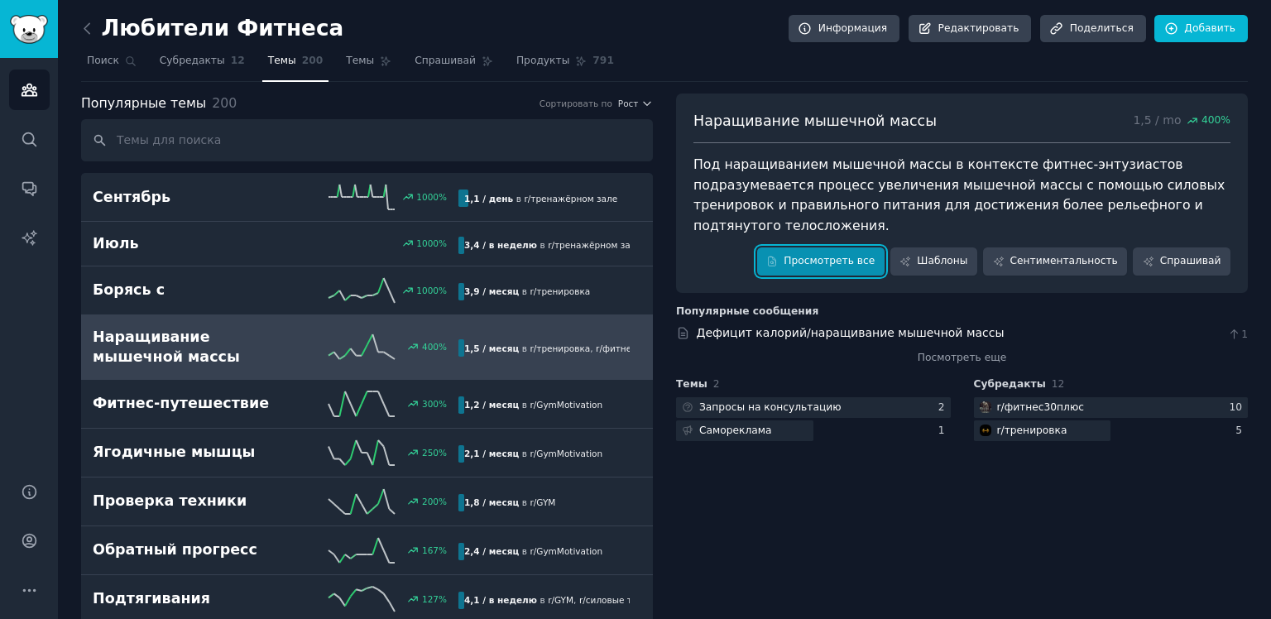
click at [861, 248] on link "Просмотреть все" at bounding box center [820, 262] width 127 height 28
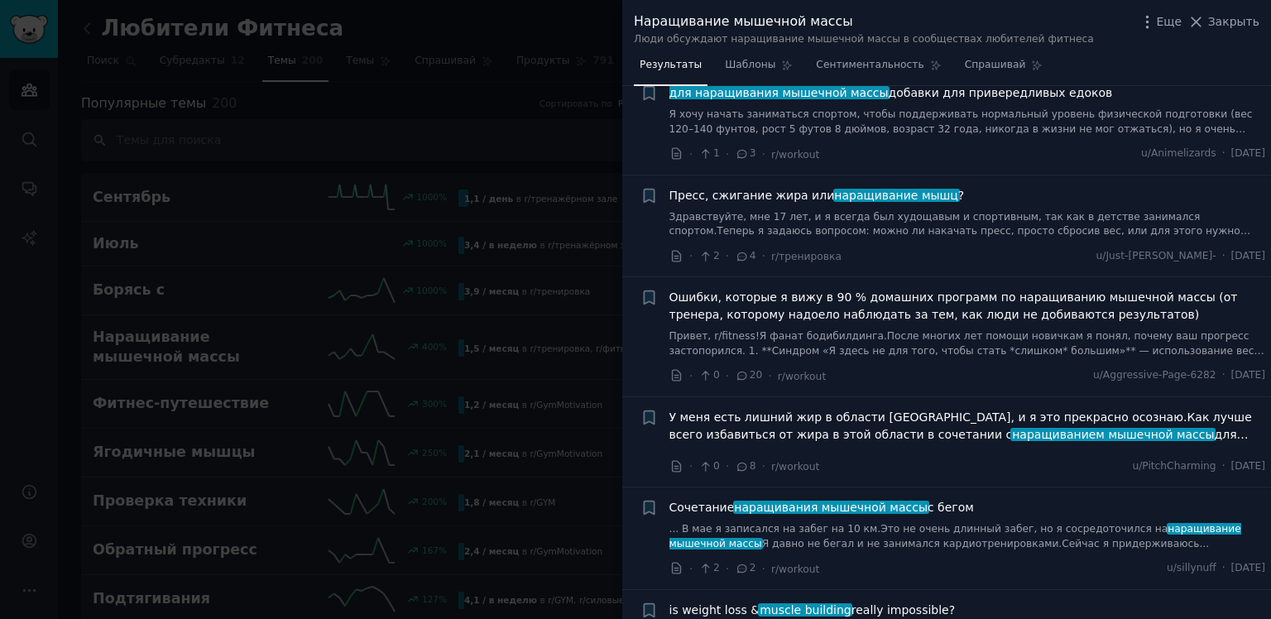
scroll to position [2911, 0]
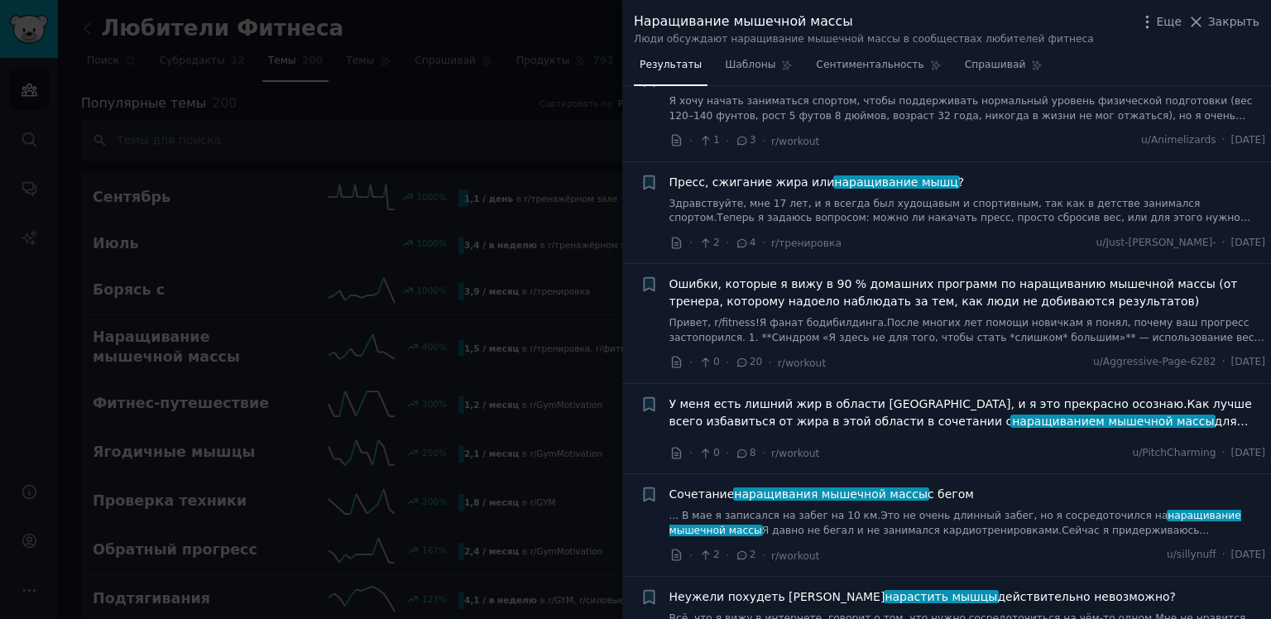
click at [993, 277] on ya-tr-span "Ошибки, которые я вижу в 90 % домашних программ по наращиванию мышечной массы (…" at bounding box center [954, 292] width 569 height 31
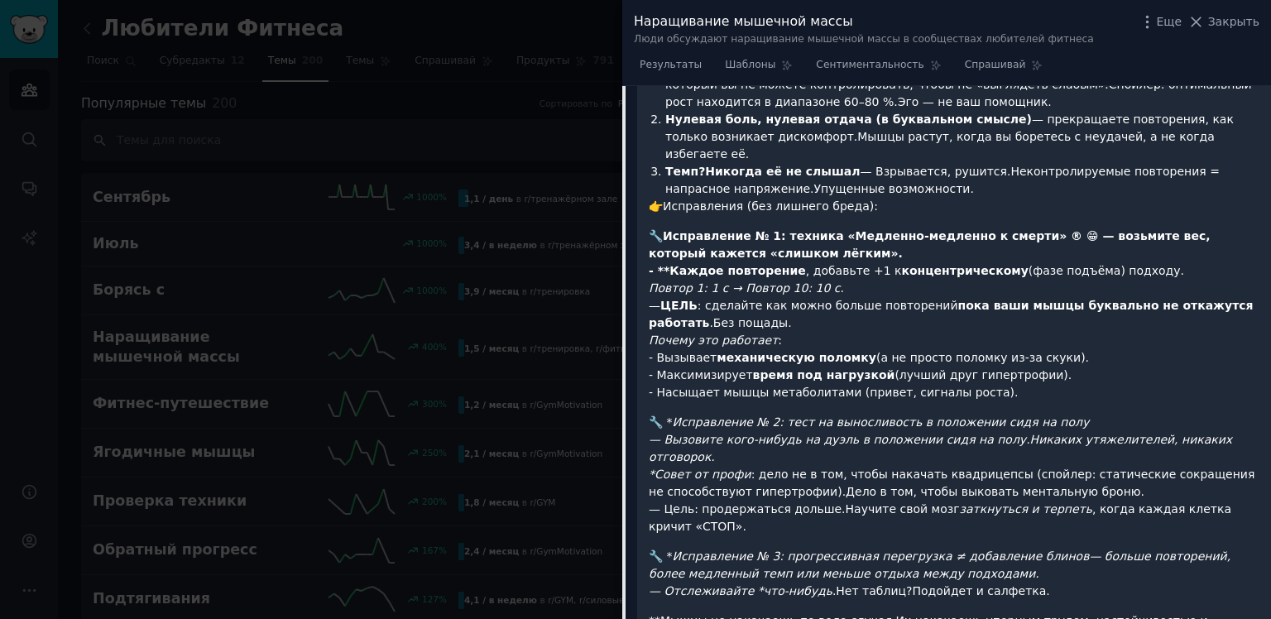
scroll to position [3409, 0]
